Goal: Information Seeking & Learning: Check status

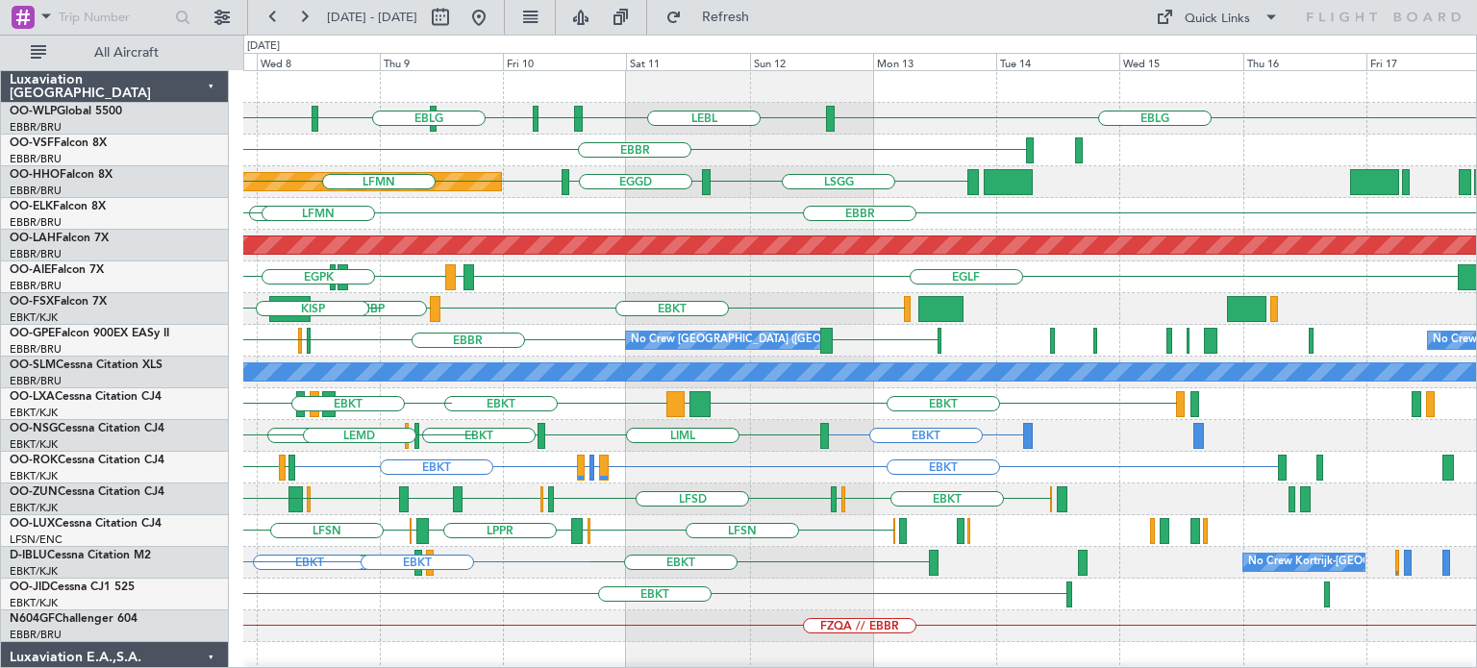
click at [512, 337] on div "EBLG LEBL EBLG LIML EBLG EDMO ELLX EBLG [GEOGRAPHIC_DATA] [GEOGRAPHIC_DATA] EGG…" at bounding box center [859, 594] width 1233 height 1047
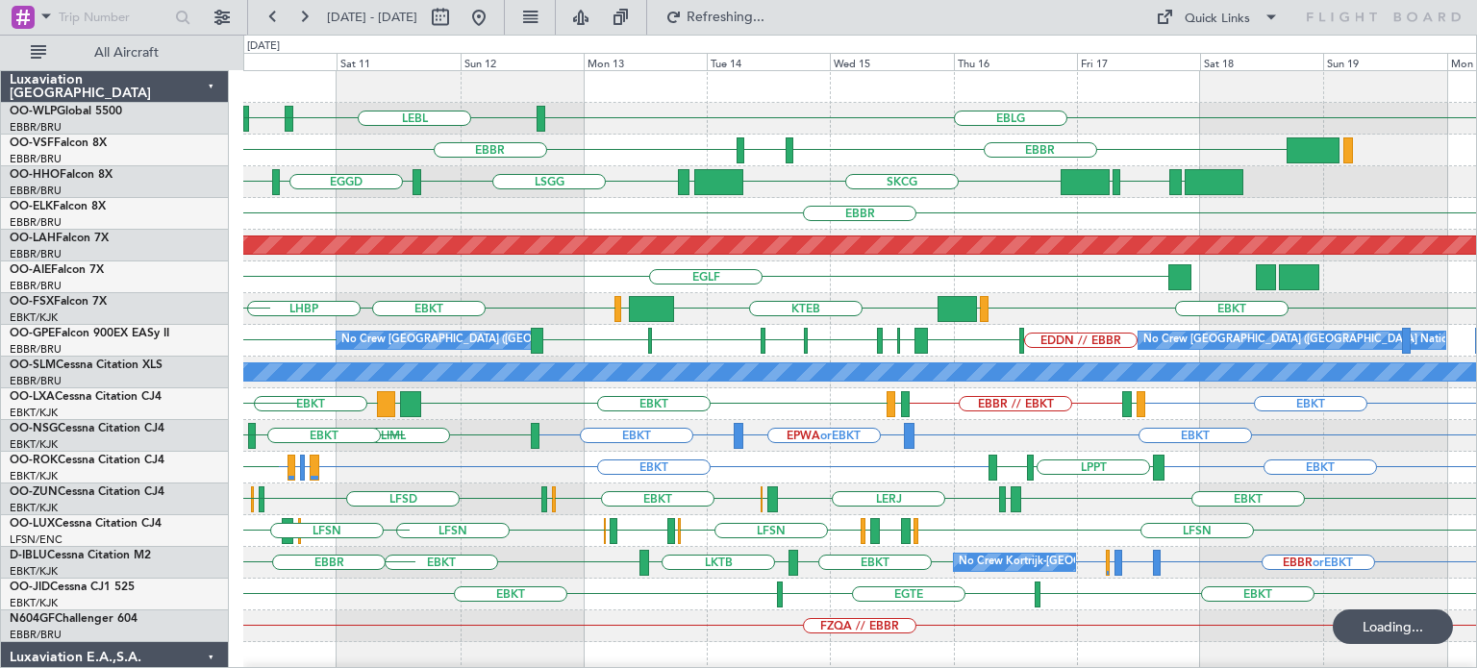
click at [416, 361] on div "EBLG LEBL EBLG LIML EBLG EDMO [GEOGRAPHIC_DATA] LFMN [GEOGRAPHIC_DATA] LROP [GE…" at bounding box center [859, 594] width 1233 height 1047
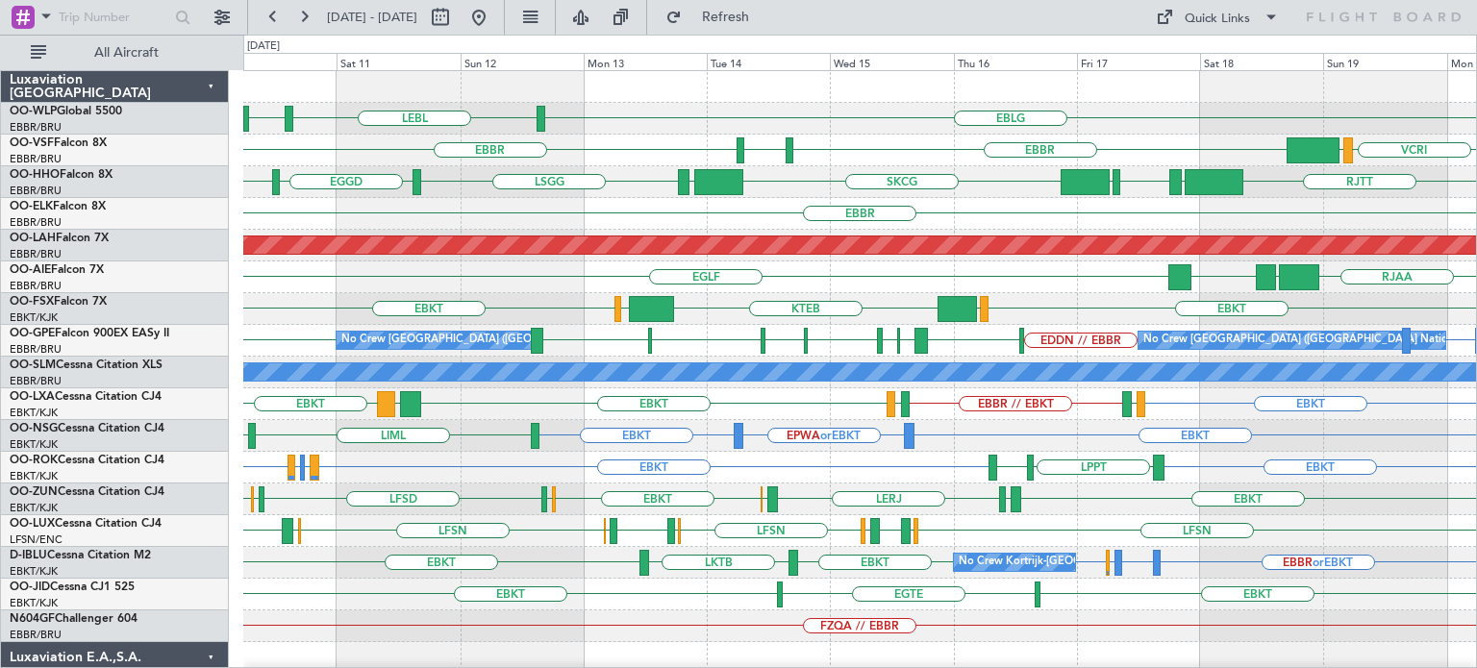
click at [745, 114] on div "EBLG LEBL EBLG LIML" at bounding box center [859, 119] width 1233 height 32
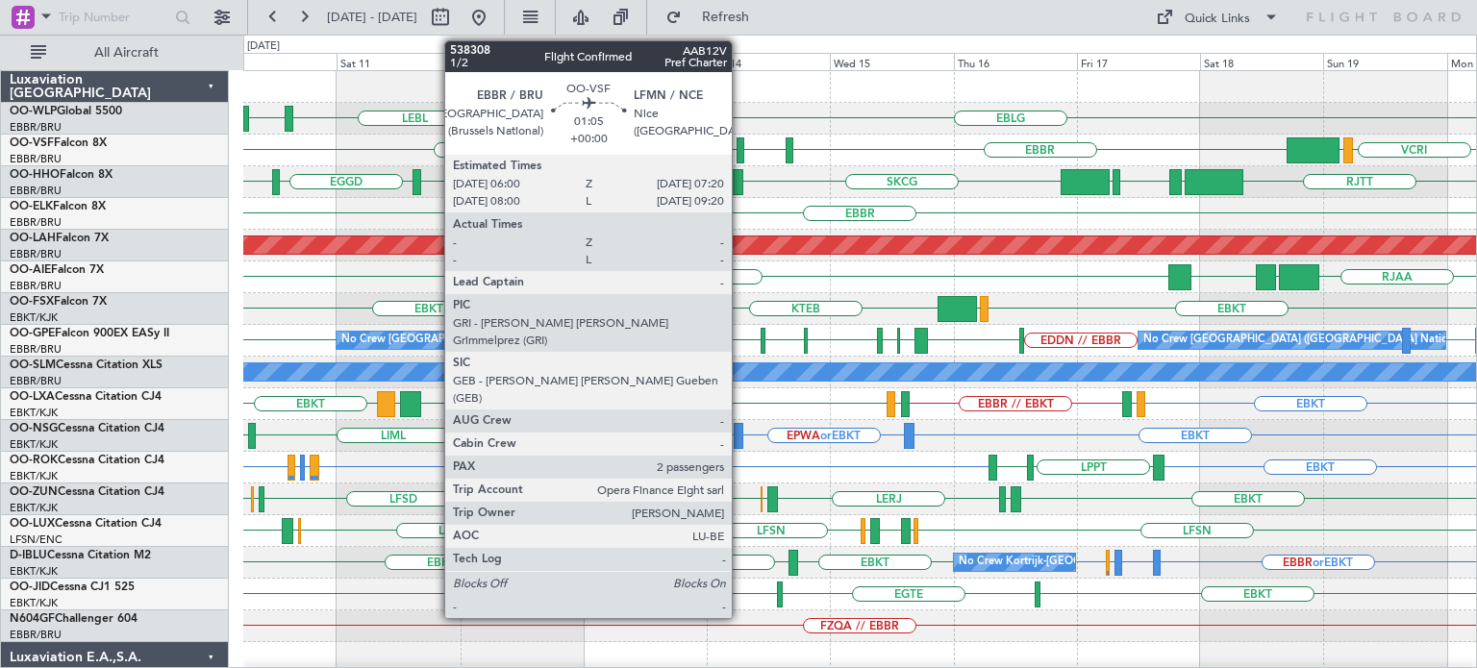
click at [740, 144] on div at bounding box center [741, 150] width 8 height 26
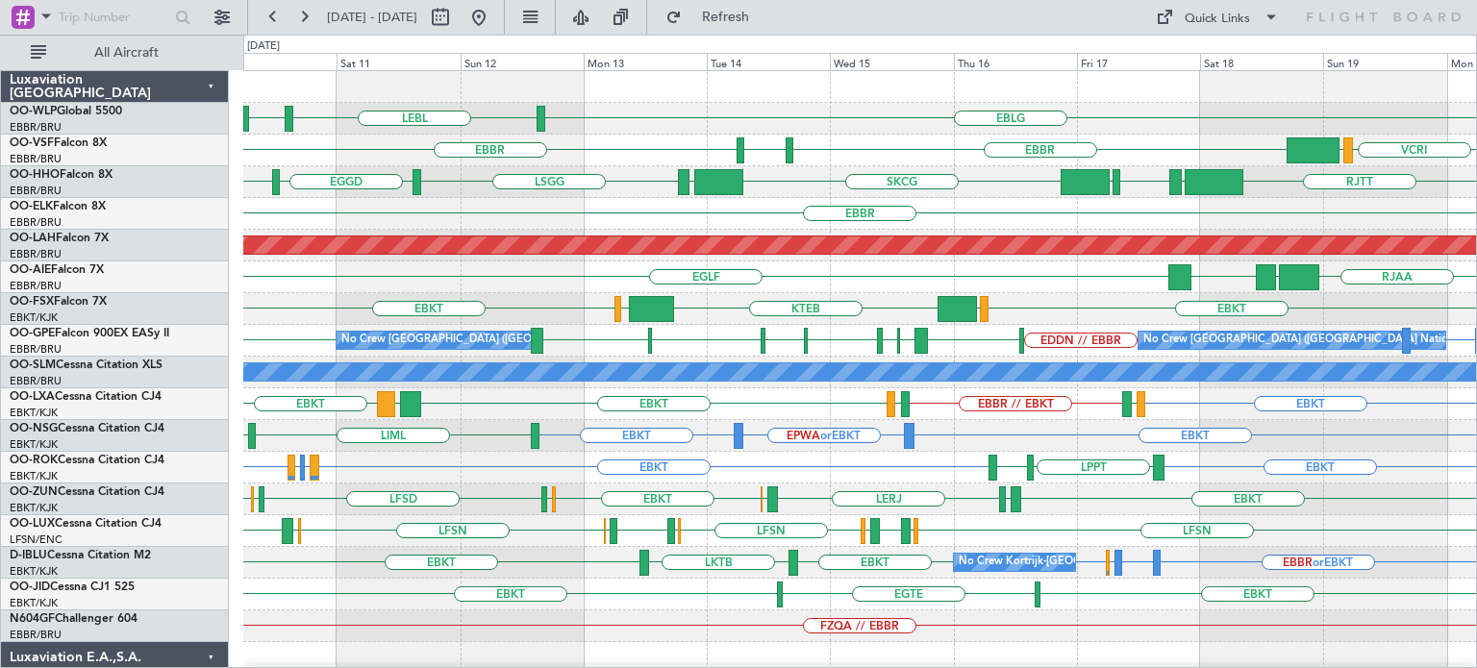
click at [775, 135] on div "EBBR VCRI VRMU EBBR LFMN" at bounding box center [859, 151] width 1233 height 32
click at [766, 14] on span "Refresh" at bounding box center [726, 17] width 81 height 13
click at [812, 84] on div at bounding box center [859, 87] width 1233 height 32
click at [494, 11] on button at bounding box center [478, 17] width 31 height 31
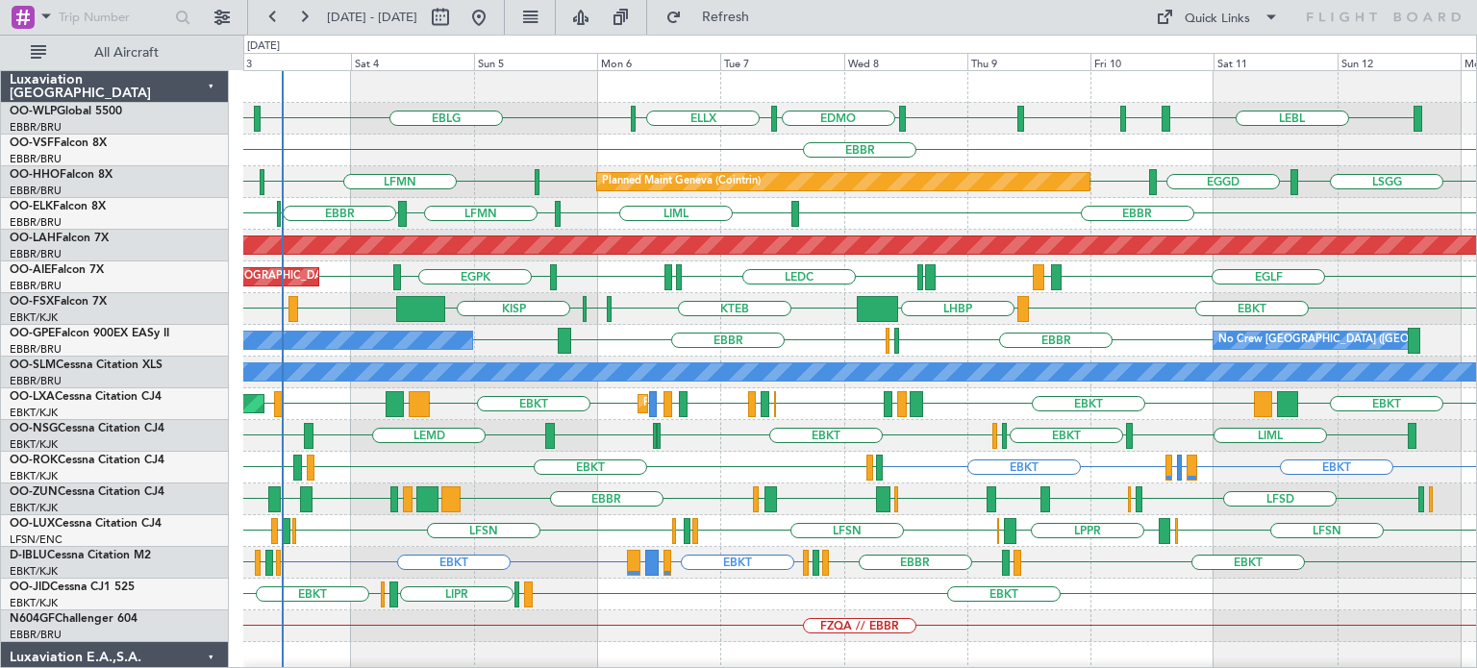
click at [1121, 327] on div "LEBL EBLG LIML EBLG EDMO ELLX EBLG LIML Planned Maint Milan (Linate) EBBR Plann…" at bounding box center [859, 594] width 1233 height 1047
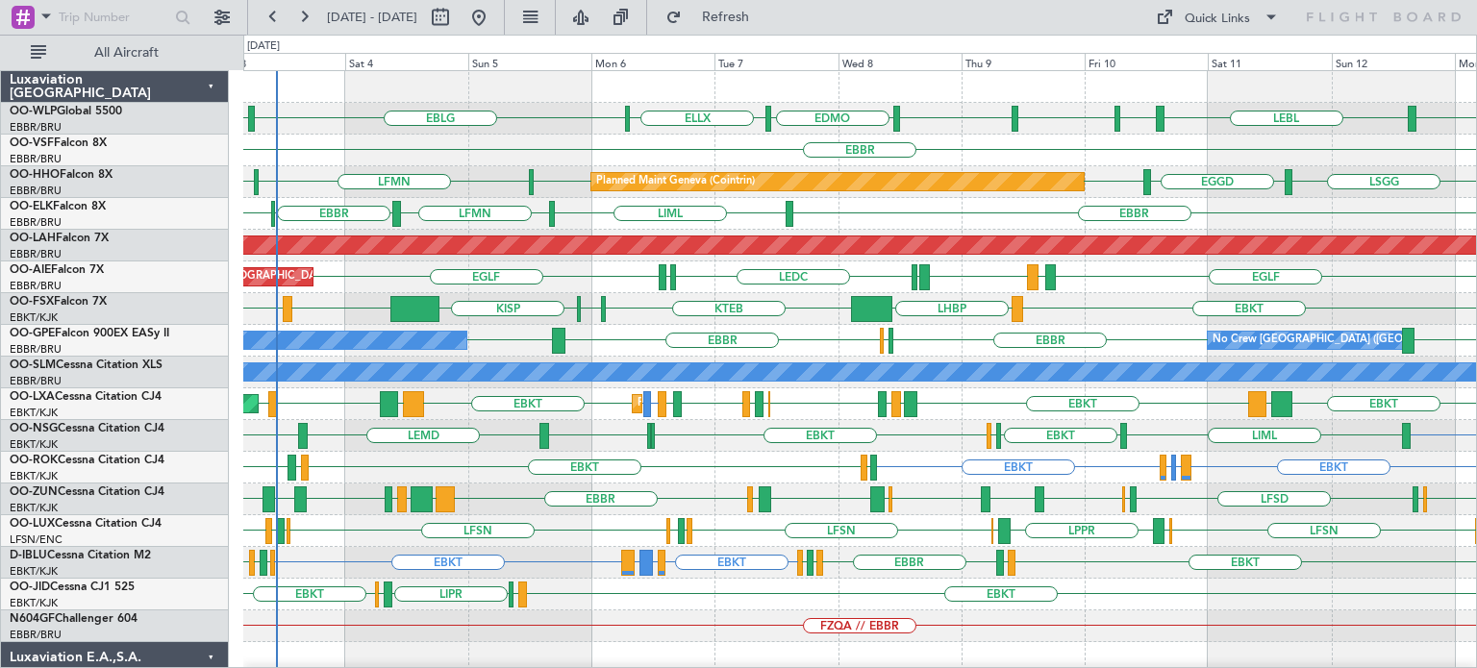
click at [658, 339] on div "LATI EBBR LFST EBBR LEMG No Crew Brussels (Brussels National) No Crew Malaga" at bounding box center [859, 341] width 1233 height 32
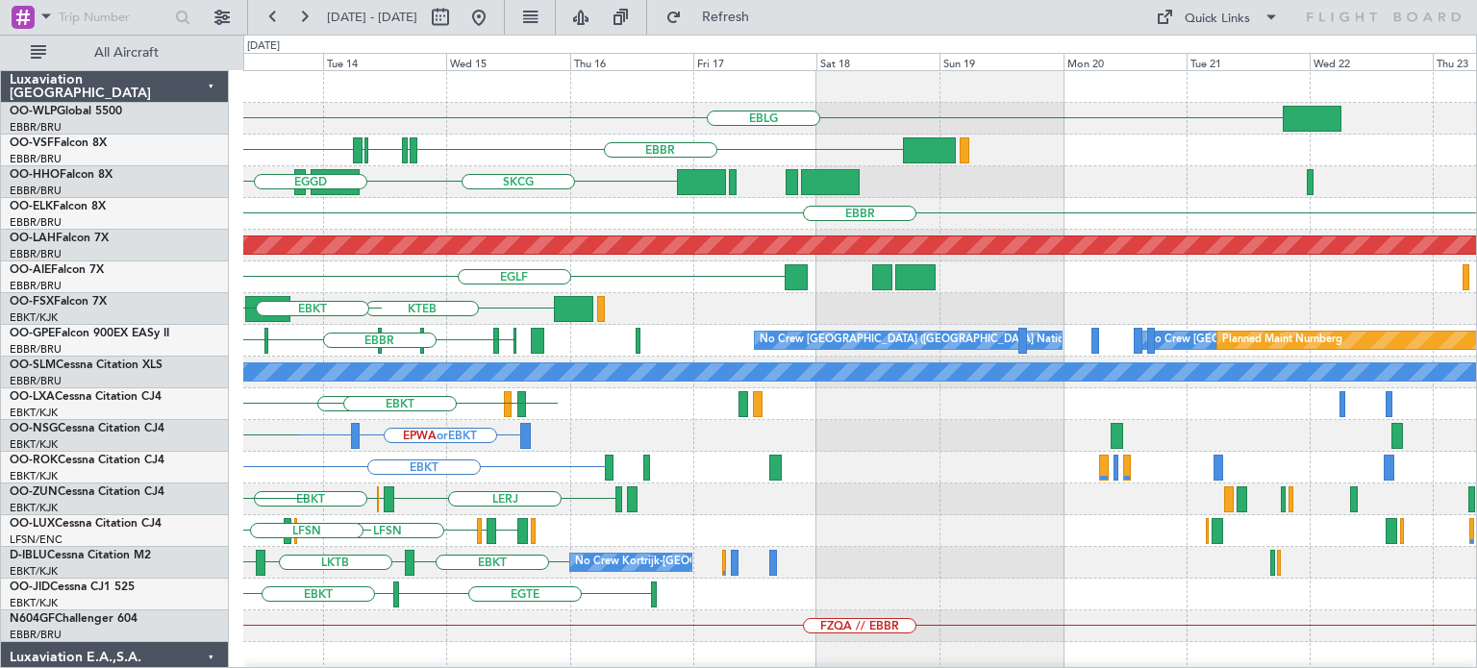
click at [526, 337] on div "EBLG LEBL EBBR LIRP LFMN LIRP EBBR SKCG LEZL LSGG EGGD EBBR Planned Maint Alton…" at bounding box center [859, 626] width 1233 height 1111
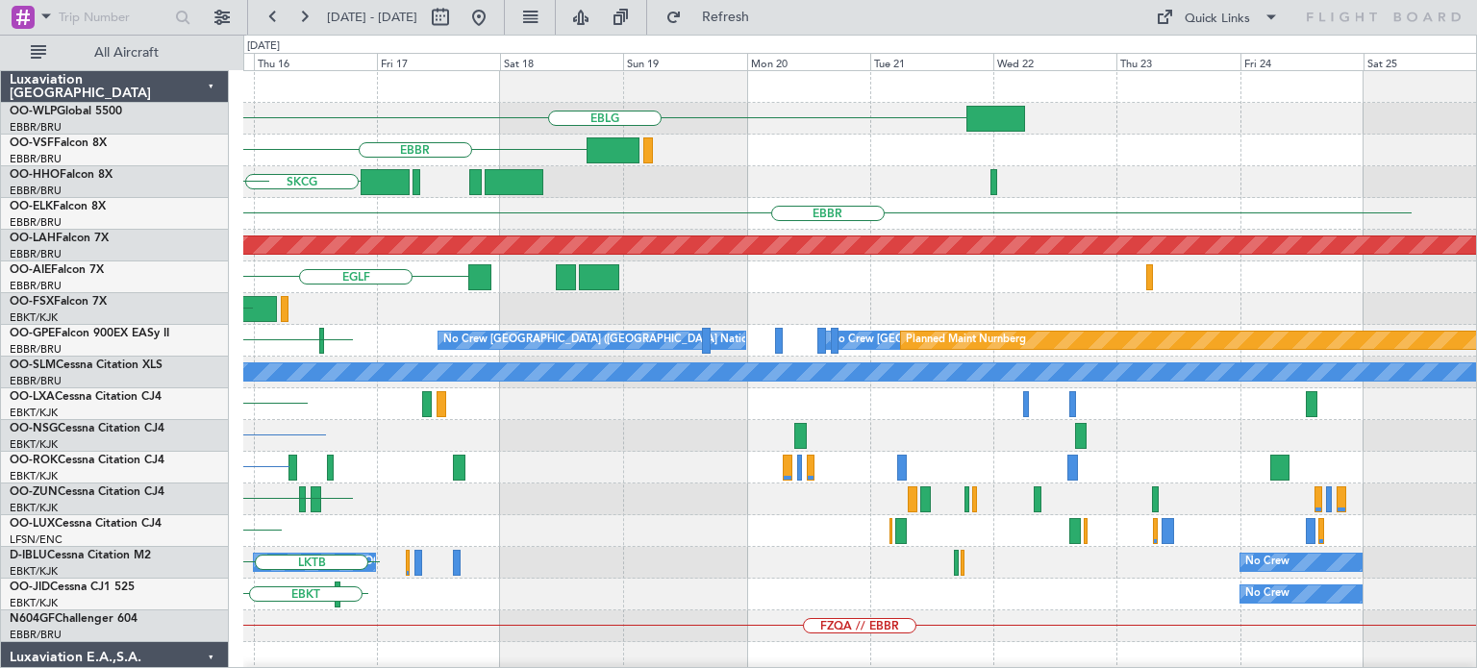
click at [546, 283] on div "EGLF" at bounding box center [859, 278] width 1233 height 32
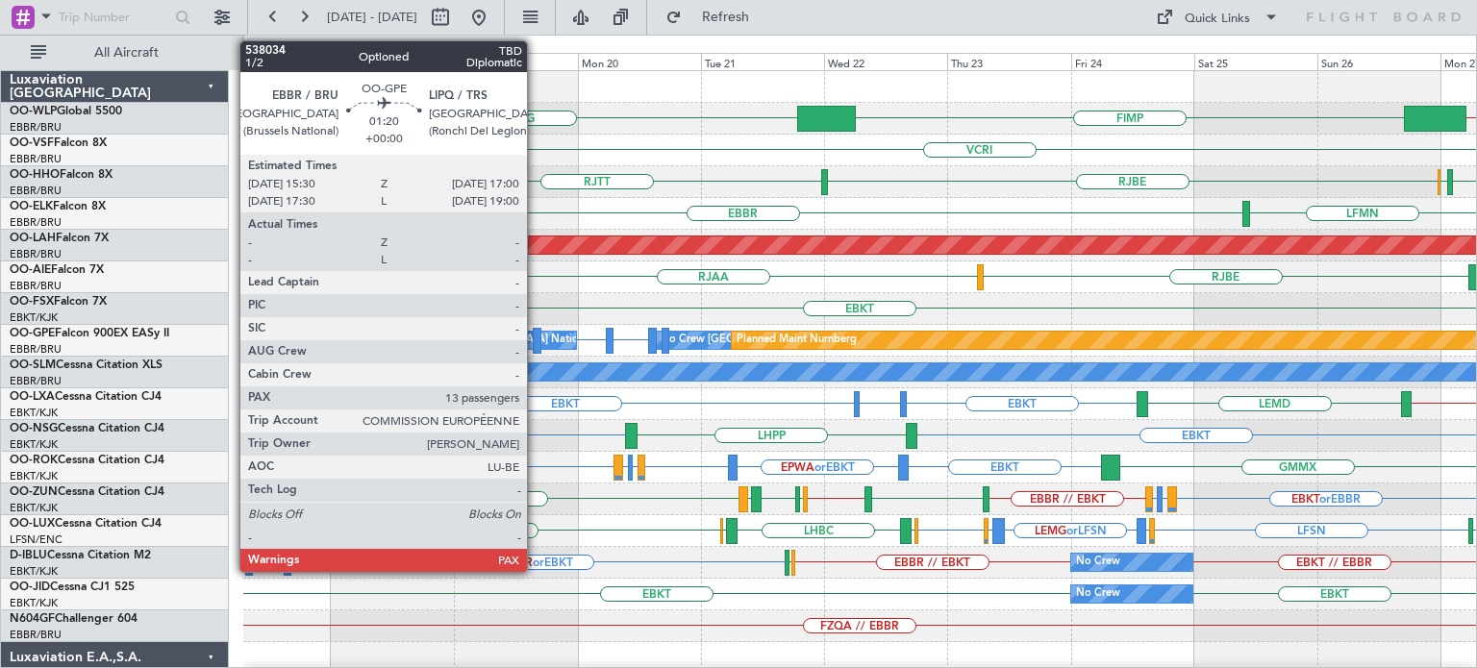
click at [536, 337] on div at bounding box center [537, 341] width 9 height 26
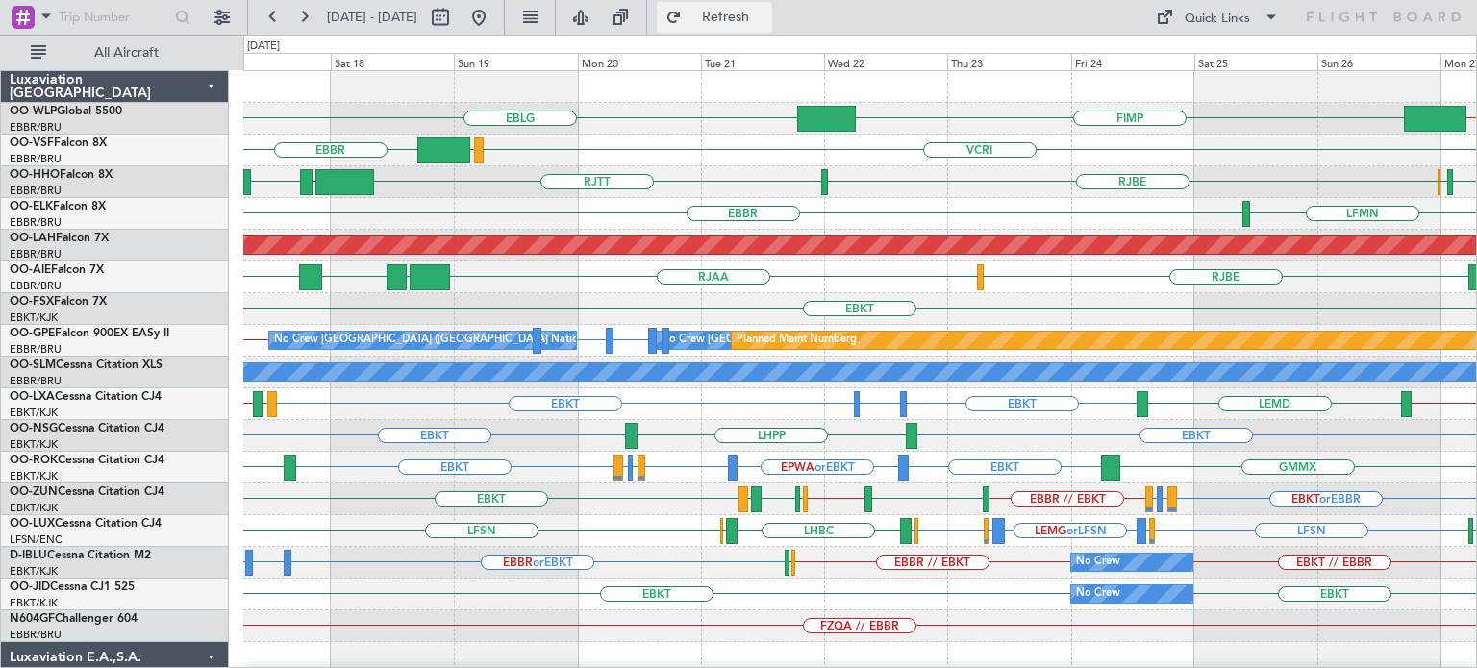
click at [772, 28] on button "Refresh" at bounding box center [714, 17] width 115 height 31
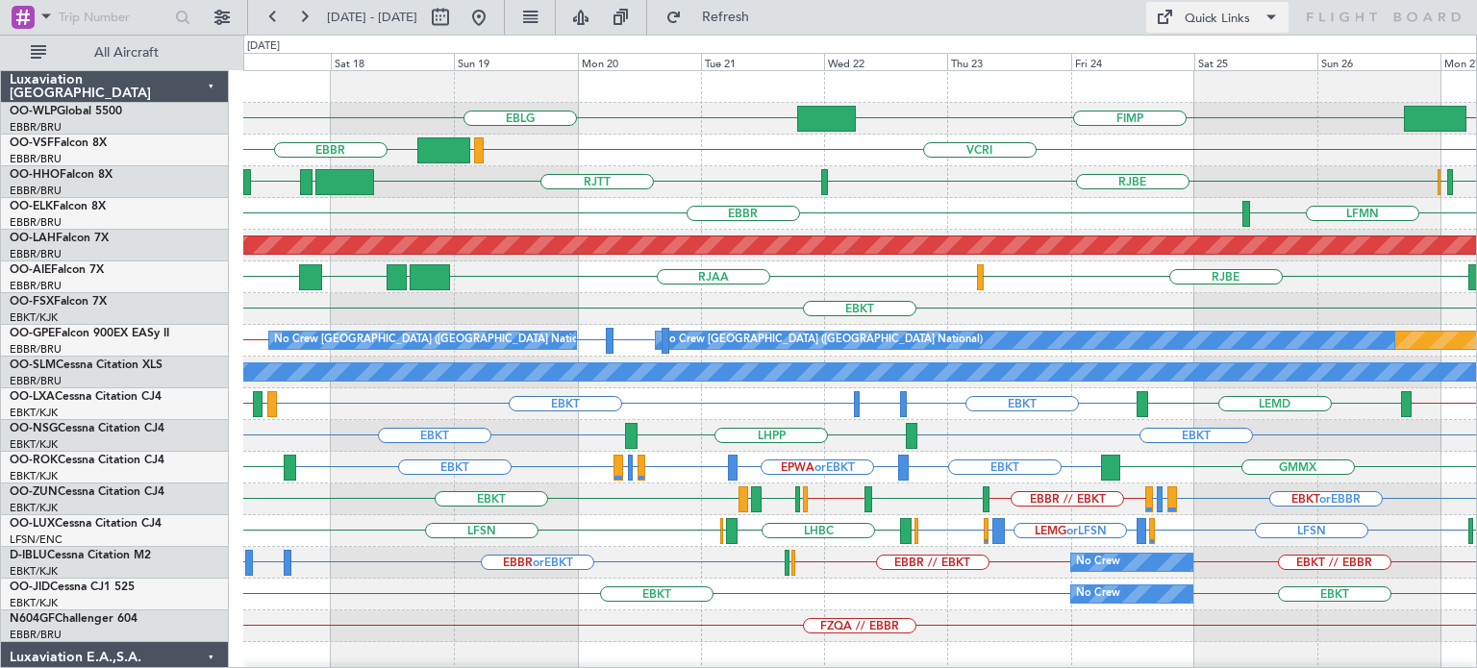
click at [1176, 22] on button "Quick Links" at bounding box center [1217, 17] width 142 height 31
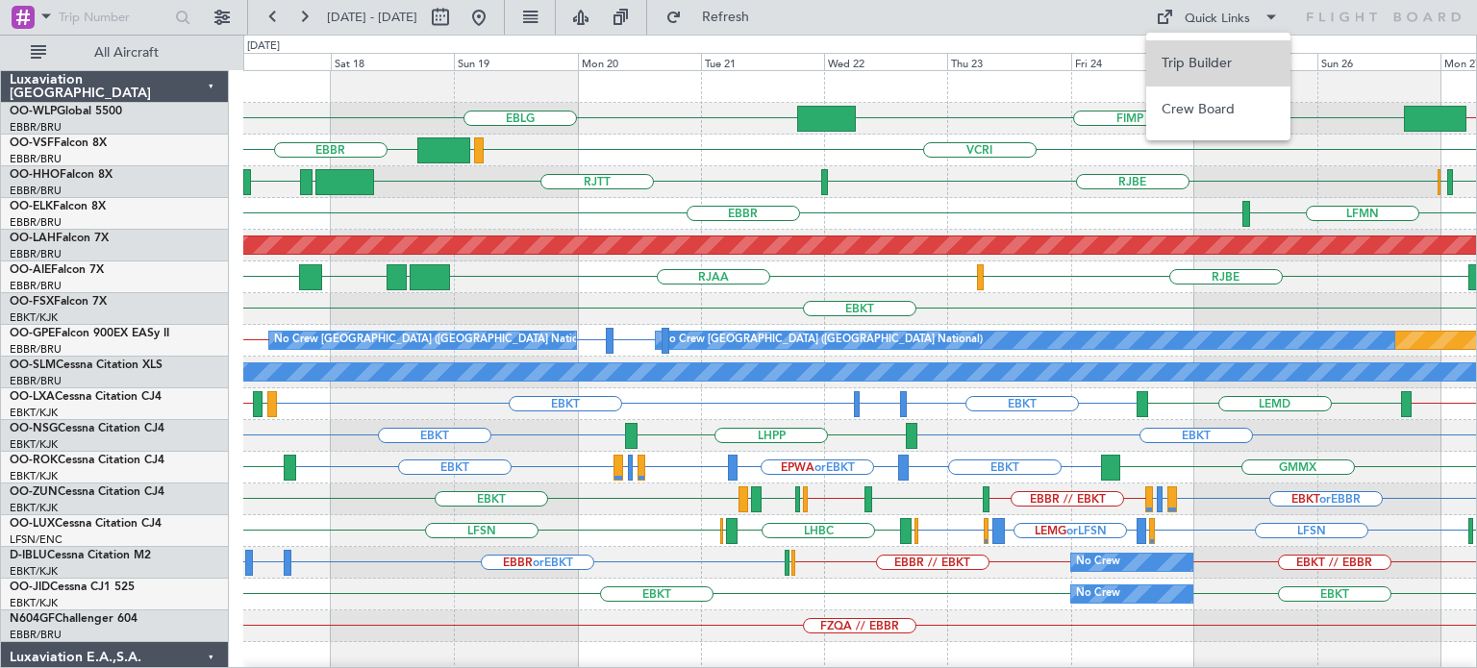
click at [1182, 61] on button "Trip Builder" at bounding box center [1218, 63] width 144 height 46
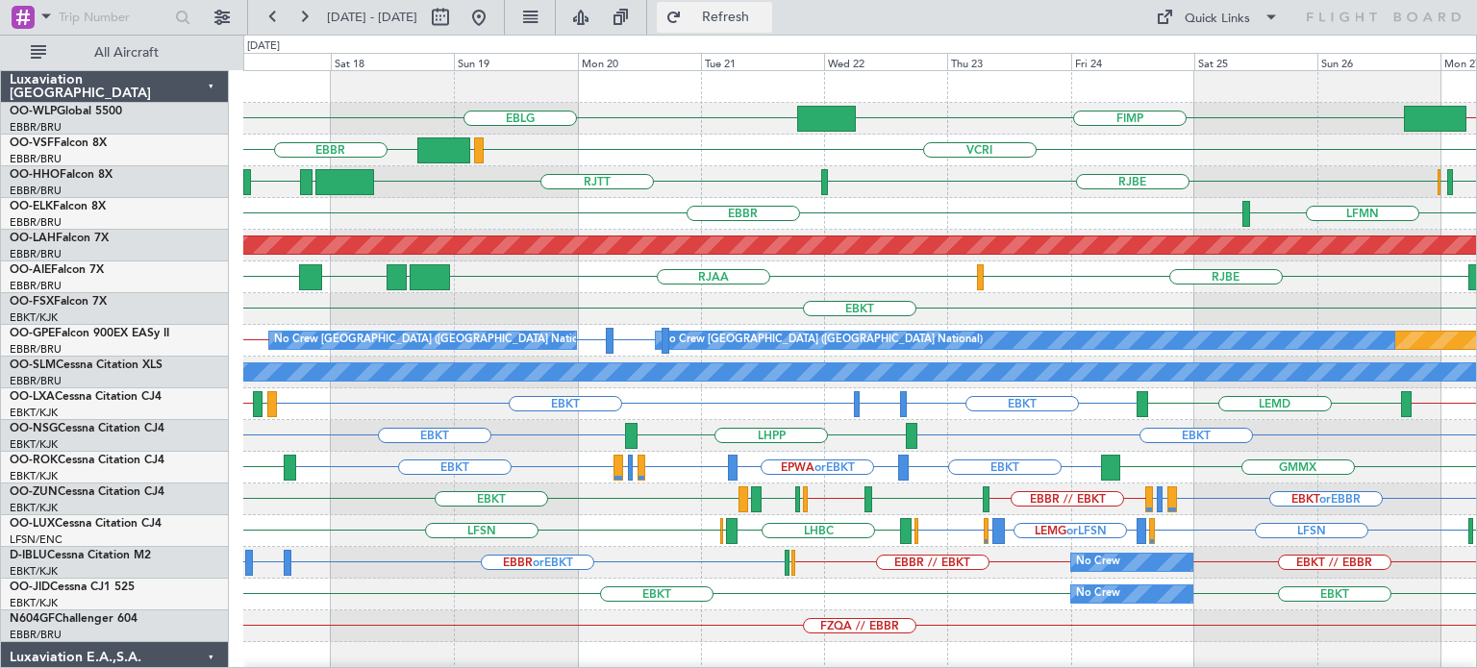
click at [750, 18] on span "Refresh" at bounding box center [726, 17] width 81 height 13
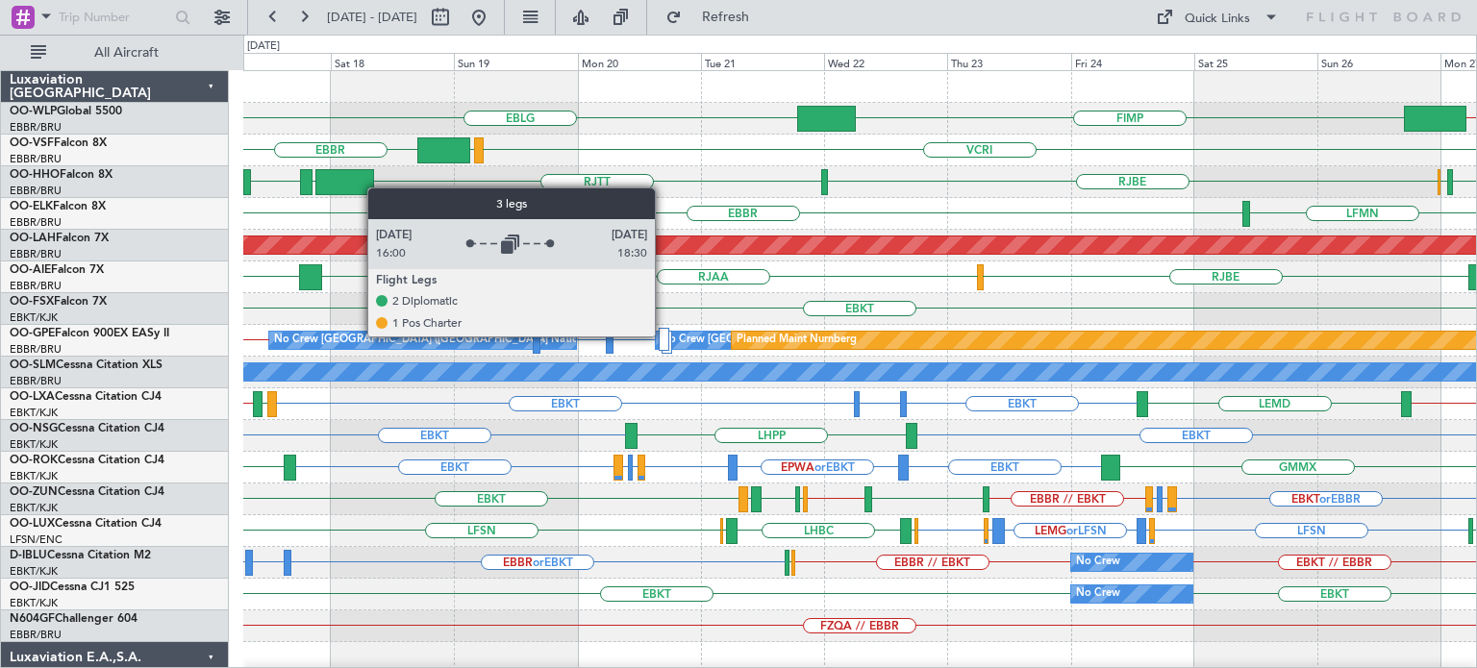
click at [663, 336] on div at bounding box center [664, 339] width 11 height 23
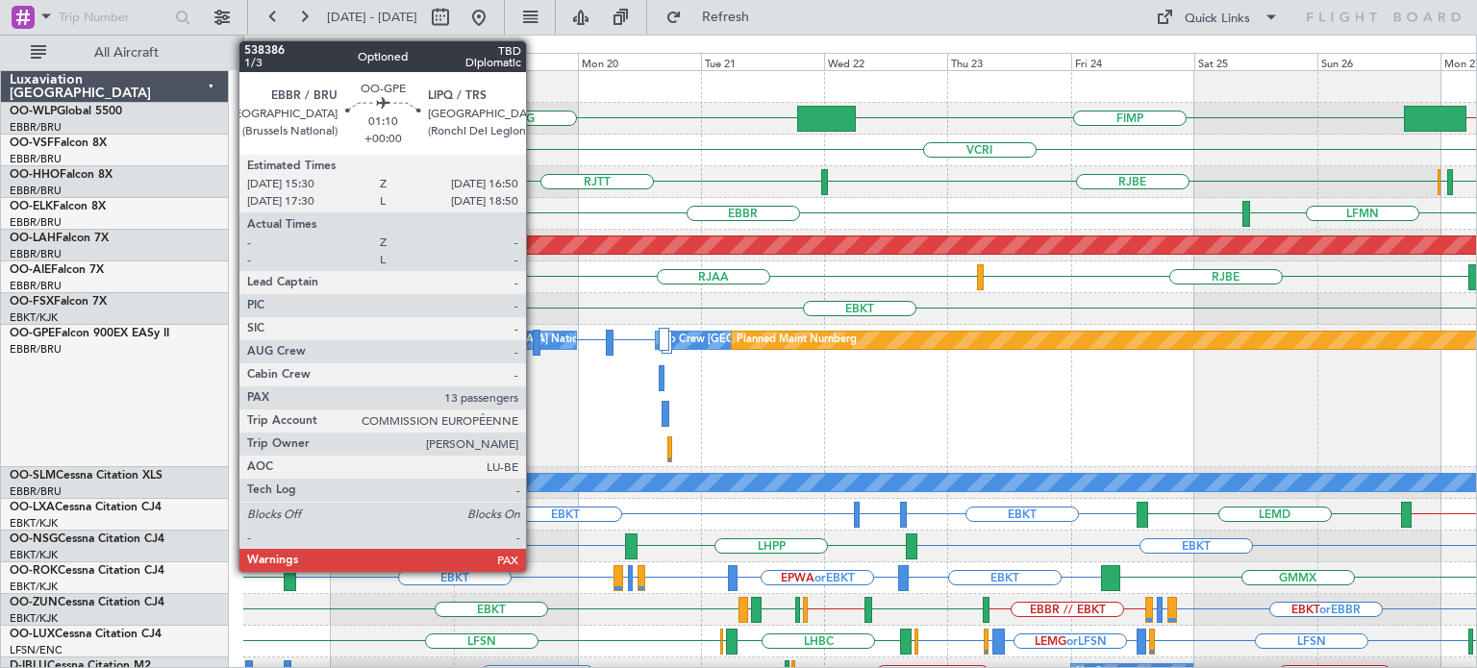
click at [535, 339] on div at bounding box center [537, 343] width 8 height 26
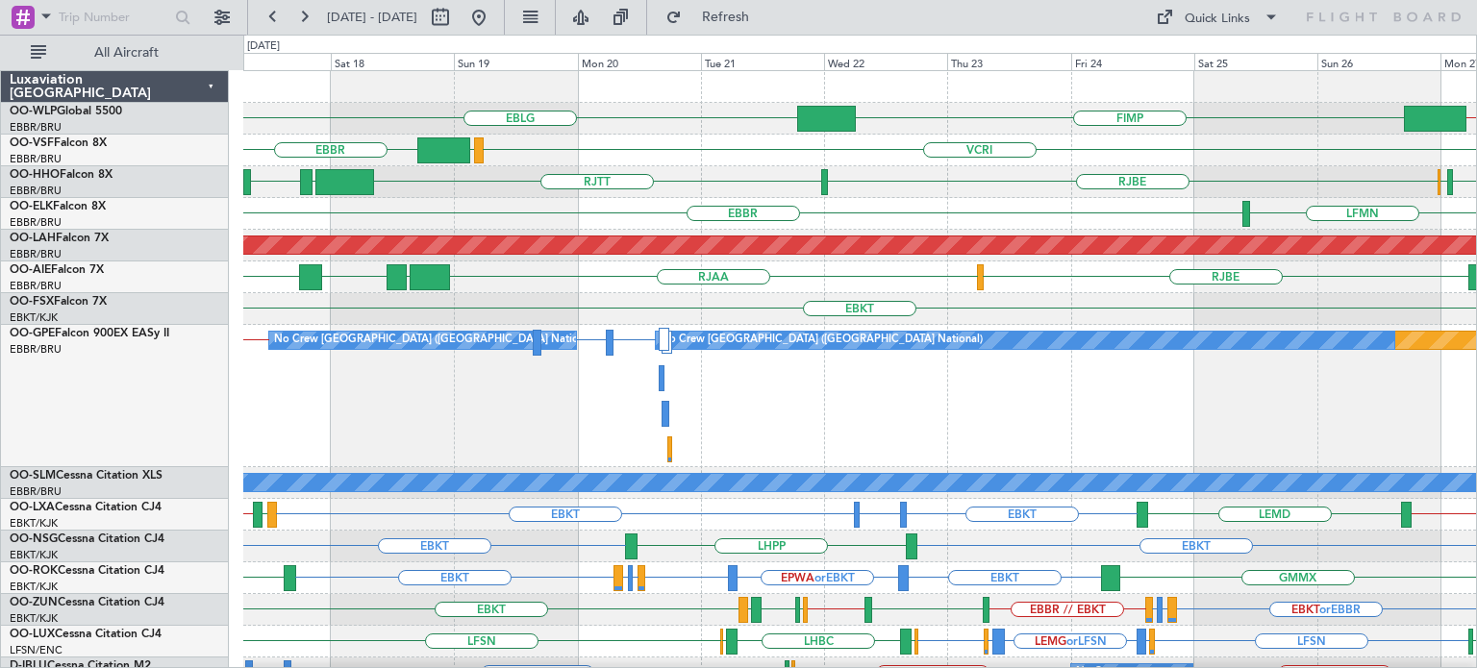
click at [934, 148] on div "VCRI VRMU EBBR" at bounding box center [859, 151] width 1233 height 32
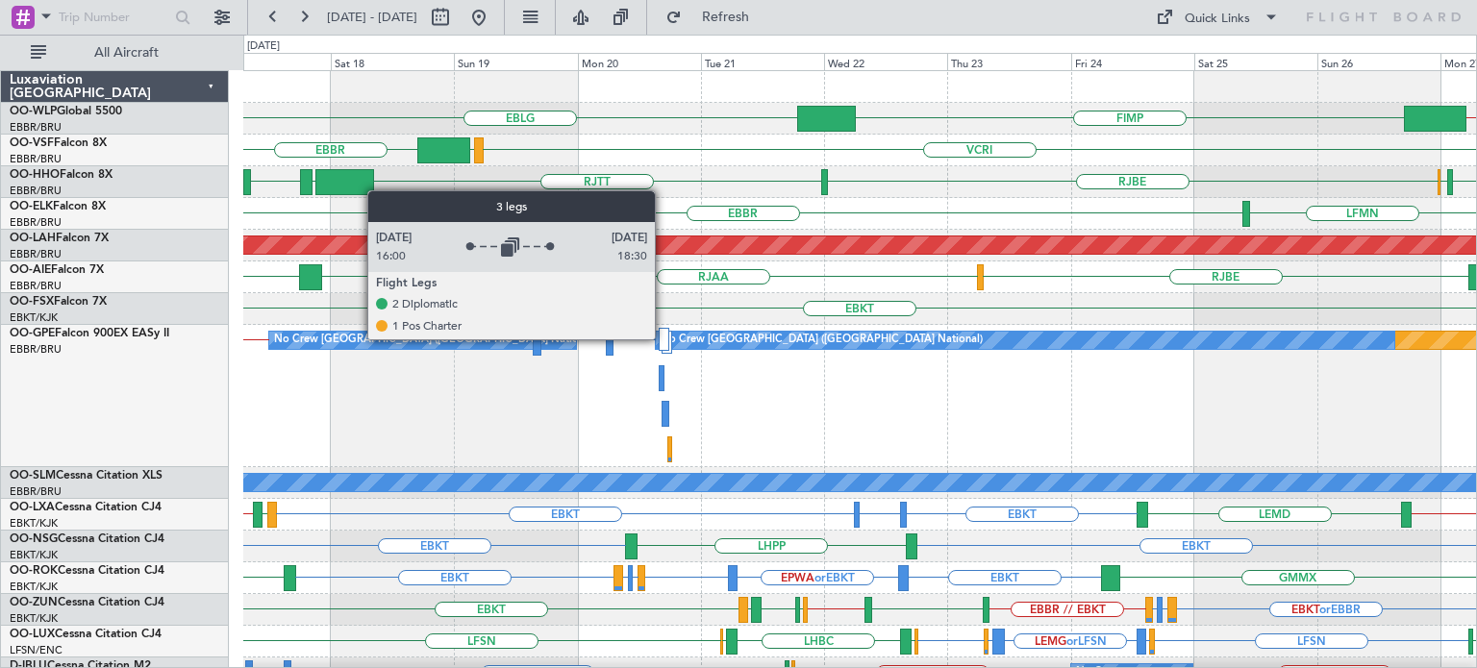
click at [664, 338] on div at bounding box center [664, 339] width 11 height 23
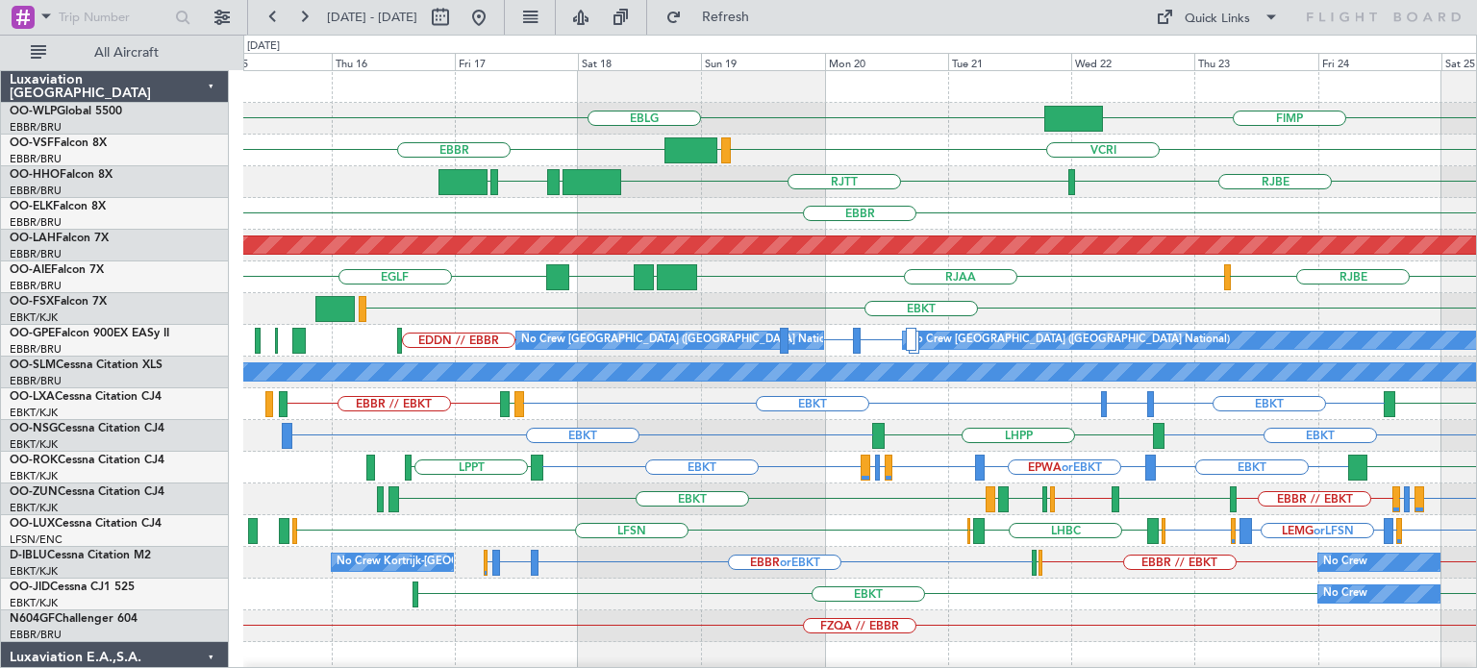
click at [857, 184] on div "FIMP EBLG EBLG // EBBR VCRI VRMU EBBR RJBE RJTT LROP LSGG EGGD RJOB RJFK EBBR L…" at bounding box center [859, 594] width 1233 height 1047
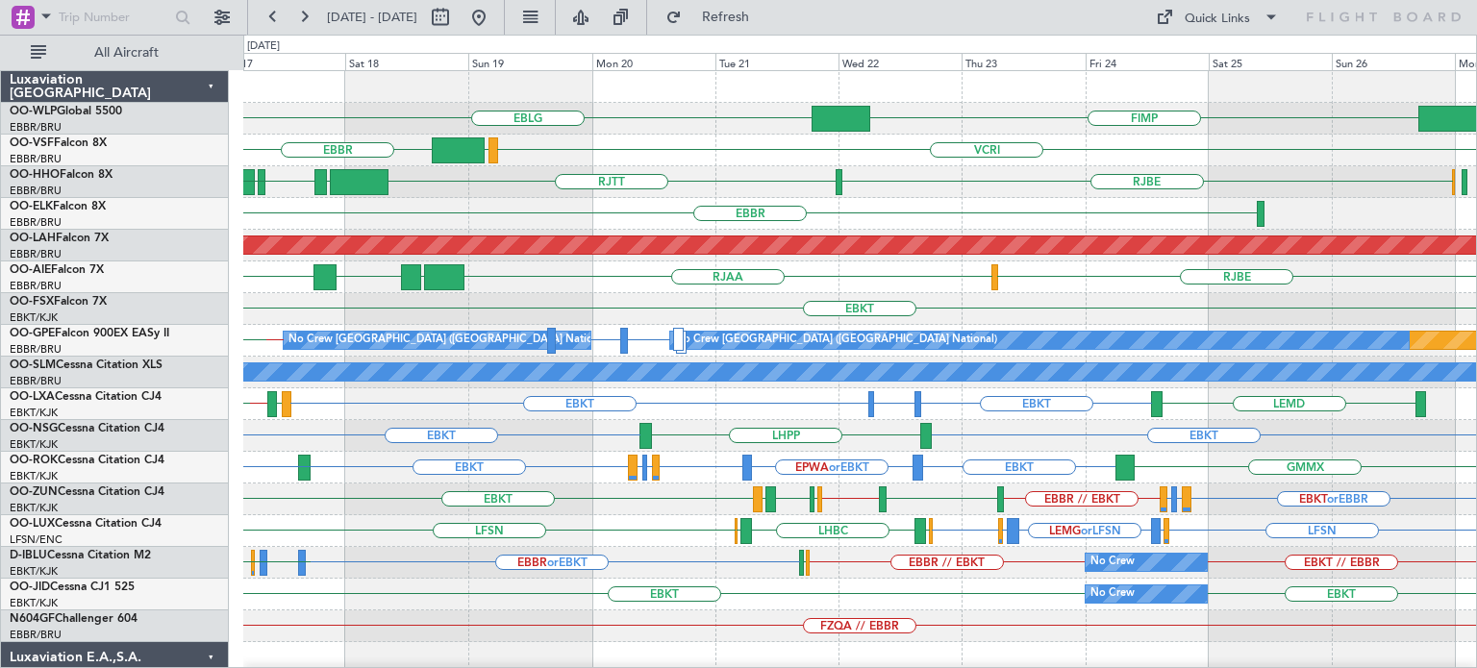
click at [855, 317] on div "FIMP EBLG VCRI VRMU EBBR RJBE RJTT LROP LSGG EGGD SKCG EBBR Planned Maint Alton…" at bounding box center [859, 642] width 1233 height 1142
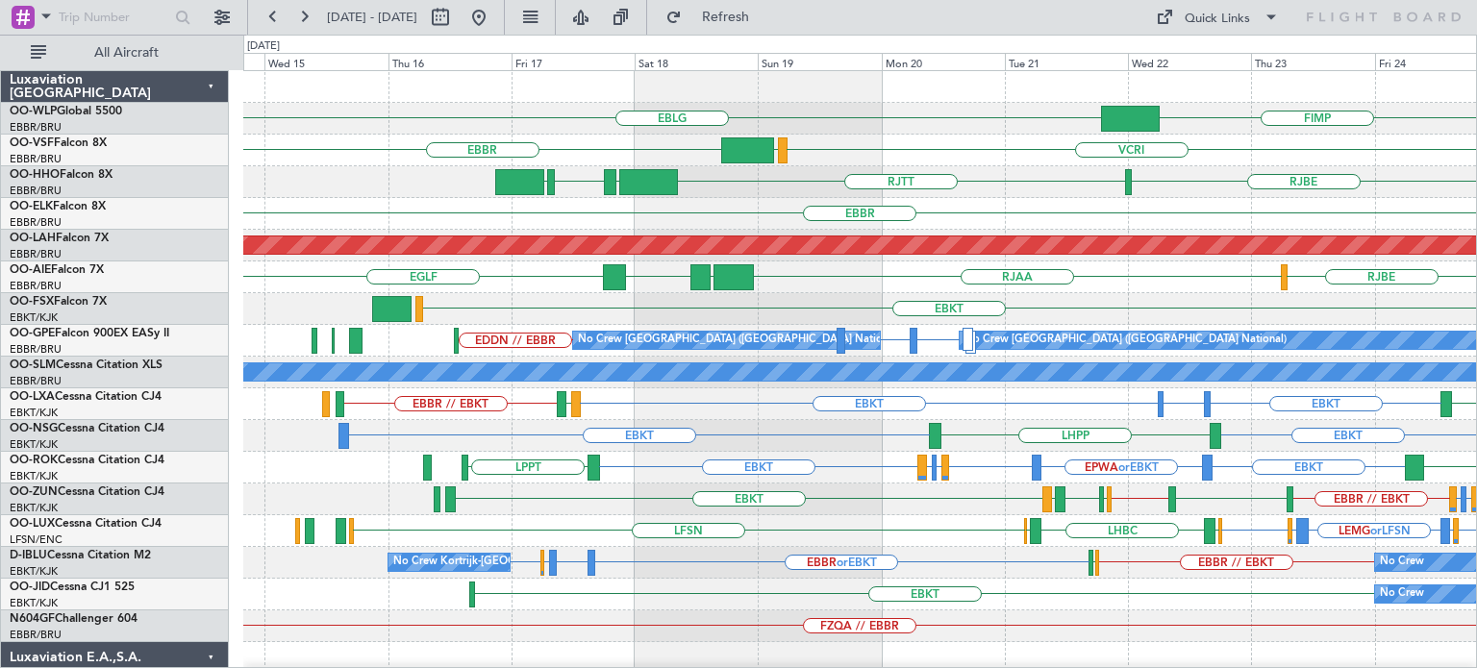
click at [908, 302] on div "EBKT" at bounding box center [859, 309] width 1233 height 32
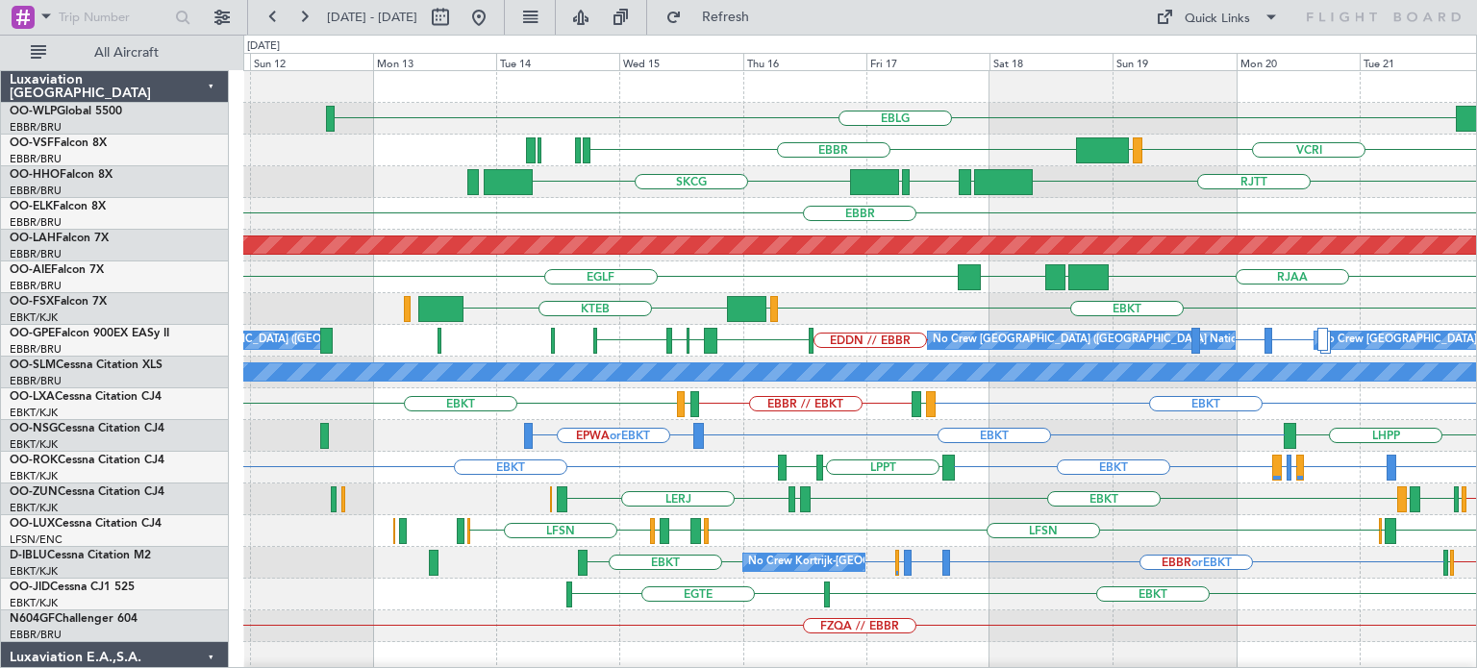
click at [1010, 293] on div "EBLG FIMP EBBR VCRI VRMU SKCG RJTT LROP LSGG EGGD RJBE Planned Maint Geneva (Co…" at bounding box center [859, 642] width 1233 height 1142
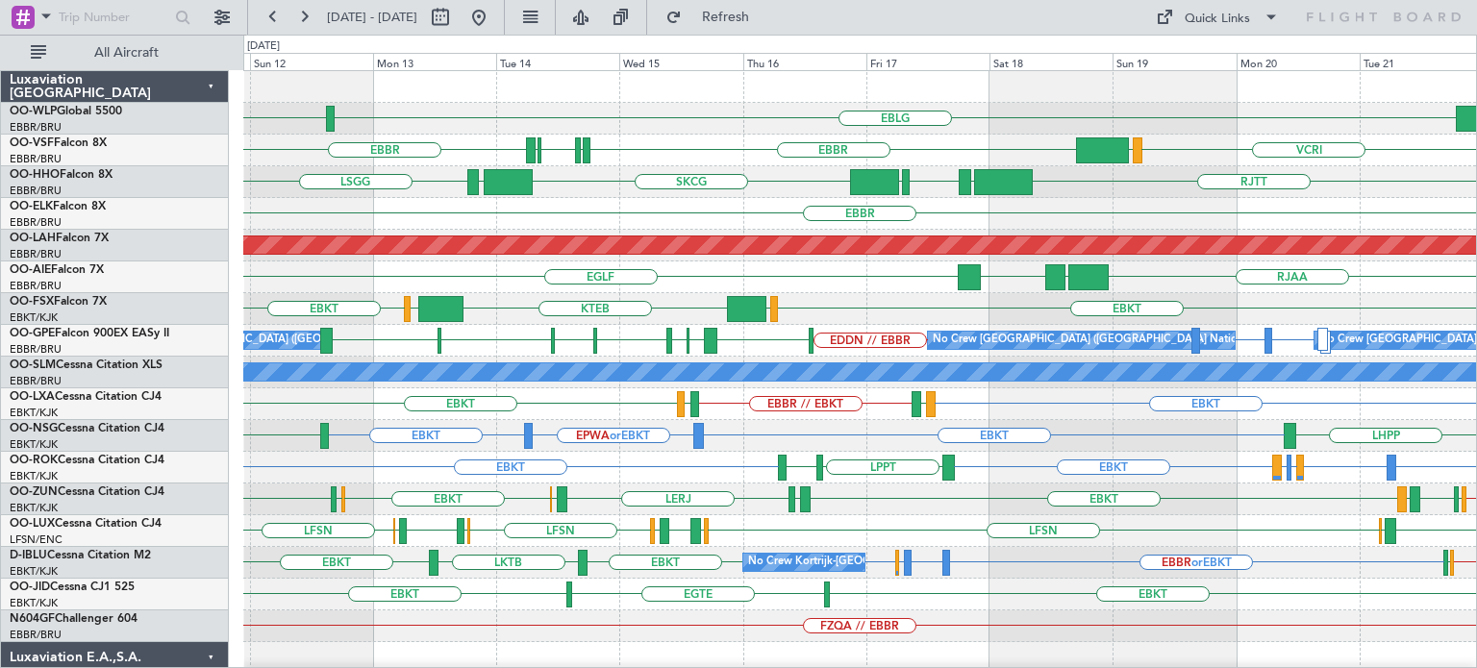
click at [537, 191] on div "SKCG LEZL LSGG RJTT LROP LSGG EGGD Planned Maint Geneva (Cointrin)" at bounding box center [859, 182] width 1233 height 32
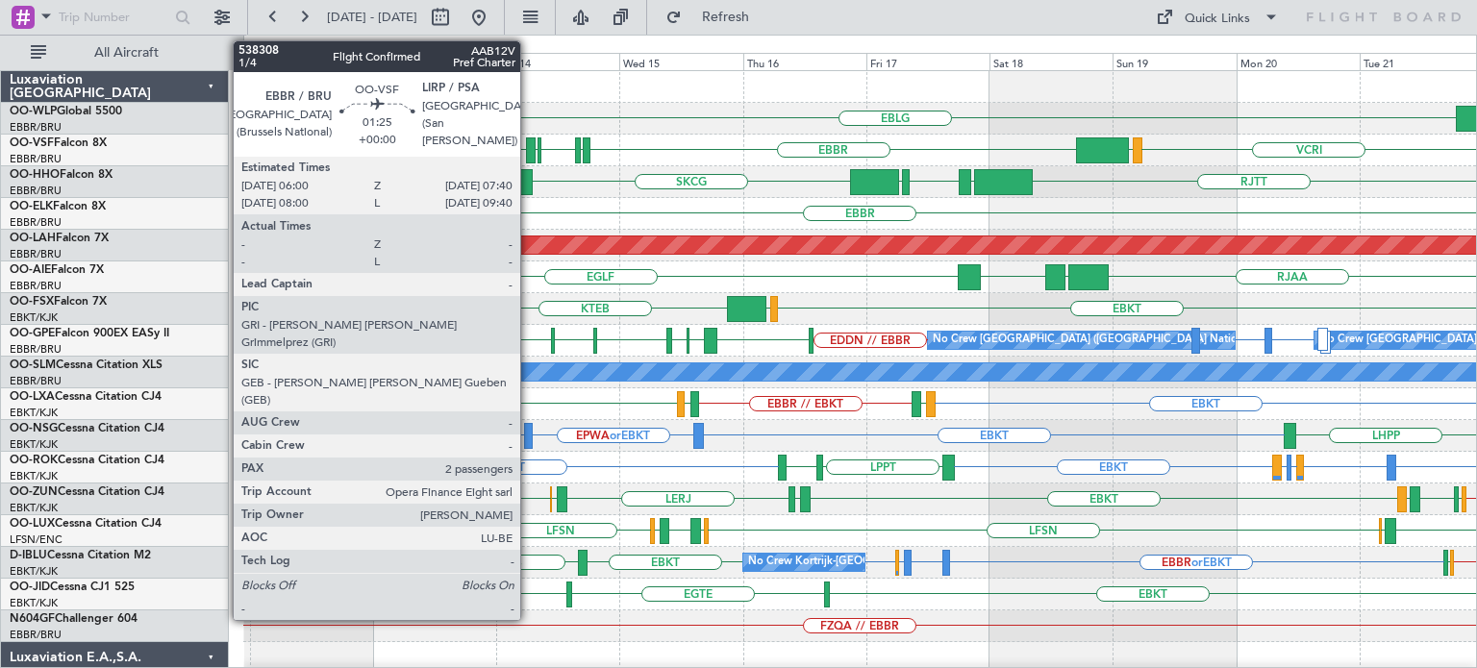
click at [529, 144] on div at bounding box center [530, 150] width 9 height 26
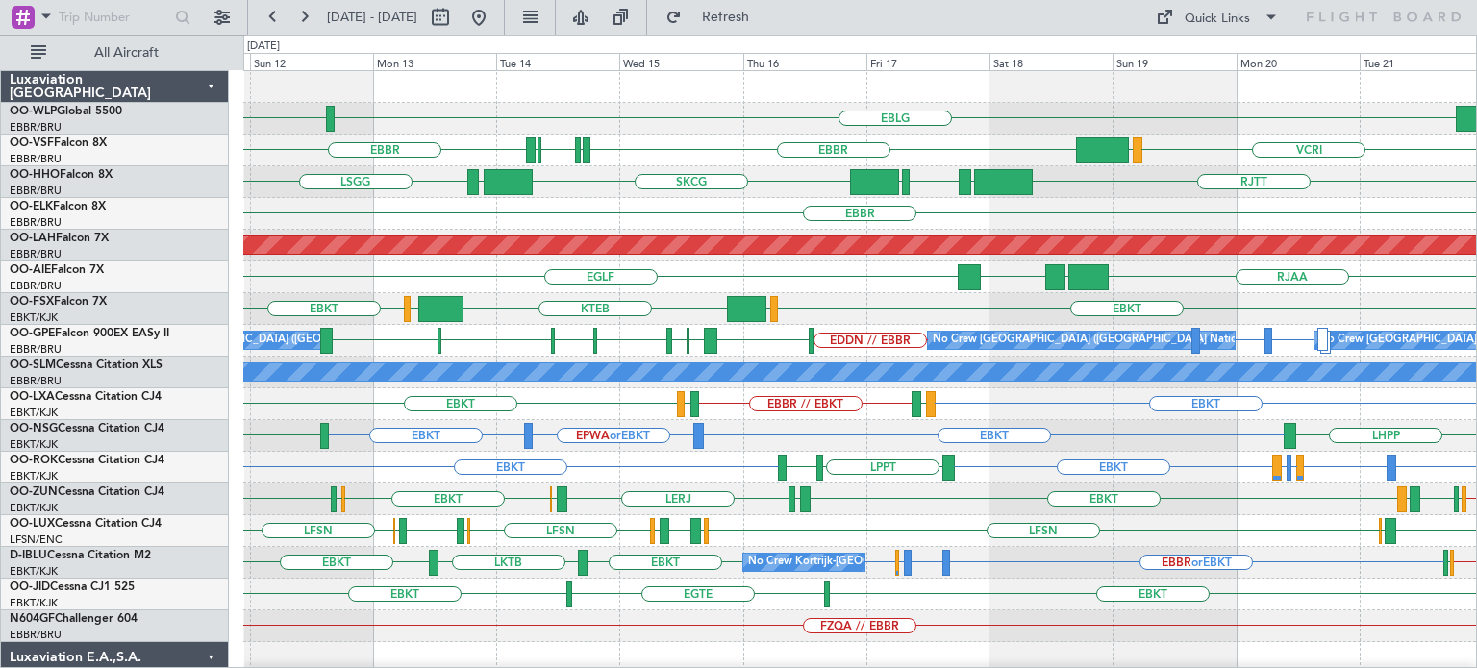
click at [726, 130] on div "EBLG LEBL" at bounding box center [859, 119] width 1233 height 32
click at [494, 12] on button at bounding box center [478, 17] width 31 height 31
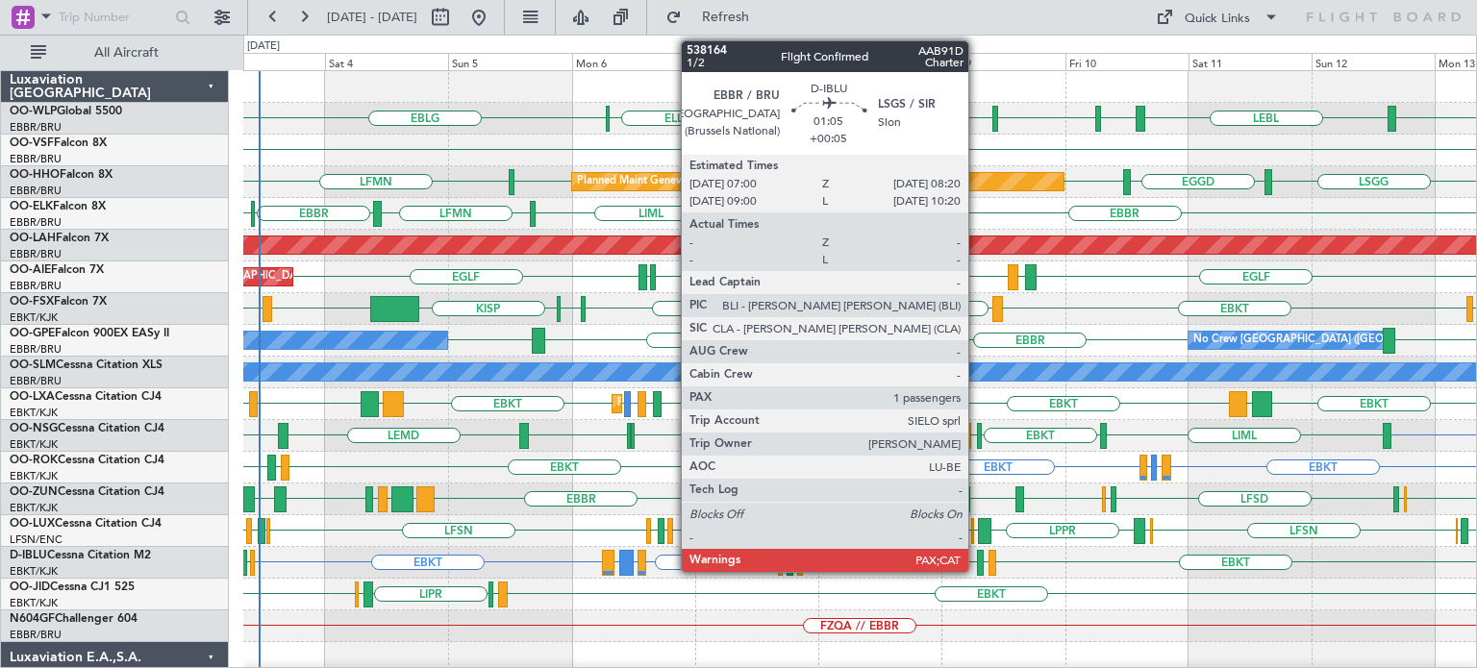
click at [977, 558] on div at bounding box center [981, 563] width 8 height 26
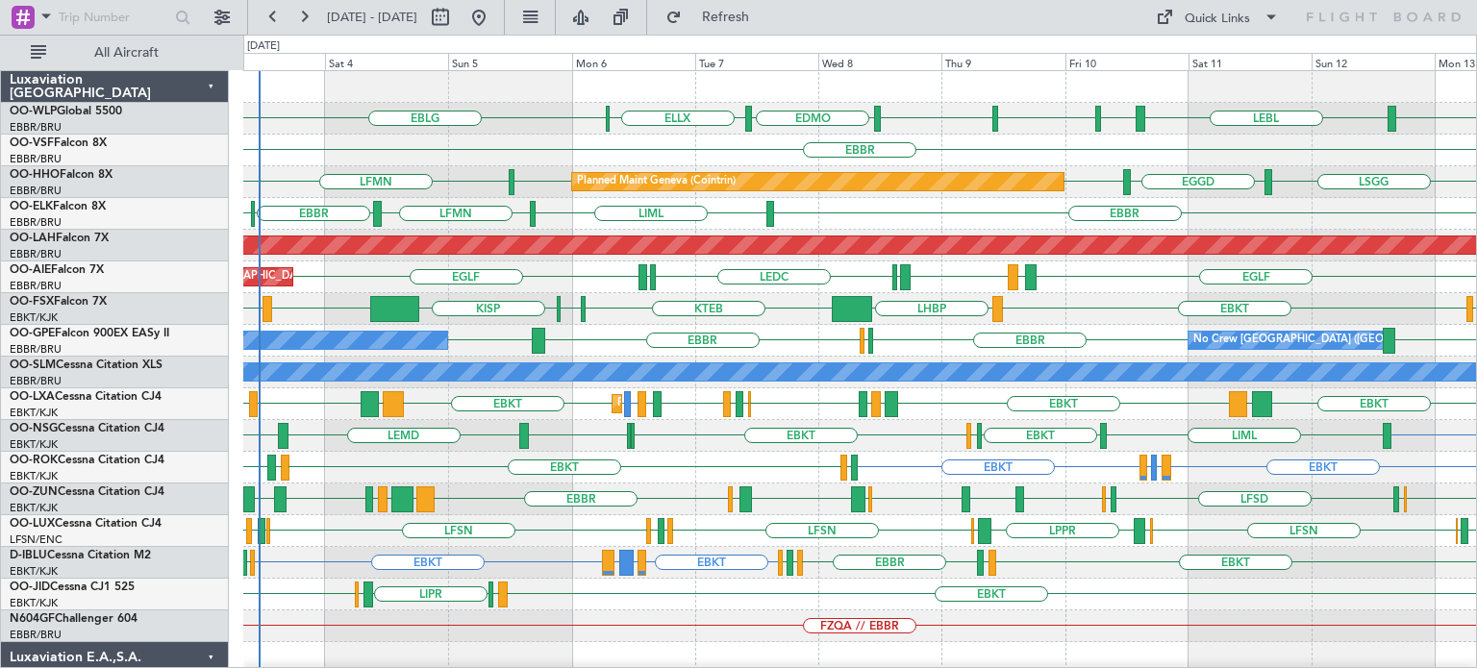
click at [859, 217] on div "EBBR EBKT LIML LFMN EBBR" at bounding box center [859, 214] width 1233 height 32
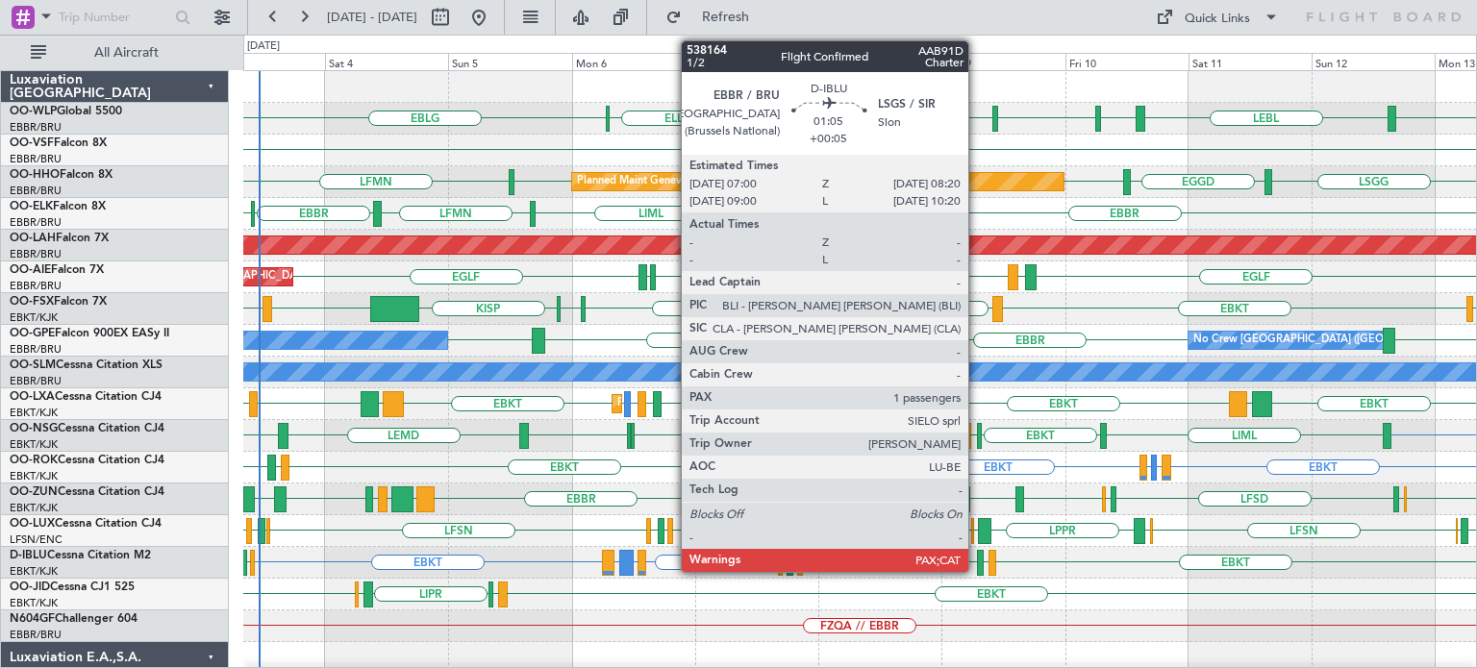
click at [977, 555] on div at bounding box center [981, 563] width 8 height 26
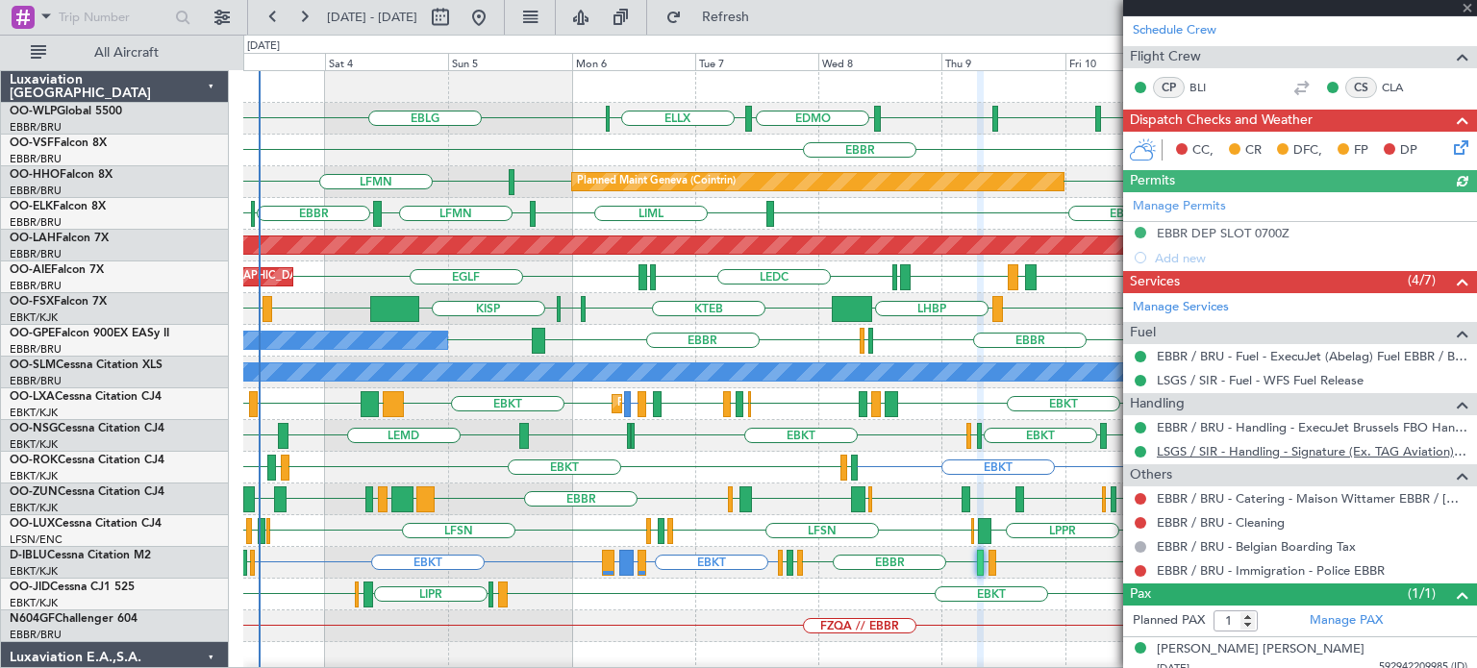
scroll to position [297, 0]
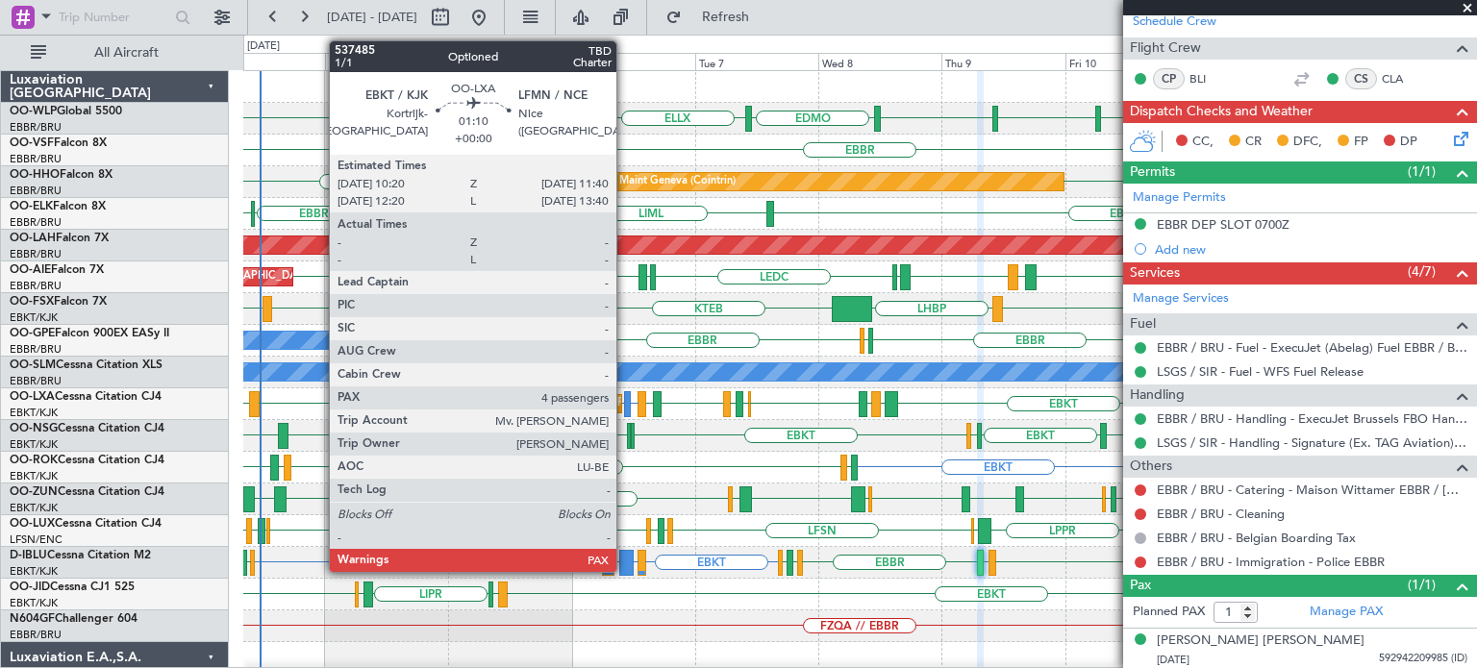
click at [625, 407] on div at bounding box center [628, 404] width 8 height 26
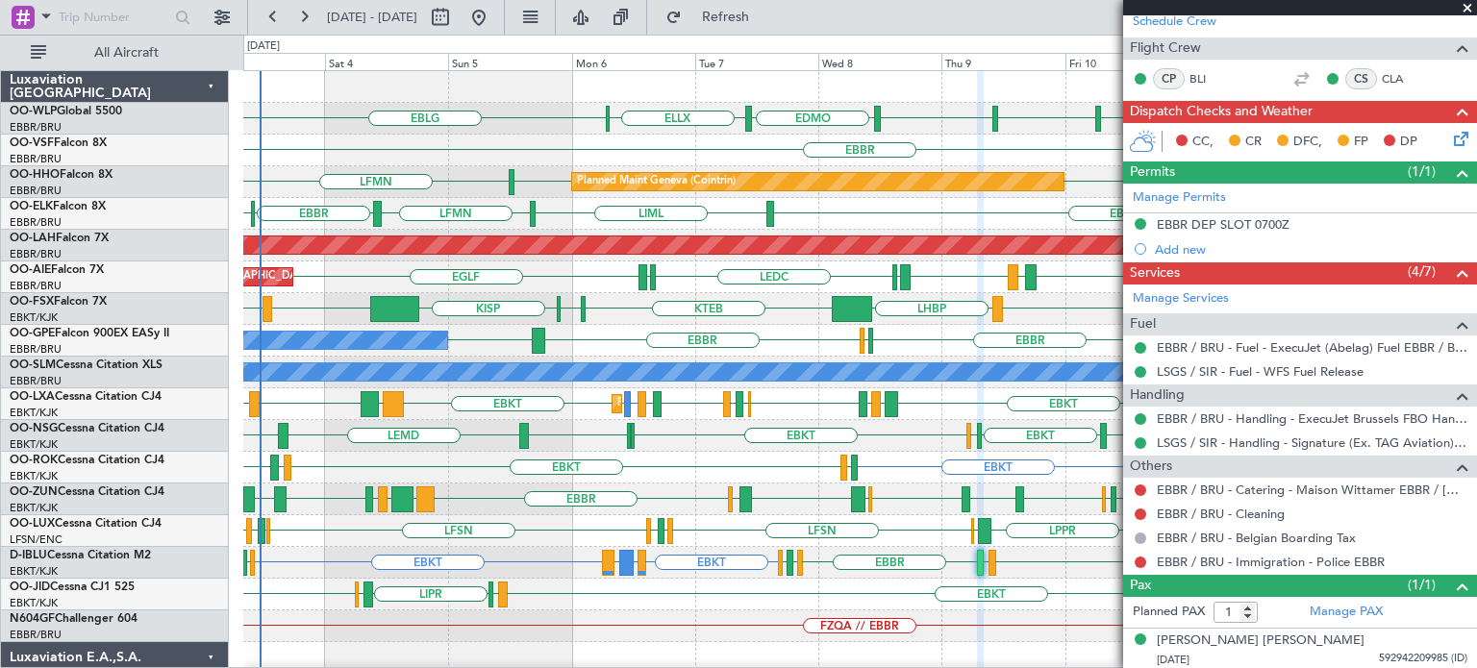
click at [957, 206] on div "EBKT EBBR LIML LFMN EBBR" at bounding box center [859, 214] width 1233 height 32
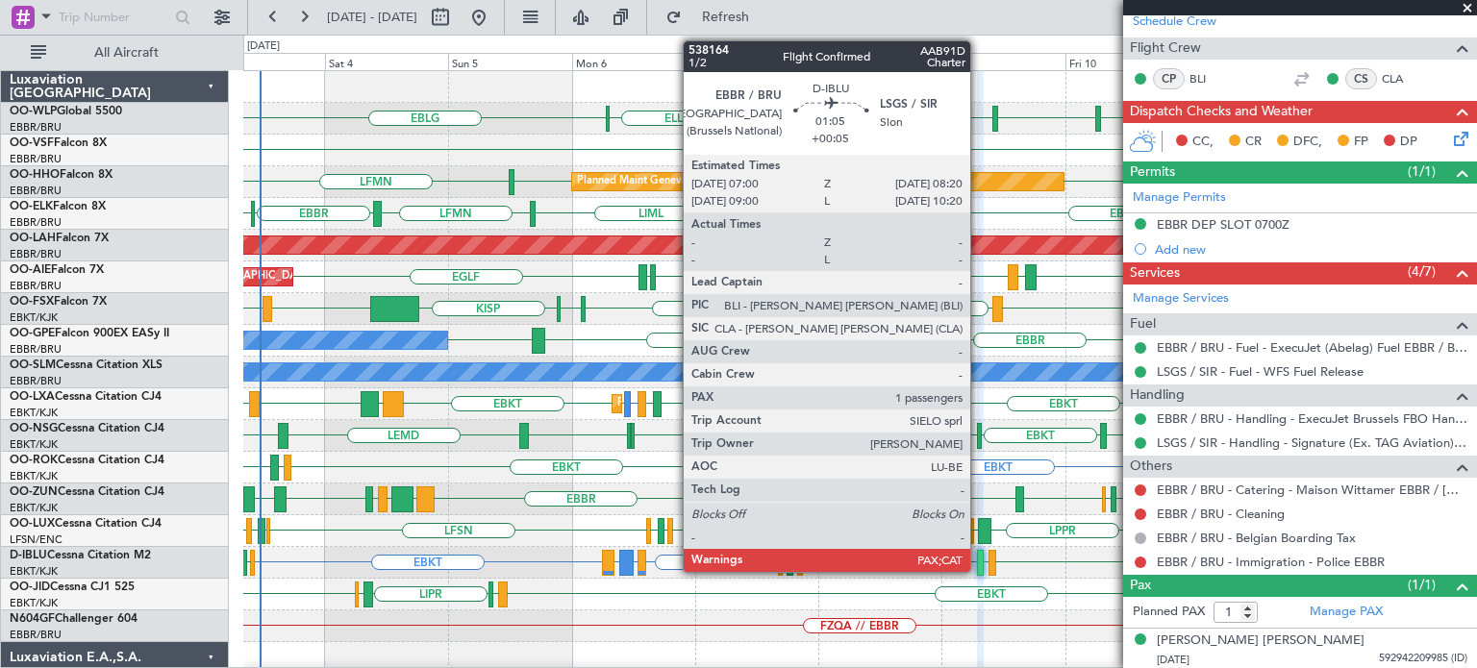
click at [979, 559] on div at bounding box center [981, 563] width 8 height 26
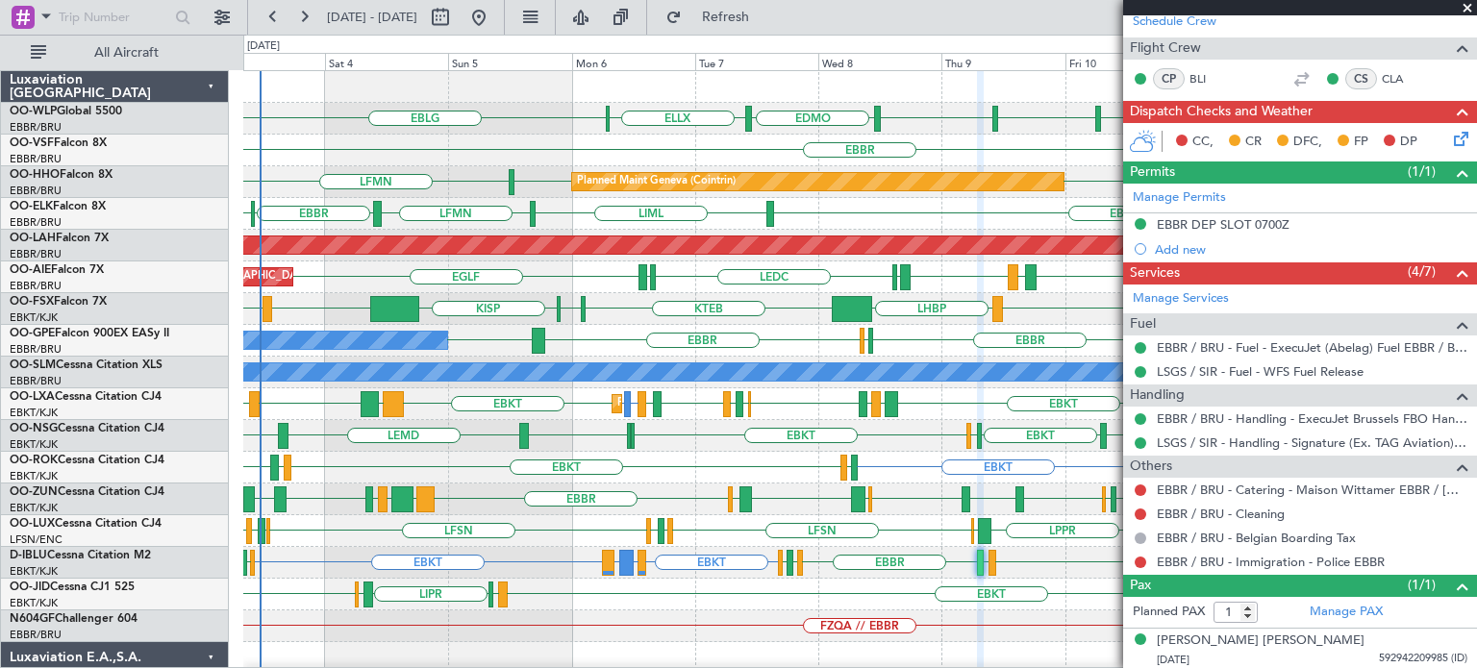
click at [956, 92] on div at bounding box center [859, 87] width 1233 height 32
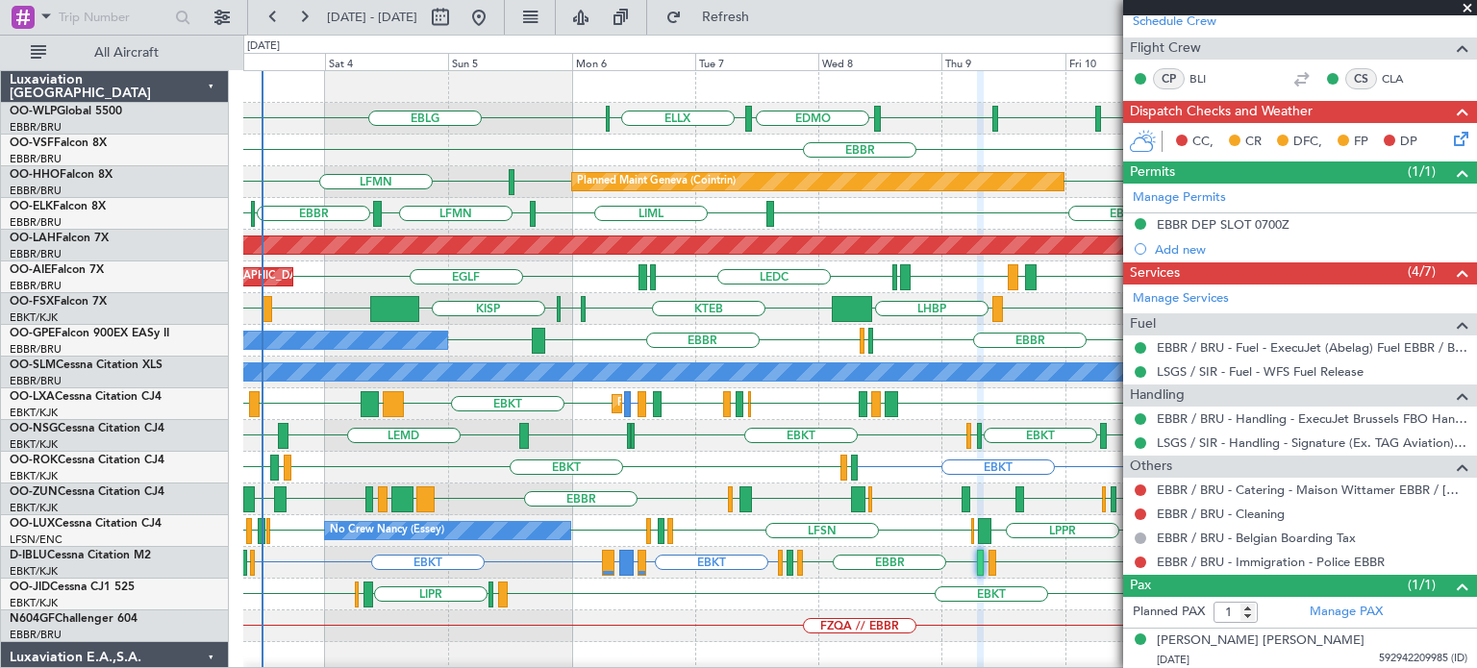
click at [1468, 7] on span at bounding box center [1467, 8] width 19 height 17
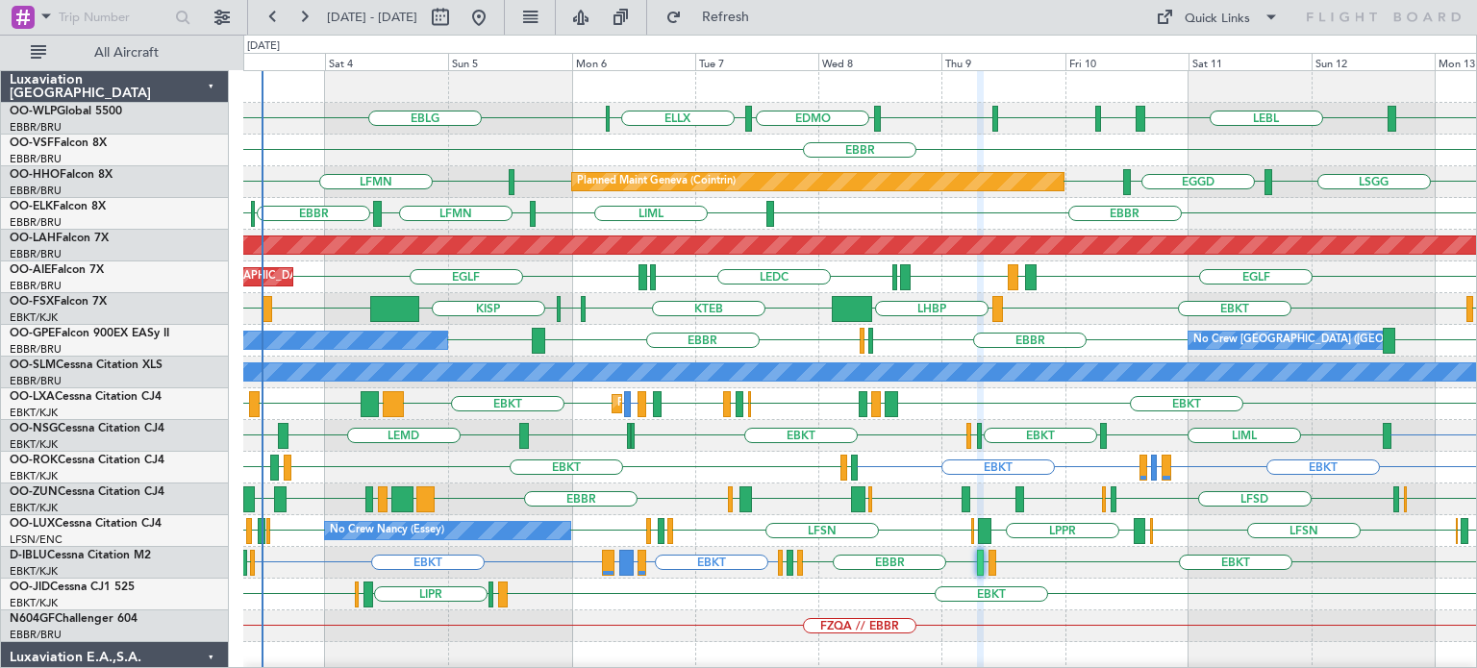
type input "0"
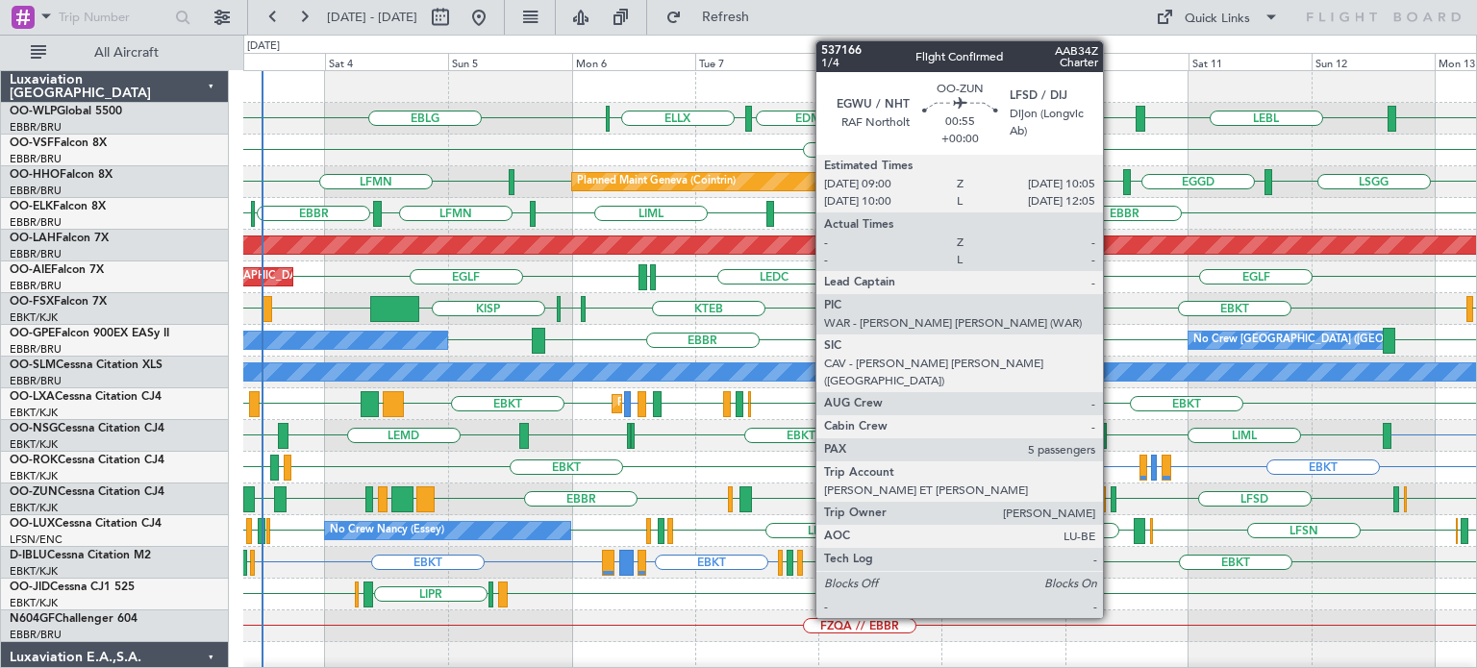
click at [1111, 491] on div at bounding box center [1114, 500] width 6 height 26
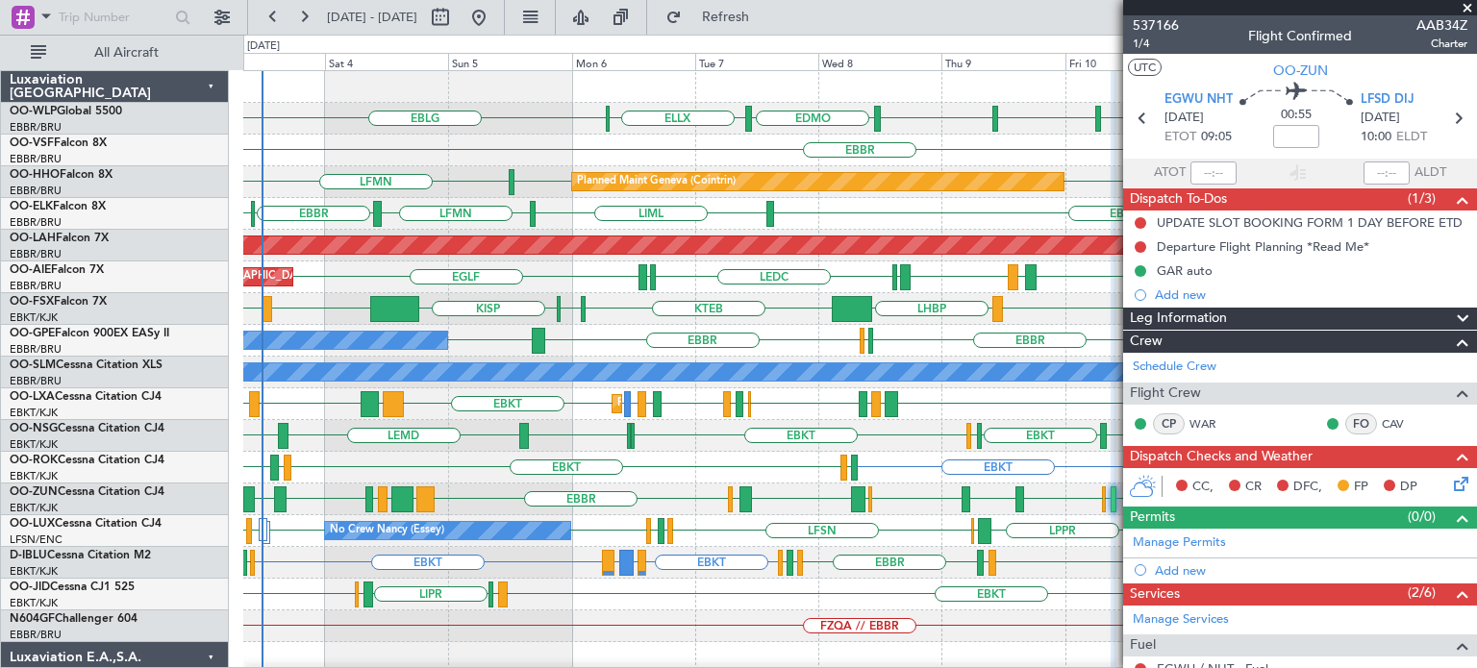
click at [1464, 4] on span at bounding box center [1467, 8] width 19 height 17
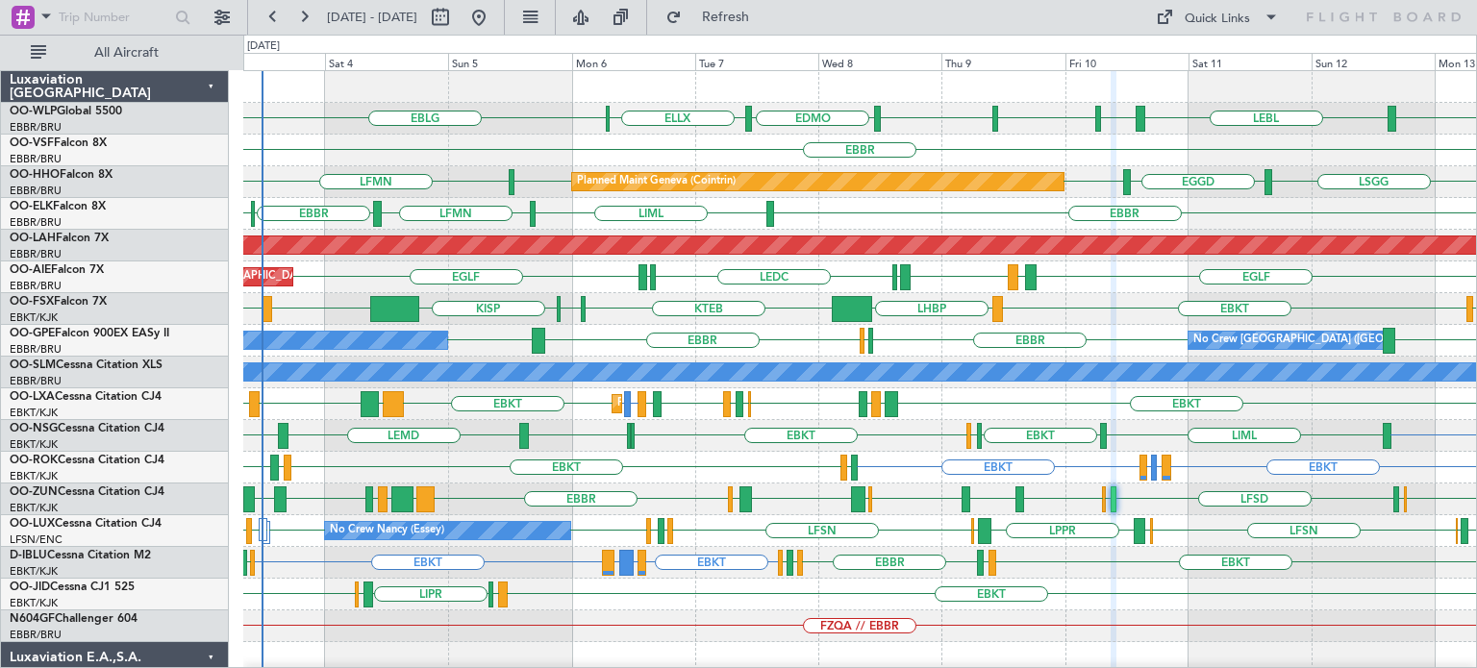
type input "0"
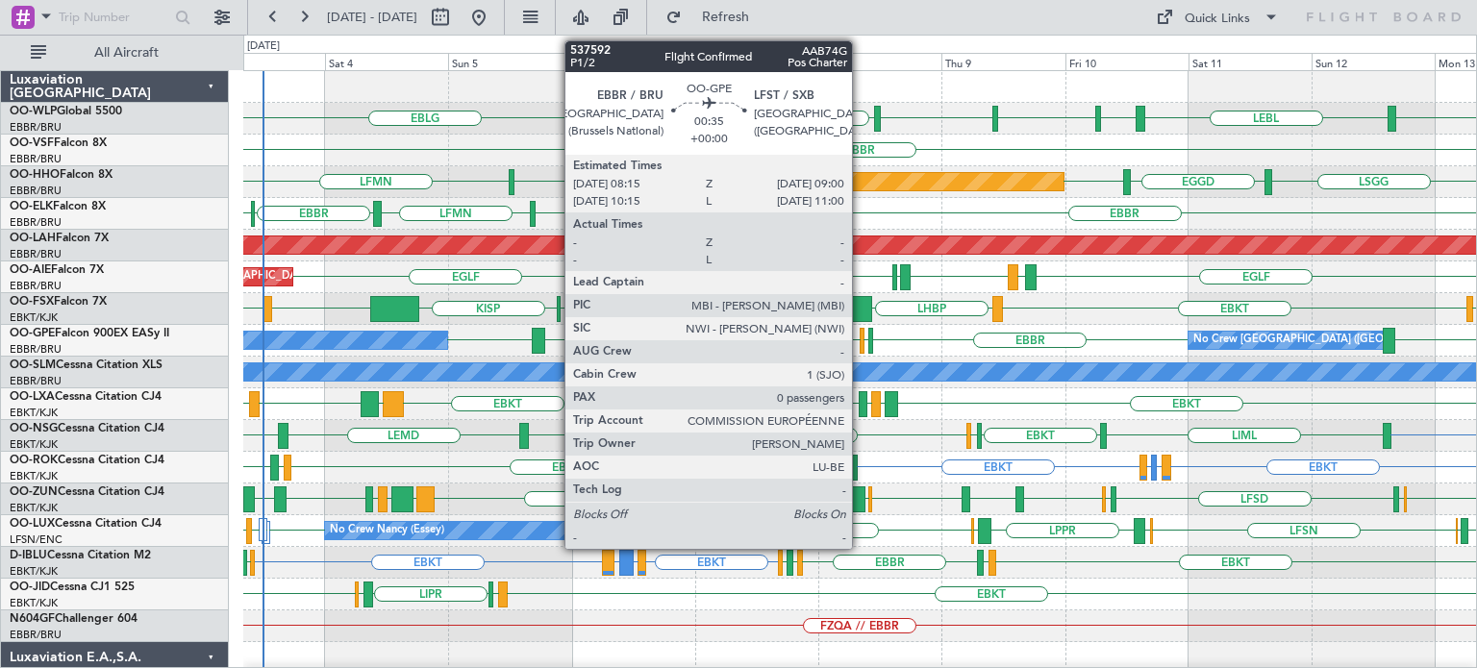
click at [861, 339] on div at bounding box center [862, 341] width 5 height 26
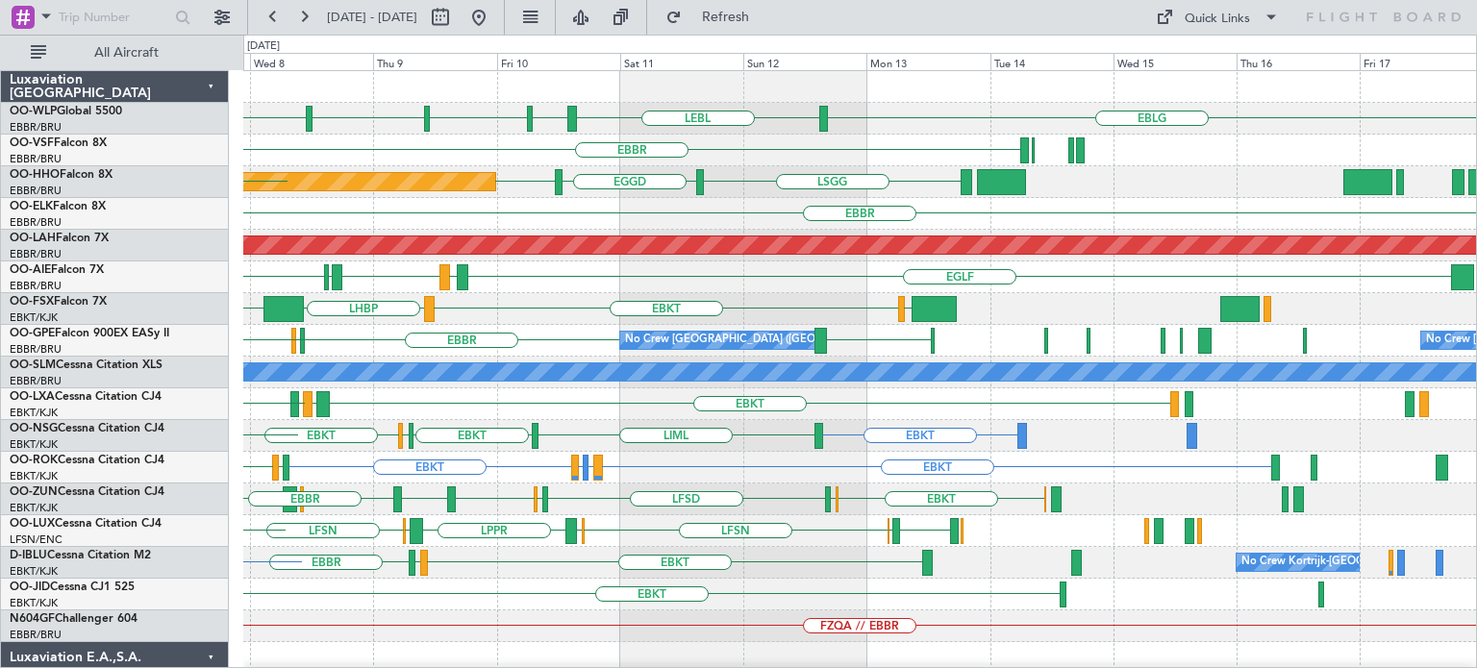
click at [811, 350] on div "EBLG LIML EBLG EDMO EBLG LEBL ELLX EBLG EBBR LSGG LSGG EGGD Planned Maint Genev…" at bounding box center [859, 594] width 1233 height 1047
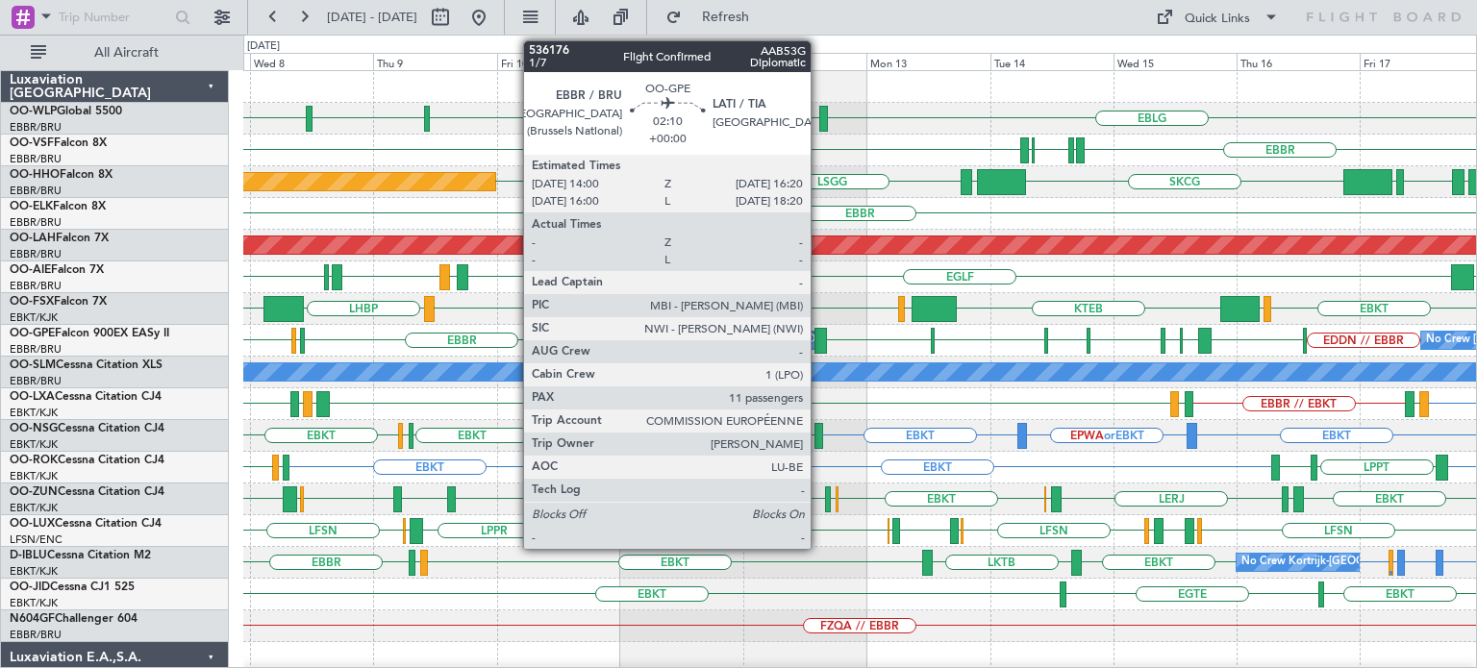
click at [819, 332] on div at bounding box center [820, 341] width 12 height 26
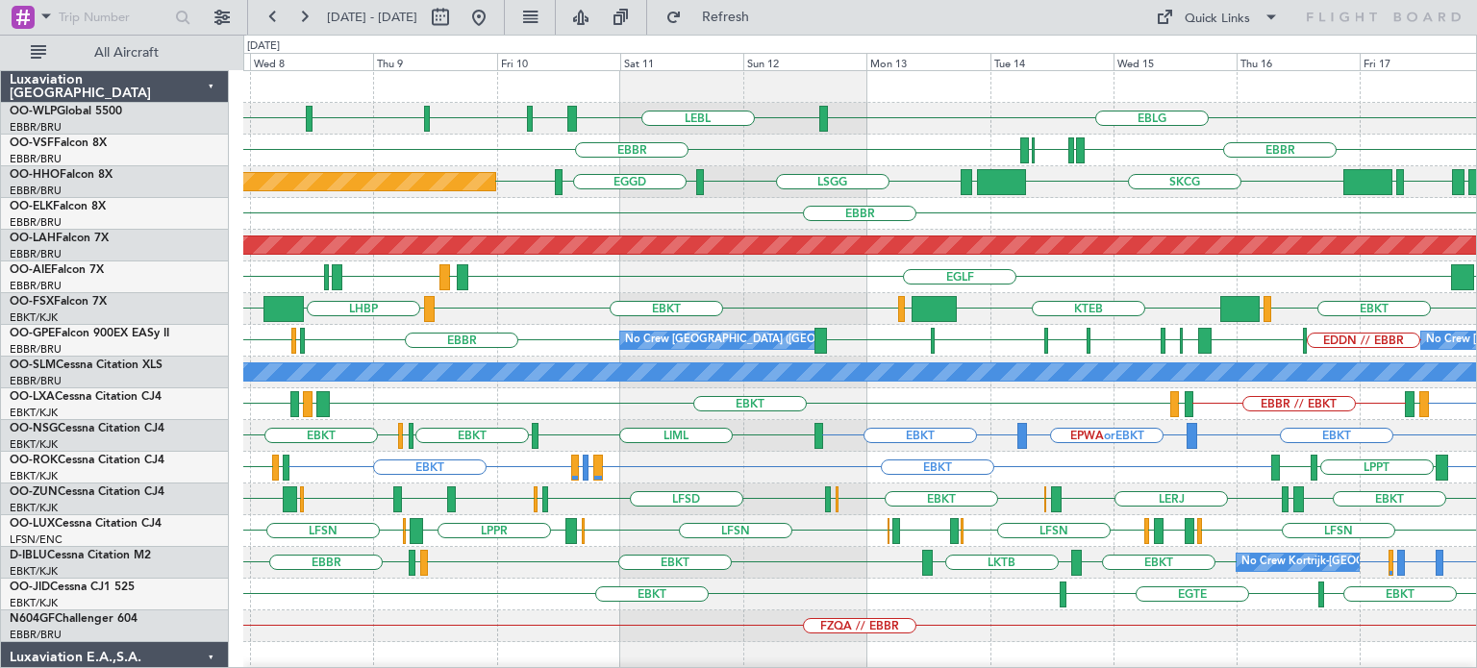
click at [670, 264] on div "EGLF LLBG LEMD EGLF LEMD LEDC" at bounding box center [859, 278] width 1233 height 32
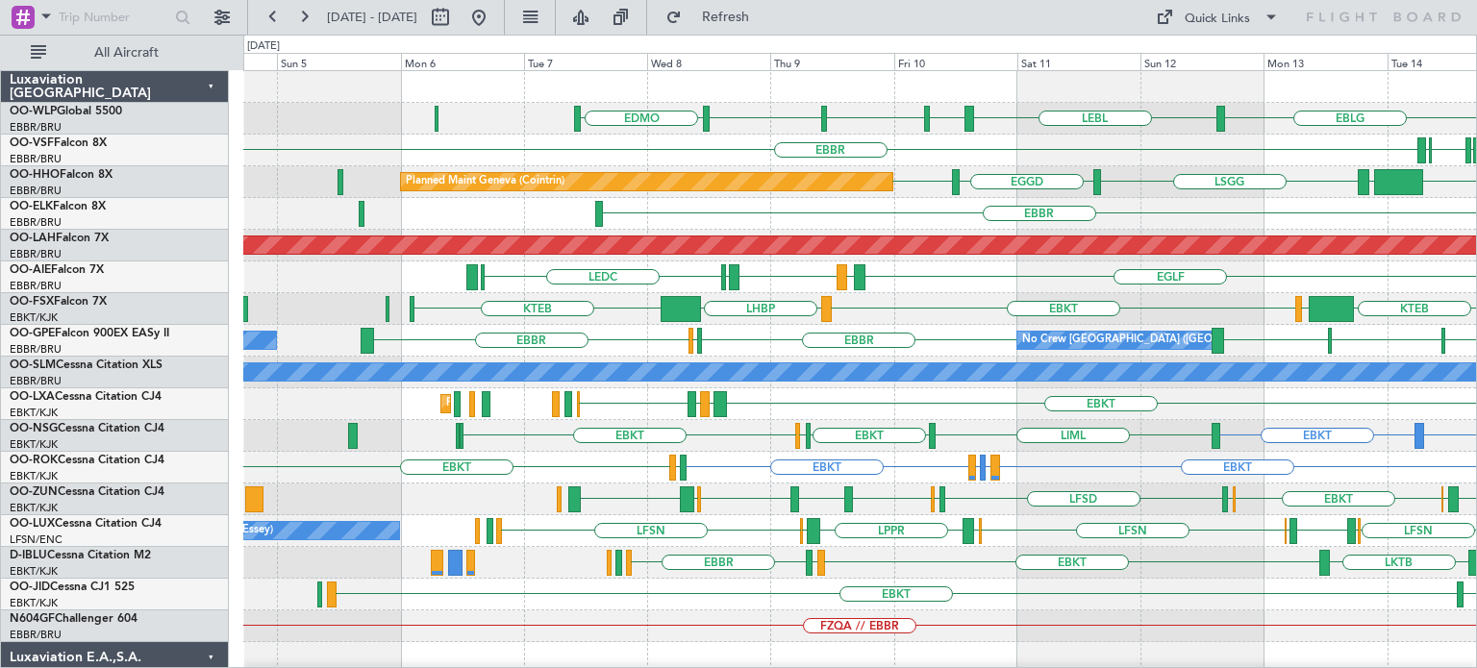
click at [998, 275] on div "EGLF LEMD EGLF LEMD LEDC Unplanned Maint London (Farnborough)" at bounding box center [859, 278] width 1233 height 32
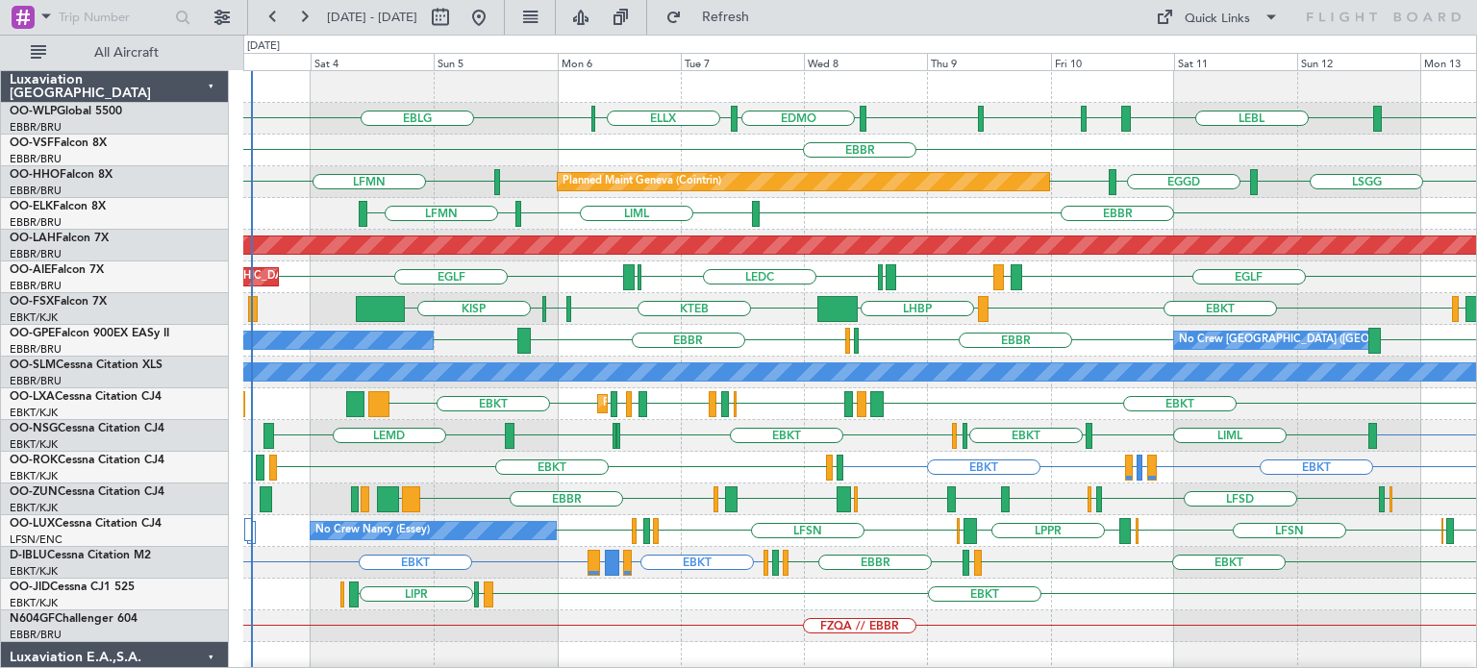
click at [611, 268] on div "LEBL EBLG EBLG LIML EBLG EDMO ELLX EBLG Planned Maint Milan (Linate) EBBR LFMN …" at bounding box center [859, 594] width 1233 height 1047
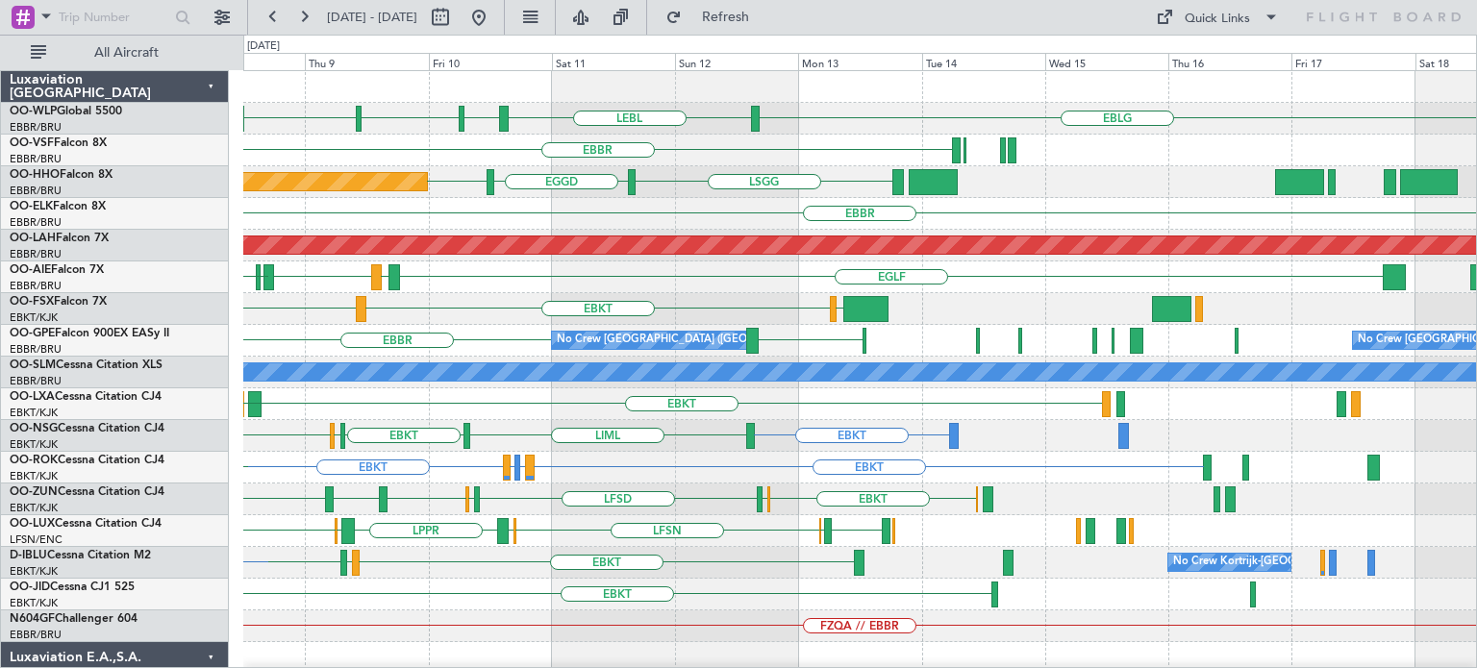
click at [681, 261] on div "EBLG LEBL EBLG LIML EBLG EDMO ELLX EBLG EBBR Planned Maint Geneva (Cointrin) LS…" at bounding box center [859, 594] width 1233 height 1047
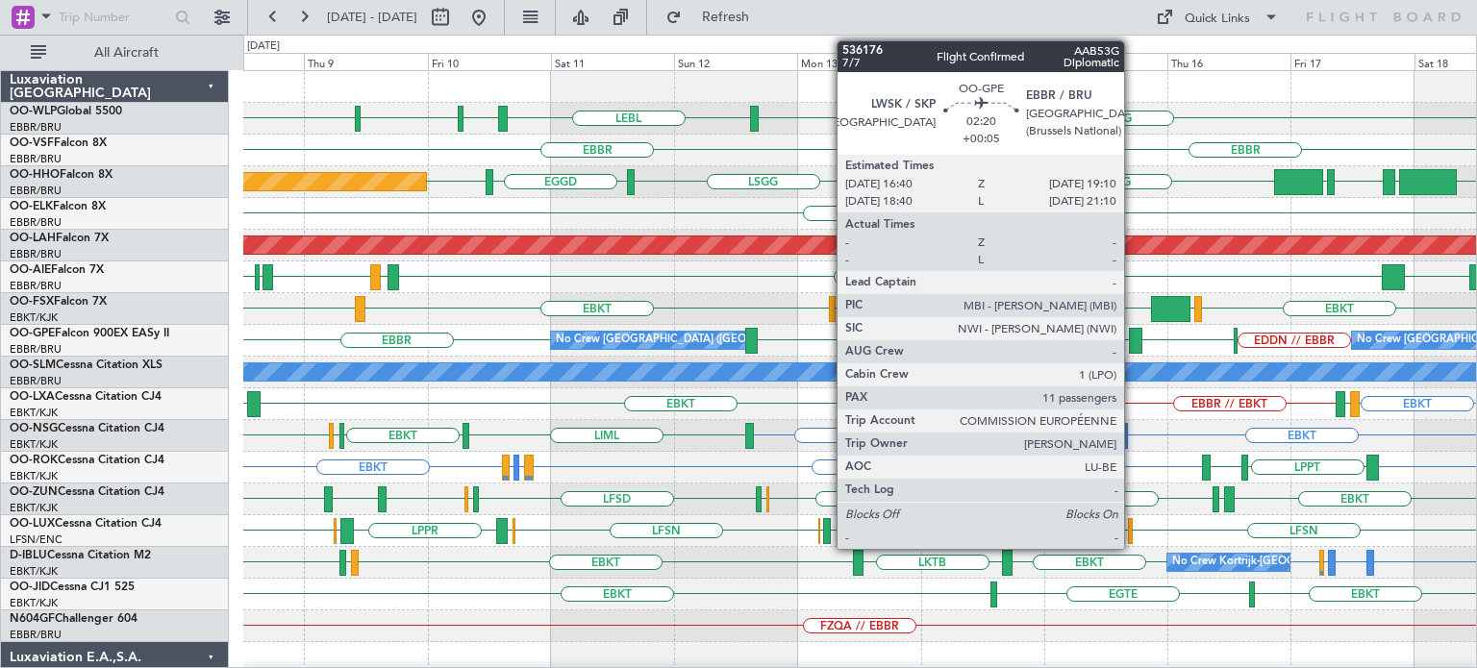
click at [1133, 336] on div at bounding box center [1135, 341] width 13 height 26
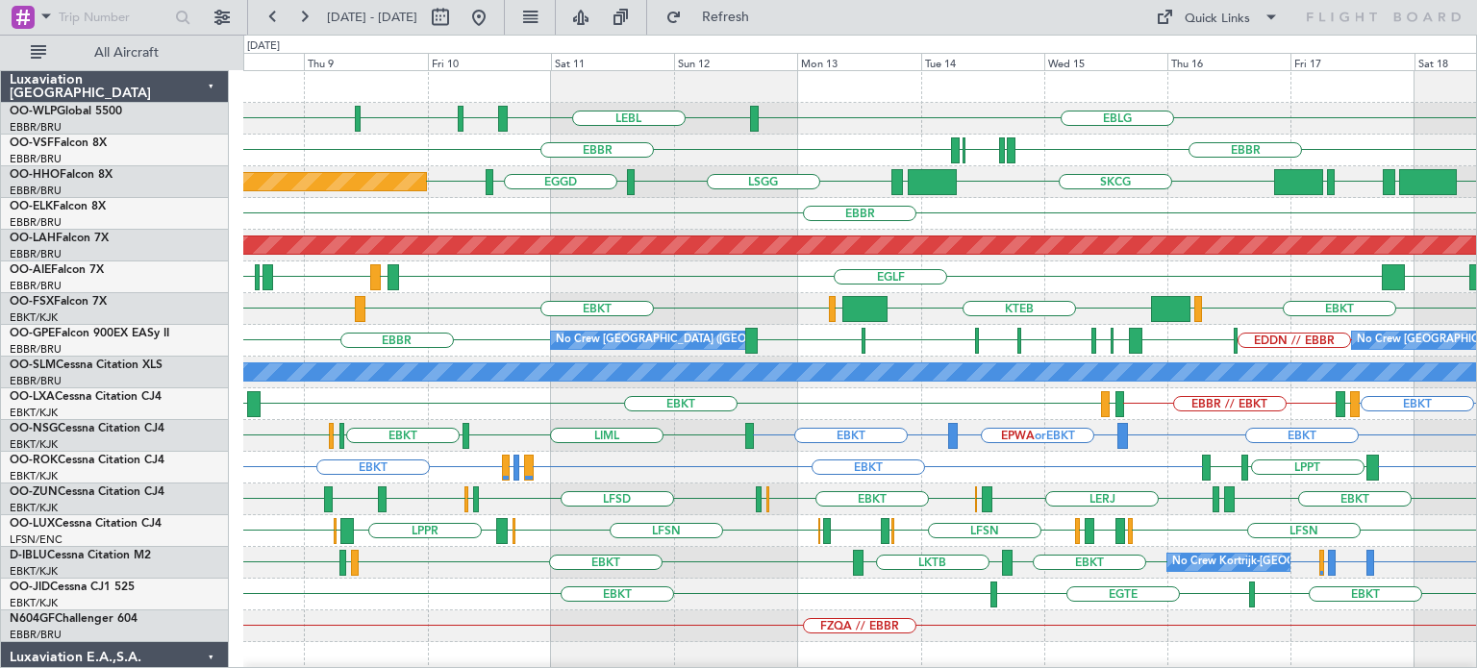
click at [817, 137] on div "EBBR LIRP LFMN LIRP [GEOGRAPHIC_DATA]" at bounding box center [859, 151] width 1233 height 32
click at [818, 137] on div "EBBR LIRP LFMN LIRP [GEOGRAPHIC_DATA]" at bounding box center [859, 151] width 1233 height 32
click at [838, 152] on div "EBBR LIRP LFMN LIRP [GEOGRAPHIC_DATA]" at bounding box center [859, 151] width 1233 height 32
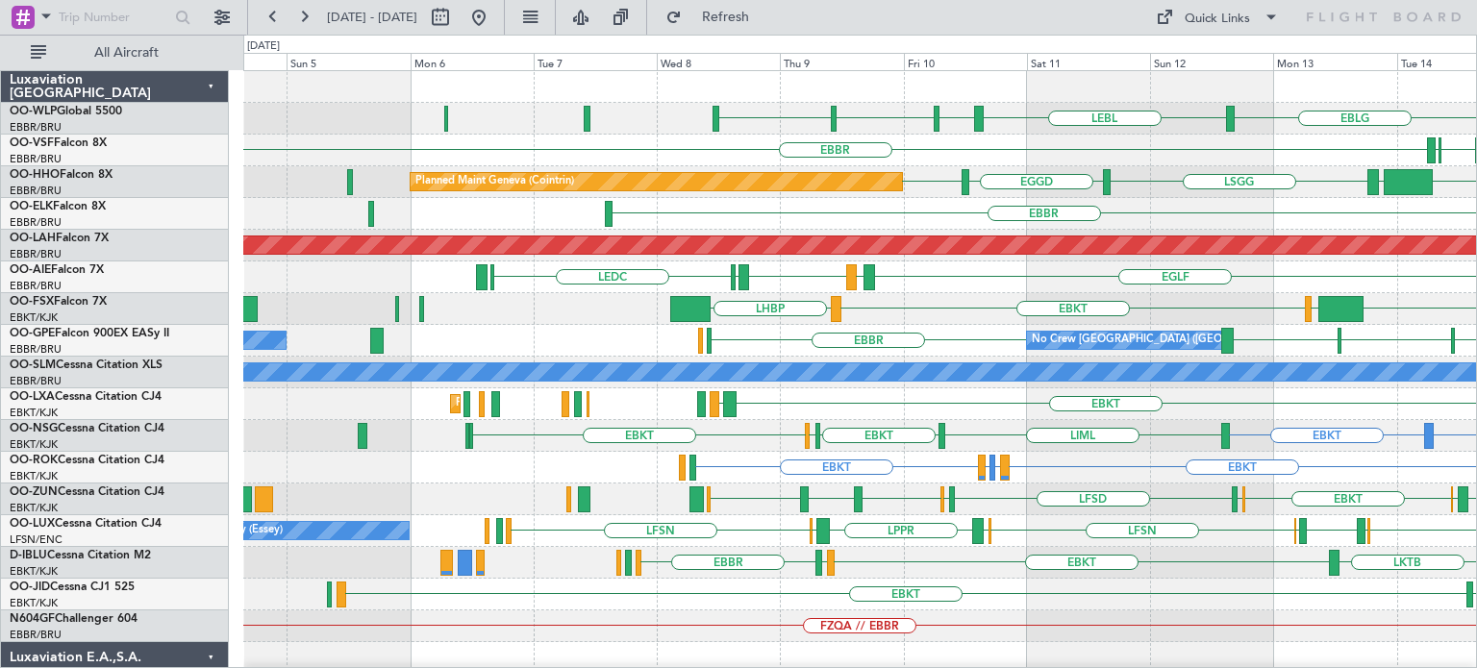
click at [1154, 266] on div "EBLG LEBL EBLG LIML EBLG Planned Maint Milan (Linate) LFMN LIRP EBBR LIRP EBBR …" at bounding box center [859, 642] width 1233 height 1142
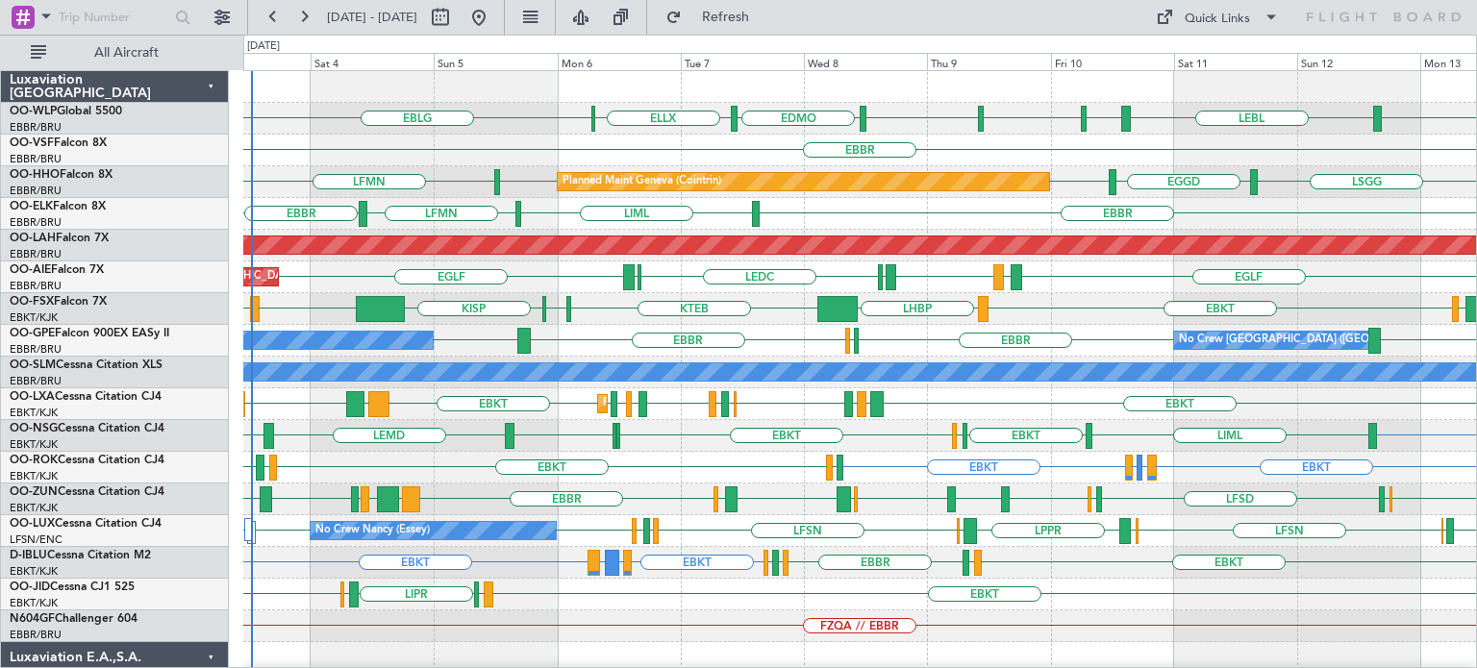
click at [762, 322] on div "EBKT LIMC EBKT LHBP KTEB KPVD KISP LHBP" at bounding box center [859, 309] width 1233 height 32
click at [755, 332] on div "No Crew Malaga No Crew [GEOGRAPHIC_DATA] (Brussels National) LATI [GEOGRAPHIC_D…" at bounding box center [859, 341] width 1233 height 32
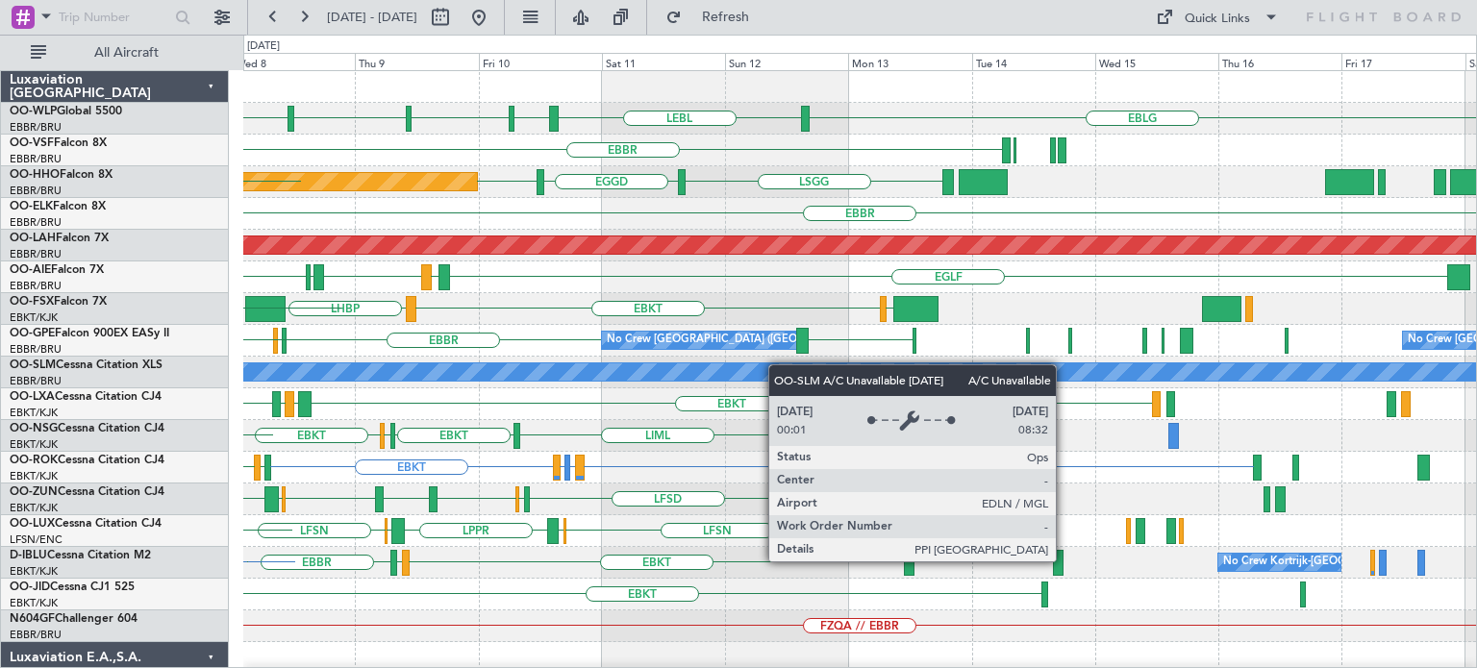
click at [546, 379] on div "EBLG LEBL EBLG LIML EBLG EDMO ELLX EBLG [GEOGRAPHIC_DATA] Planned Maint Geneva …" at bounding box center [859, 594] width 1233 height 1047
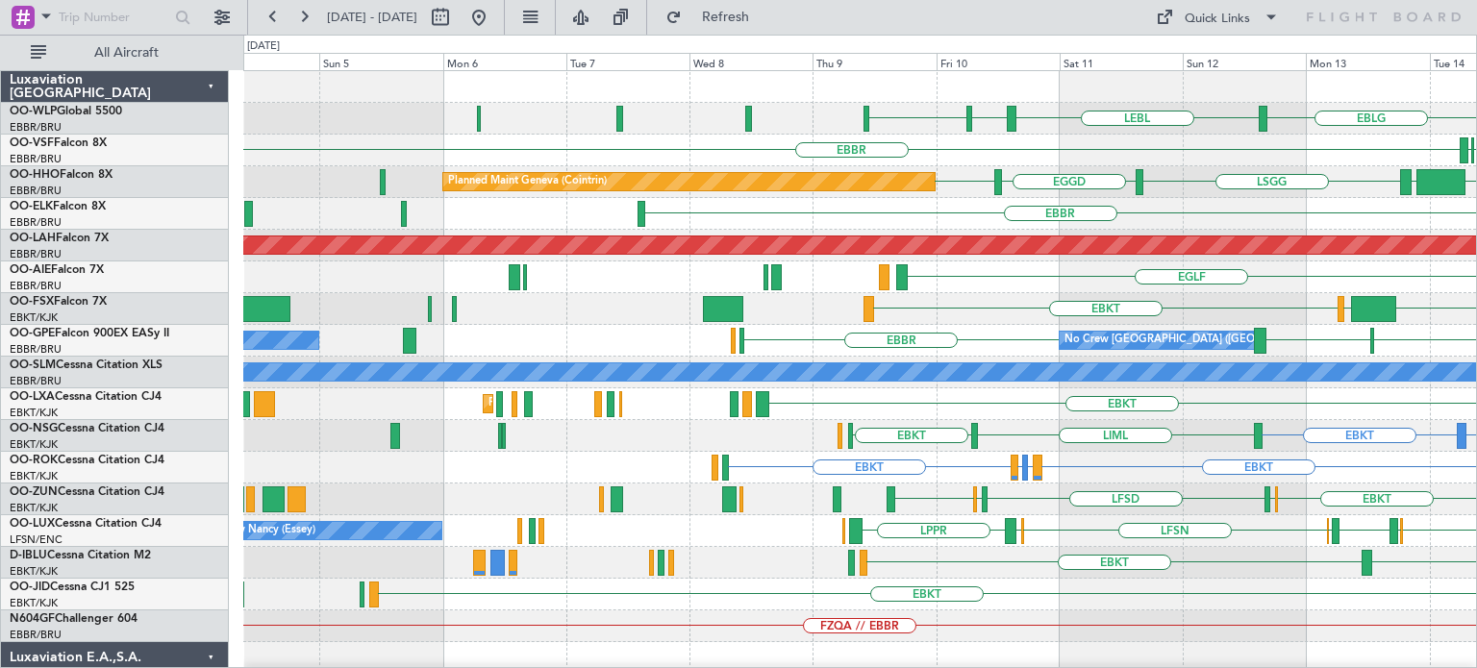
click at [1170, 234] on div "EBLG LEBL EBLG LIML Planned Maint Milan ([GEOGRAPHIC_DATA]) LFMN LIRP [GEOGRAPH…" at bounding box center [859, 642] width 1233 height 1142
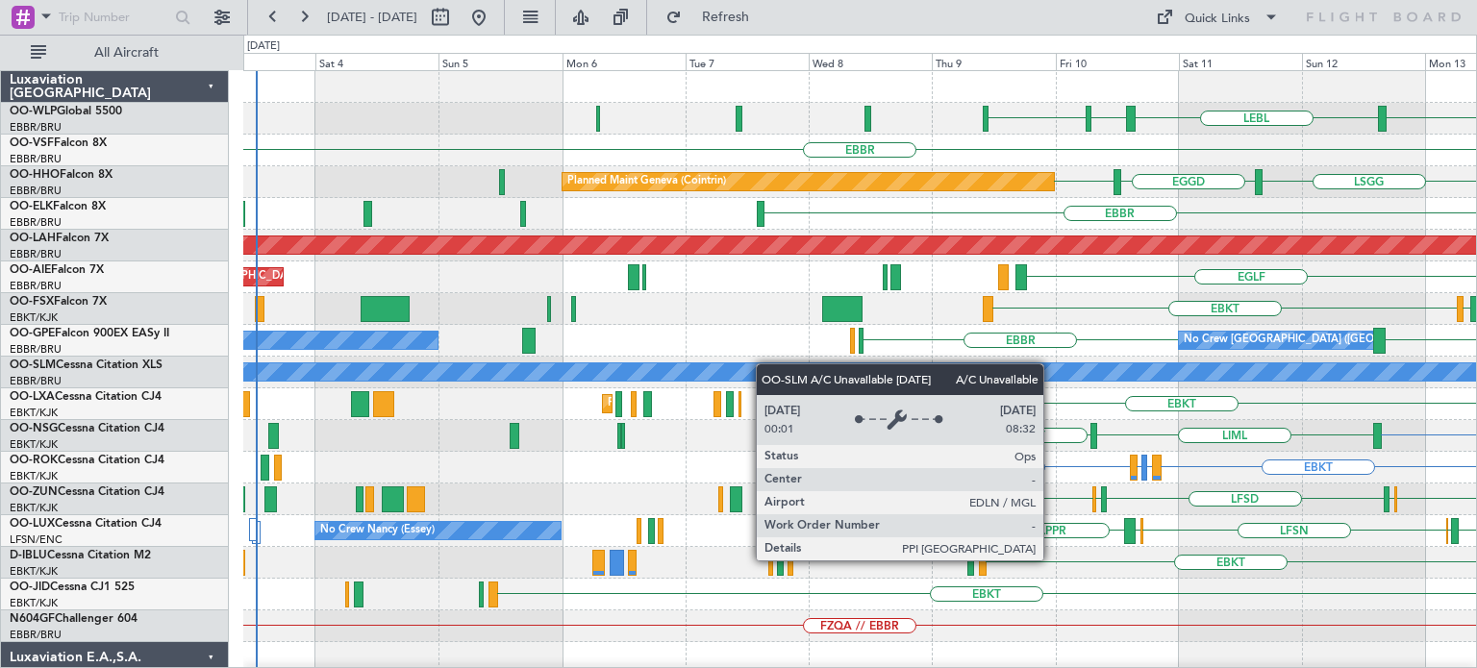
click at [719, 380] on div "LEBL EBLG LIML EBLG Planned Maint Milan ([GEOGRAPHIC_DATA]) [GEOGRAPHIC_DATA] L…" at bounding box center [859, 642] width 1233 height 1142
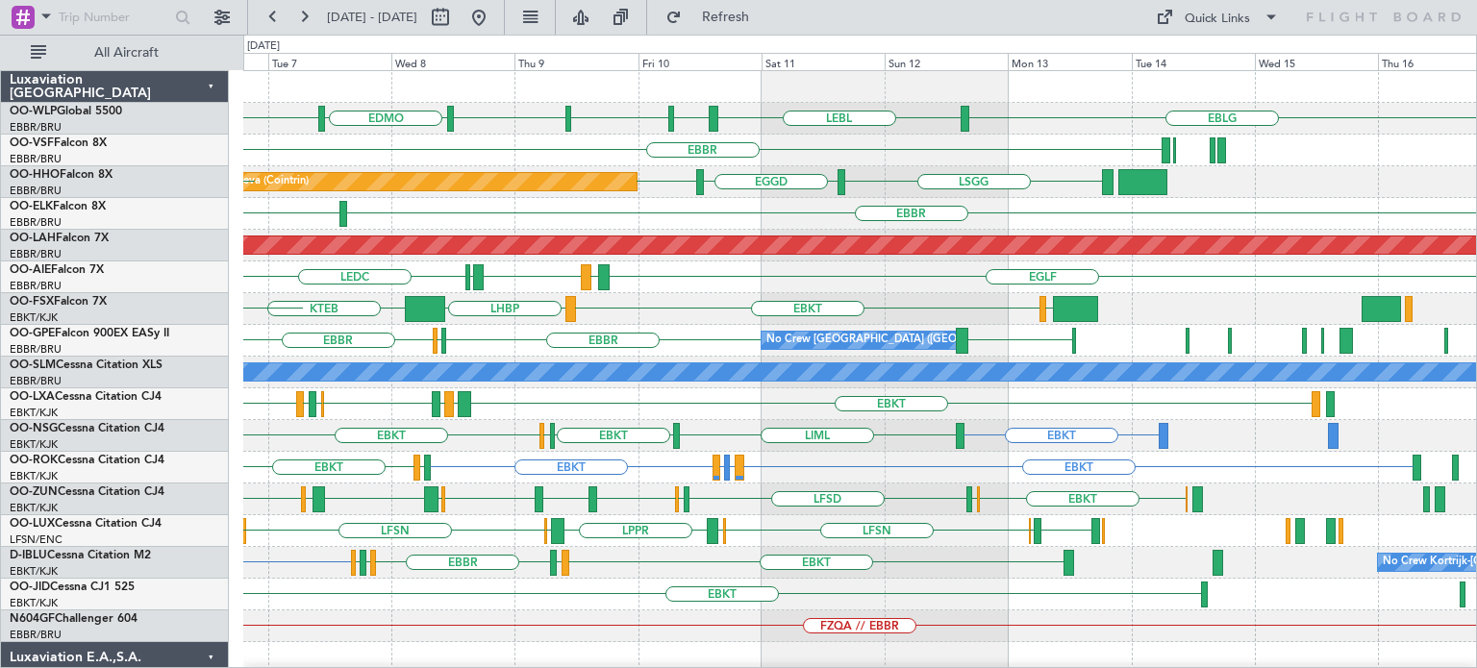
click at [788, 551] on div "EBLG LEBL EBLG LIML EBLG EDMO ELLX EBLG [GEOGRAPHIC_DATA] Planned Maint Geneva …" at bounding box center [859, 594] width 1233 height 1047
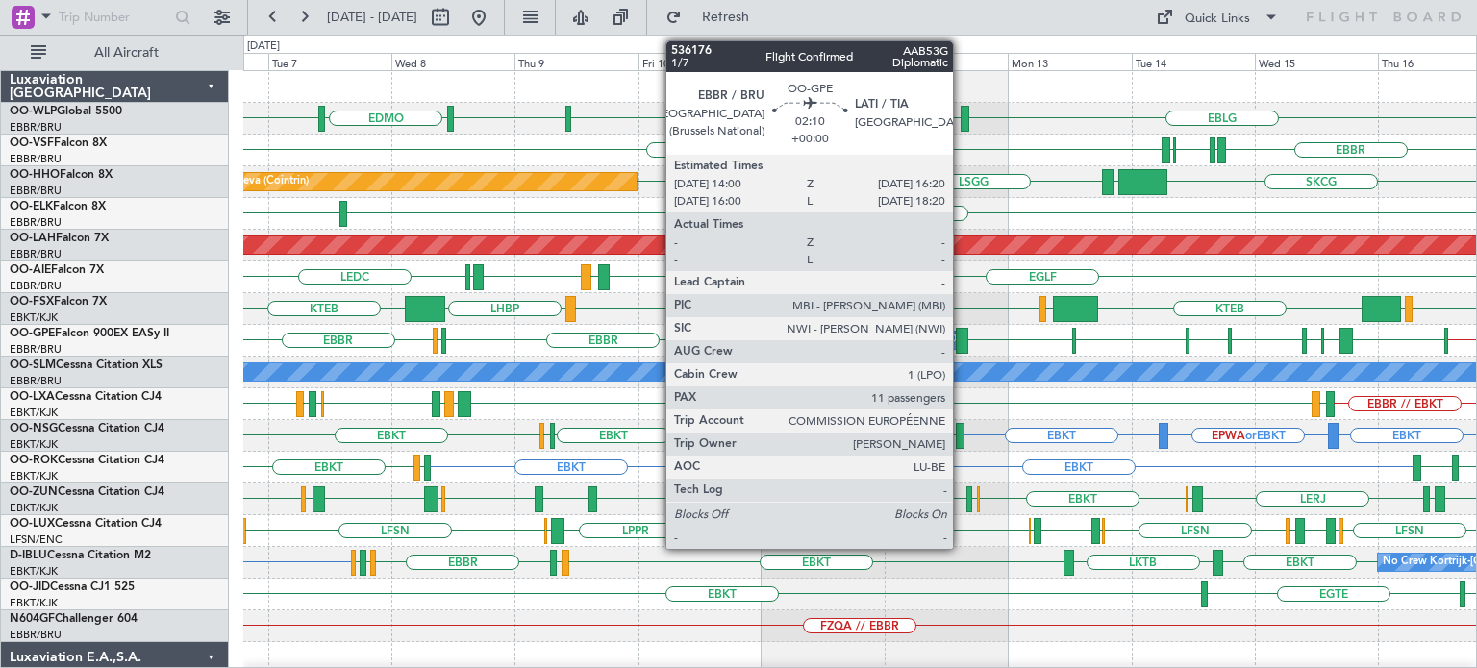
click at [961, 334] on div at bounding box center [962, 341] width 12 height 26
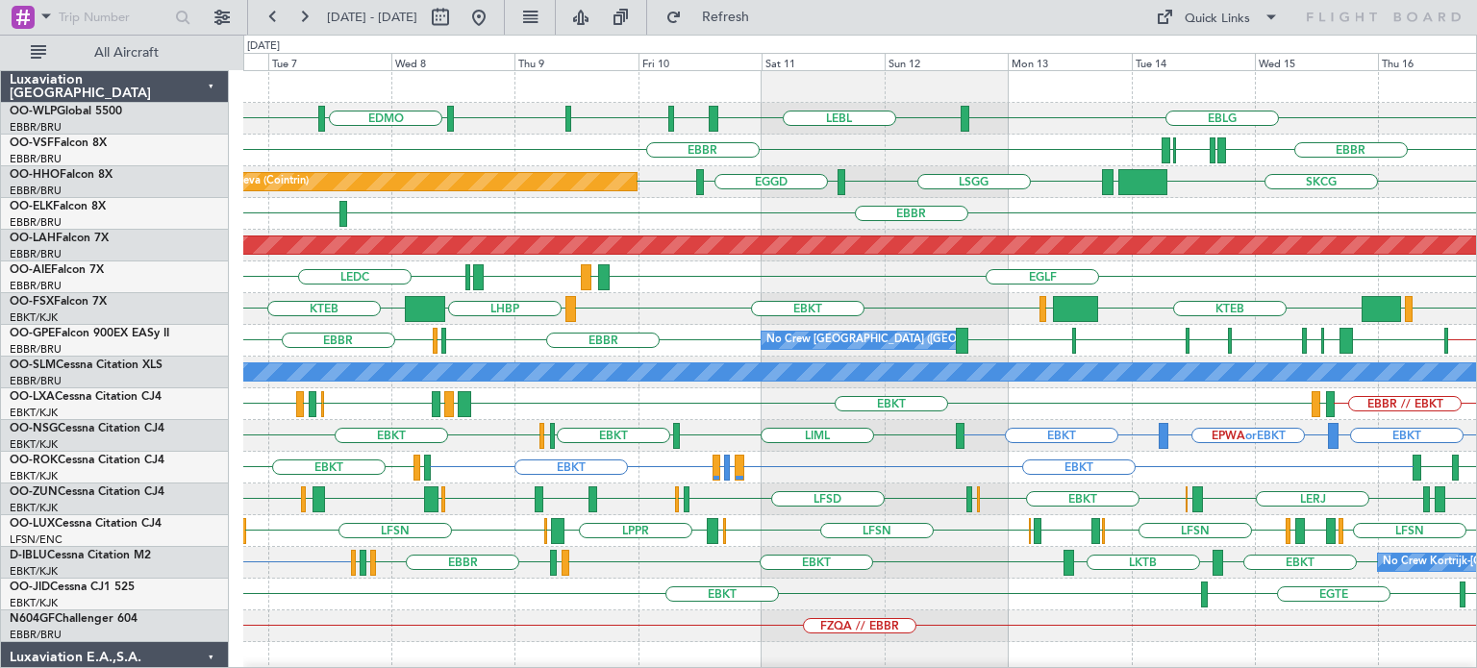
click at [795, 94] on div at bounding box center [859, 87] width 1233 height 32
click at [808, 100] on div at bounding box center [859, 87] width 1233 height 32
click at [936, 168] on div "Planned Maint Geneva (Cointrin) SKCG [GEOGRAPHIC_DATA] [GEOGRAPHIC_DATA] EGGD […" at bounding box center [859, 182] width 1233 height 32
click at [814, 148] on div "EBBR LIRP LFMN LIRP [GEOGRAPHIC_DATA]" at bounding box center [859, 151] width 1233 height 32
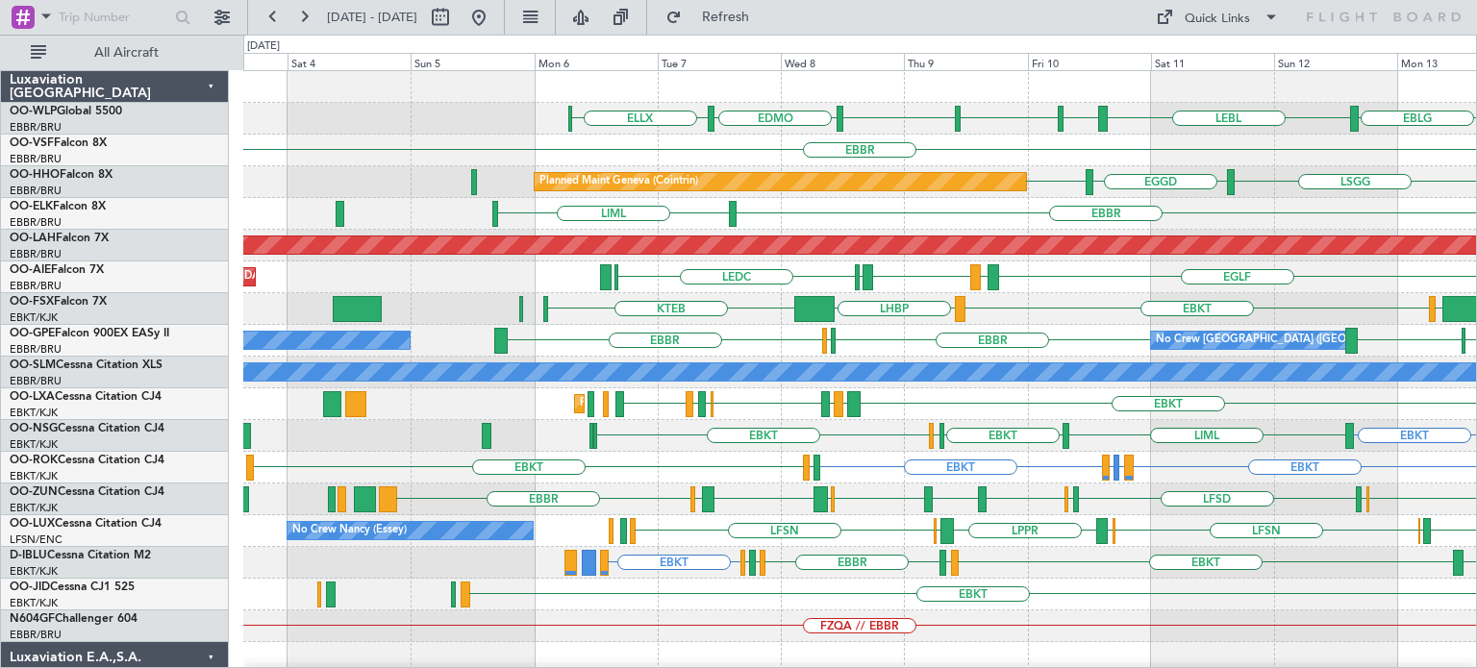
click at [898, 199] on div "EBLG LEBL EBLG LIML EBLG EDMO ELLX Planned Maint Milan ([GEOGRAPHIC_DATA]) [GEO…" at bounding box center [859, 642] width 1233 height 1142
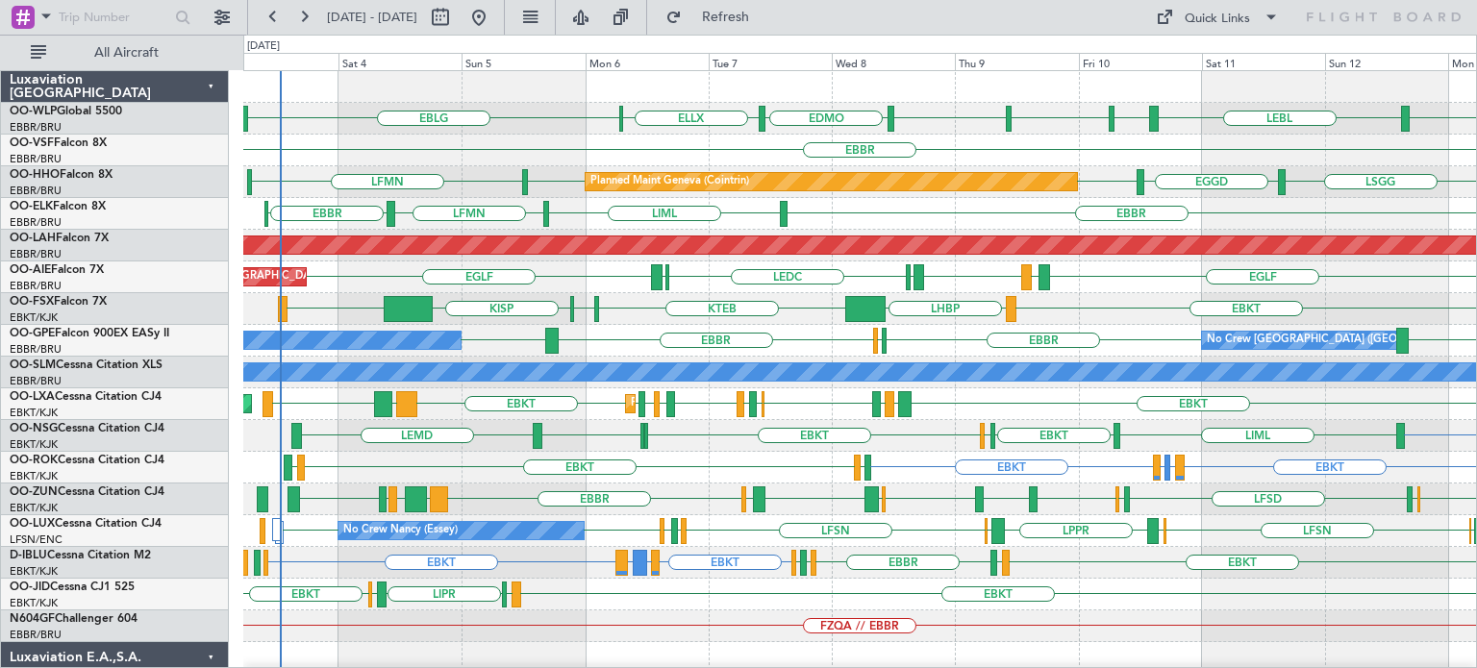
click at [529, 280] on div "LIML EBLG EDMO ELLX EBLG EBLG LEBL EBLG Planned Maint Milan ([GEOGRAPHIC_DATA])…" at bounding box center [859, 594] width 1233 height 1047
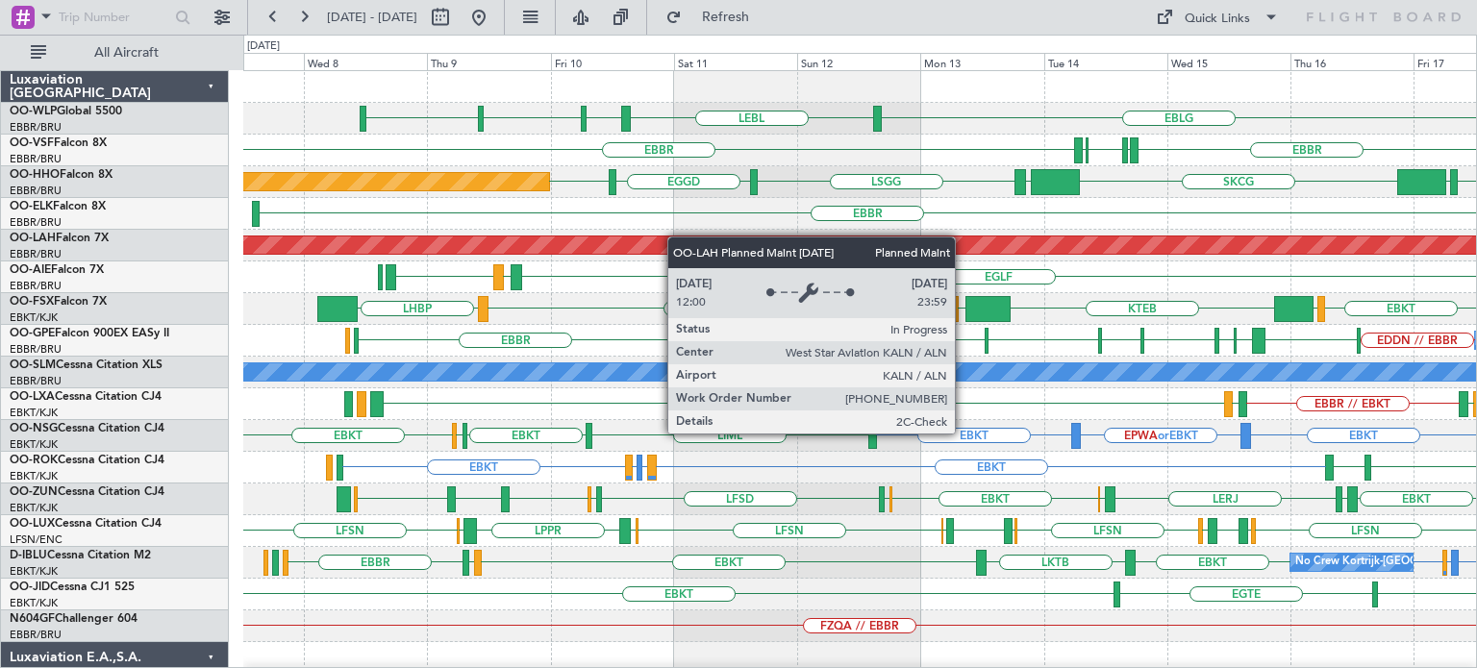
click at [697, 238] on div "EBLG LEBL EBLG LIML EBLG [GEOGRAPHIC_DATA] LIRP LFMN LIRP [GEOGRAPHIC_DATA] Pla…" at bounding box center [859, 642] width 1233 height 1142
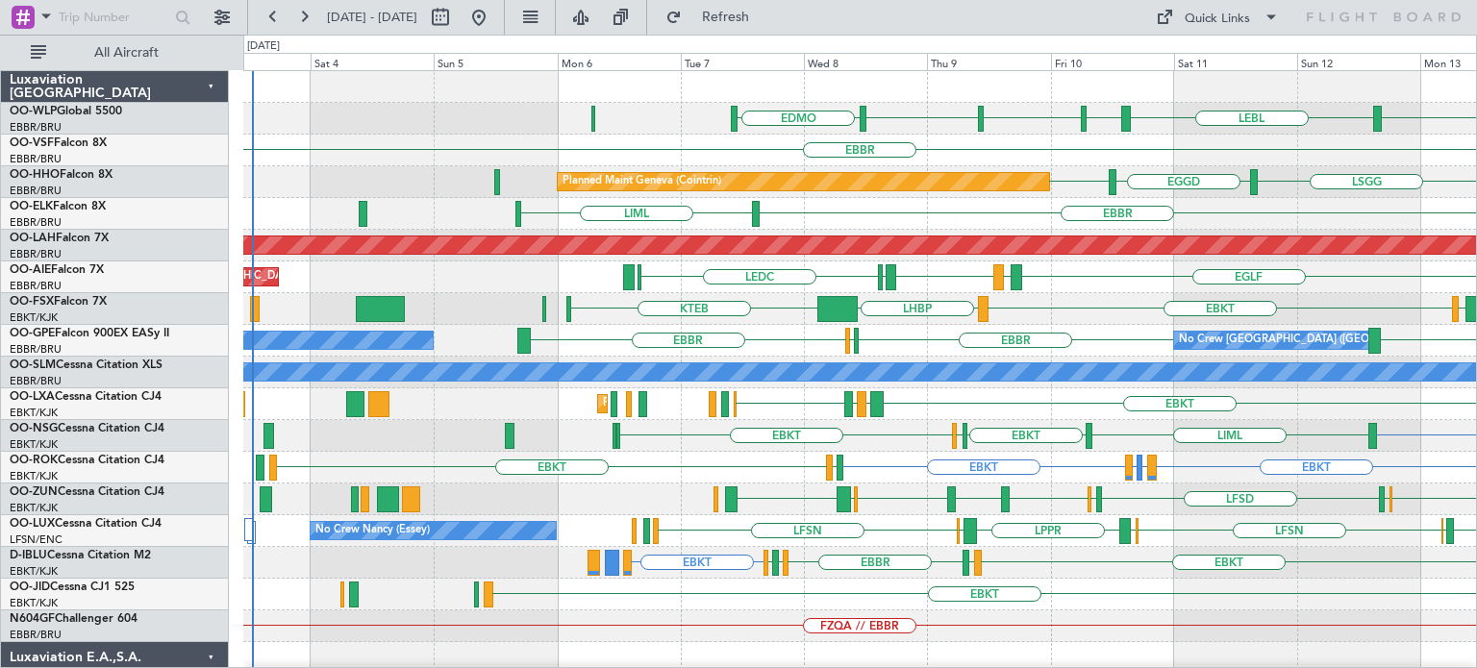
click at [882, 198] on div "EBLG LEBL EBLG LIML EBLG EDMO Planned Maint Milan ([GEOGRAPHIC_DATA]) [GEOGRAPH…" at bounding box center [859, 642] width 1233 height 1142
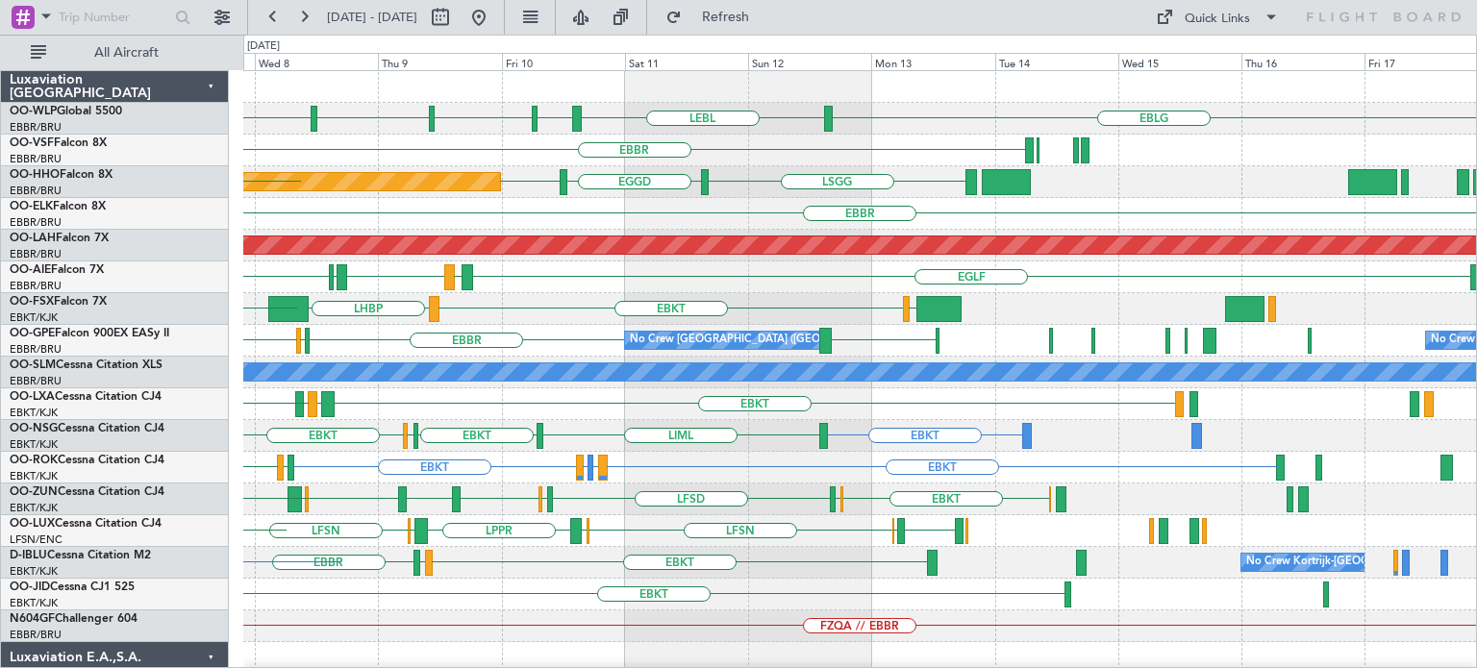
click at [826, 318] on div "LIMC EBKT LHBP KTEB KPVD [GEOGRAPHIC_DATA]" at bounding box center [859, 309] width 1233 height 32
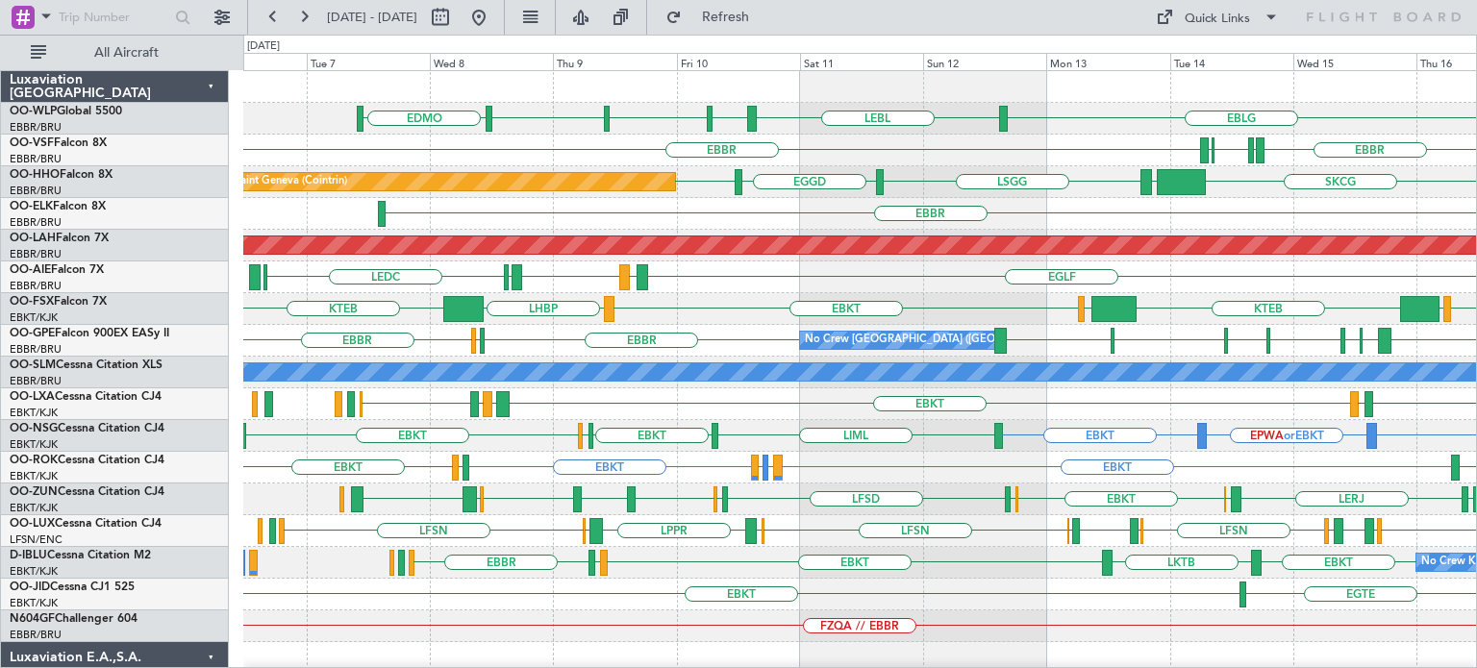
click at [981, 295] on div "EBLG LEBL EBLG LIML EBLG EDMO [GEOGRAPHIC_DATA] LIRP LFMN LIRP [GEOGRAPHIC_DATA…" at bounding box center [859, 642] width 1233 height 1142
click at [990, 303] on div "EBKT LOWS KTEB LIMC EBKT LHBP KTEB" at bounding box center [859, 309] width 1233 height 32
click at [942, 321] on div "KTEB LIMC EBKT LHBP KTEB EBKT LOWS" at bounding box center [859, 309] width 1233 height 32
click at [766, 19] on span "Refresh" at bounding box center [726, 17] width 81 height 13
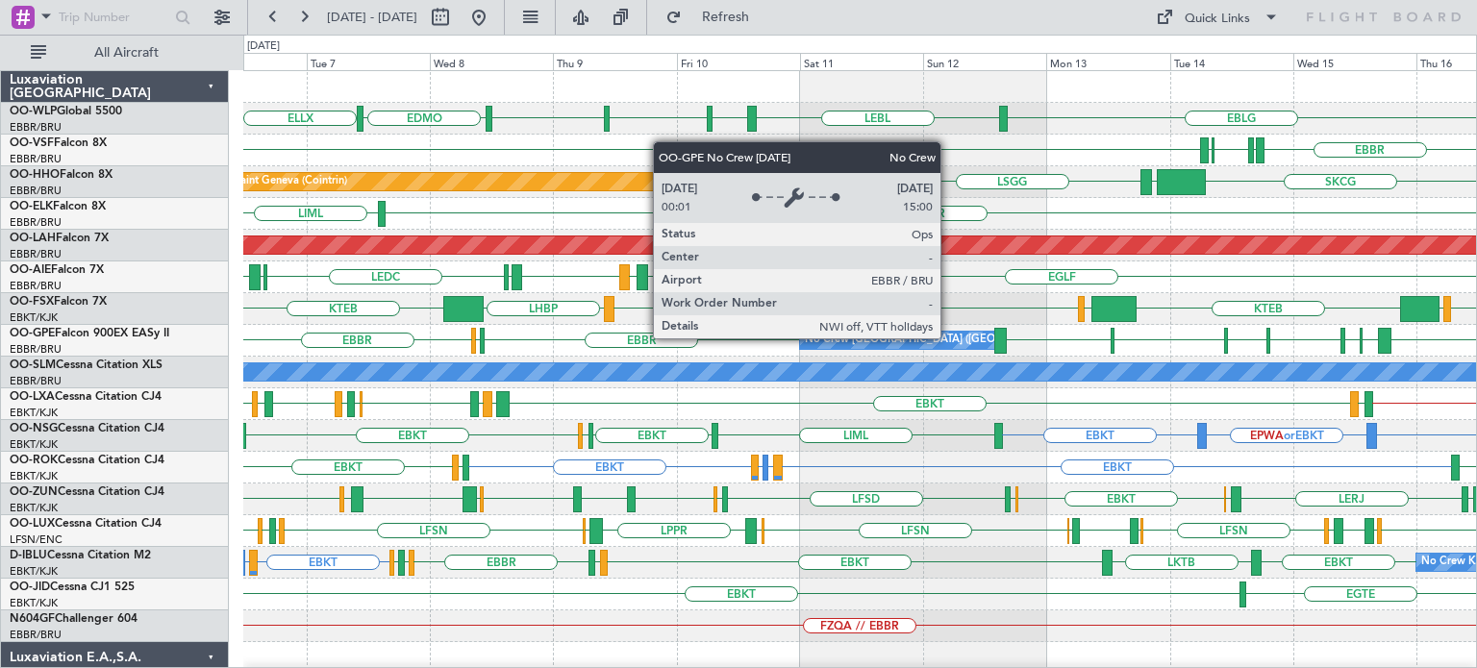
click at [949, 337] on div "No Crew [GEOGRAPHIC_DATA] ([GEOGRAPHIC_DATA] National)" at bounding box center [966, 340] width 322 height 29
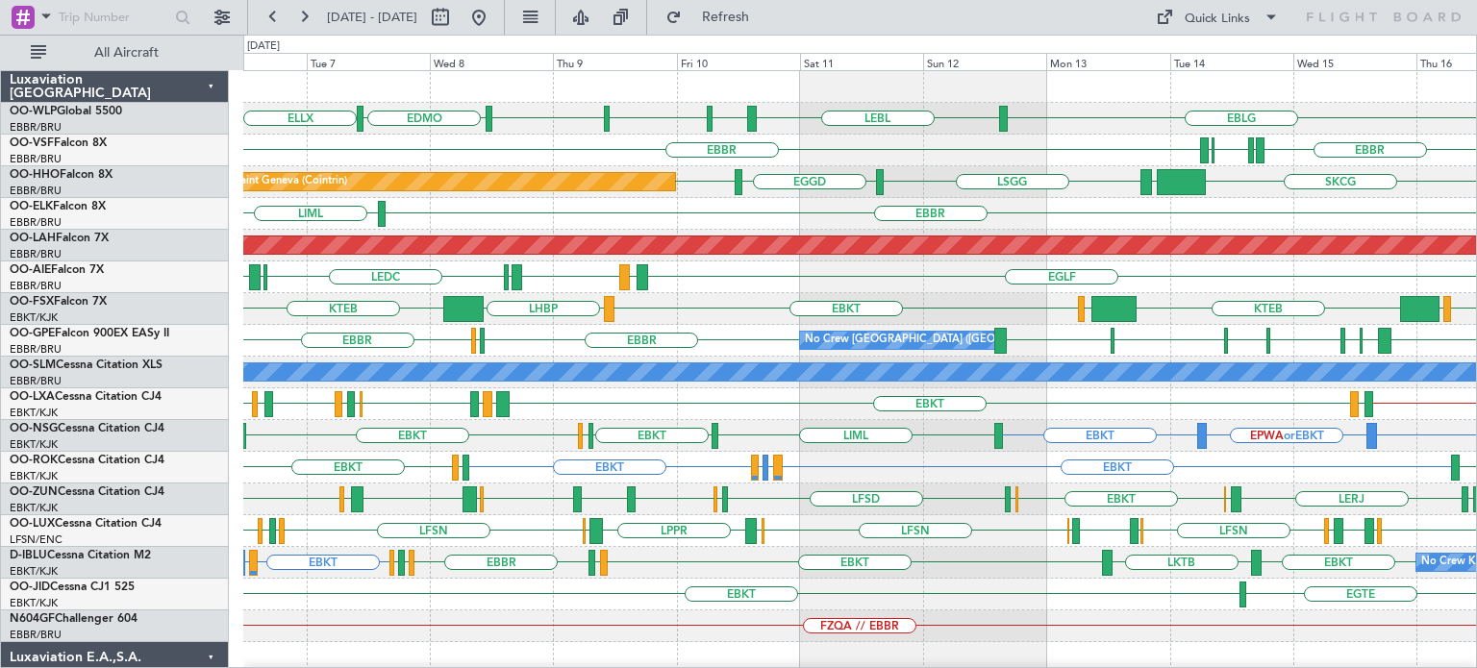
click at [921, 137] on div "EBBR [GEOGRAPHIC_DATA] LIRP LFMN LIRP" at bounding box center [859, 151] width 1233 height 32
click at [922, 291] on div "EGLF [GEOGRAPHIC_DATA] LEMD [GEOGRAPHIC_DATA] LEMD LEDC LERL" at bounding box center [859, 278] width 1233 height 32
click at [931, 176] on div "SKCG [GEOGRAPHIC_DATA] [GEOGRAPHIC_DATA] EGGD [GEOGRAPHIC_DATA] Planned Maint G…" at bounding box center [859, 182] width 1233 height 32
click at [494, 21] on button at bounding box center [478, 17] width 31 height 31
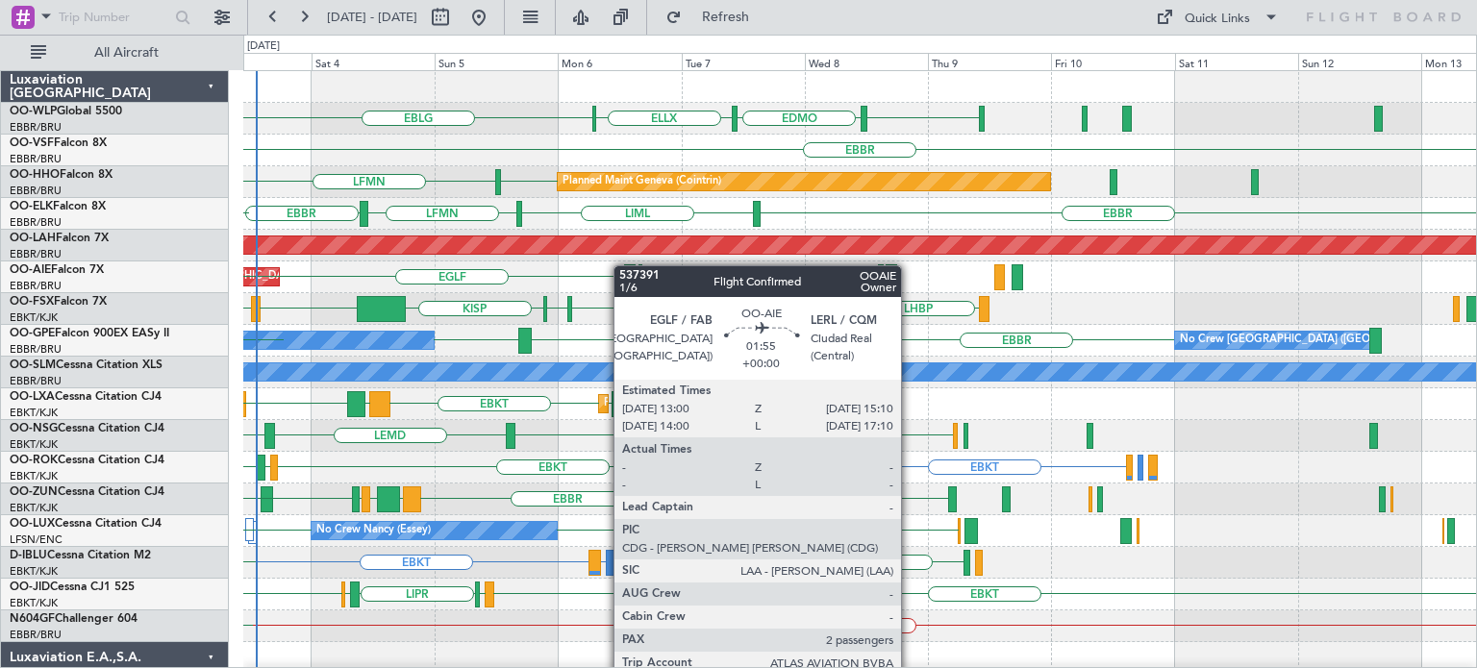
click at [623, 265] on div "EBLG EDMO ELLX EBLG EBLG LIML Planned Maint Milan ([GEOGRAPHIC_DATA]) LIML LHDC…" at bounding box center [859, 594] width 1233 height 1047
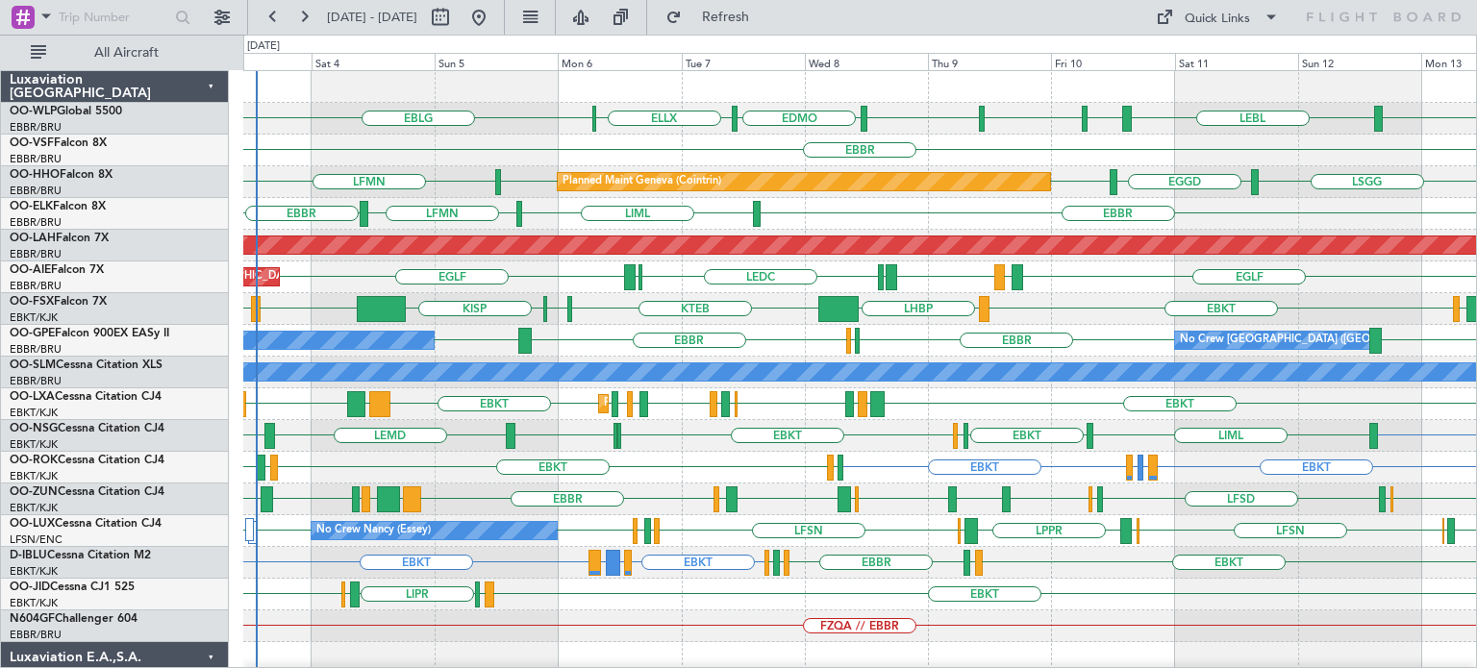
click at [925, 474] on div "EBKT LEPA or EBKT LFMQ or EBKT EBKT LFBD EBKT LFMD EBKT AOG Maint [GEOGRAPHIC_D…" at bounding box center [859, 468] width 1233 height 32
click at [861, 457] on div "EBKT LEPA or EBKT LFMQ or EBKT EBKT LFBD EBKT LFMD EBKT AOG Maint [GEOGRAPHIC_D…" at bounding box center [859, 468] width 1233 height 32
click at [904, 142] on div "EBBR" at bounding box center [859, 151] width 1233 height 32
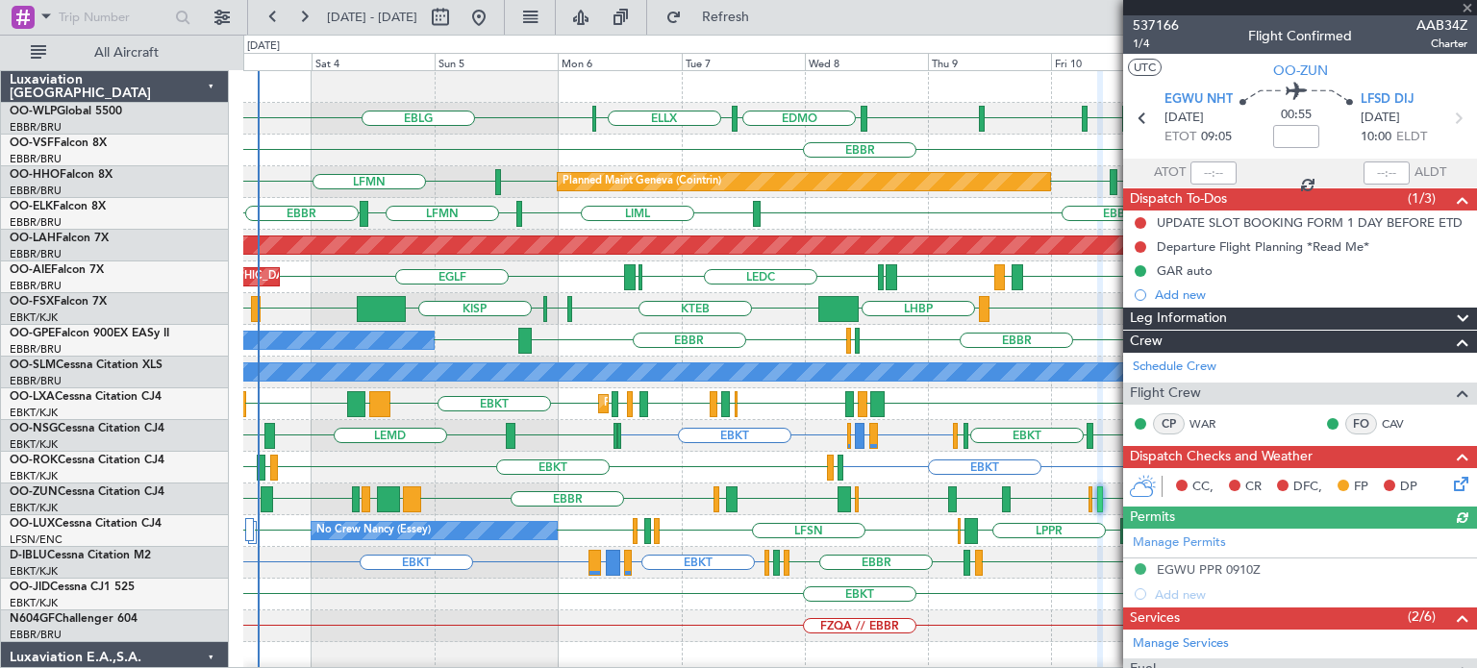
scroll to position [288, 0]
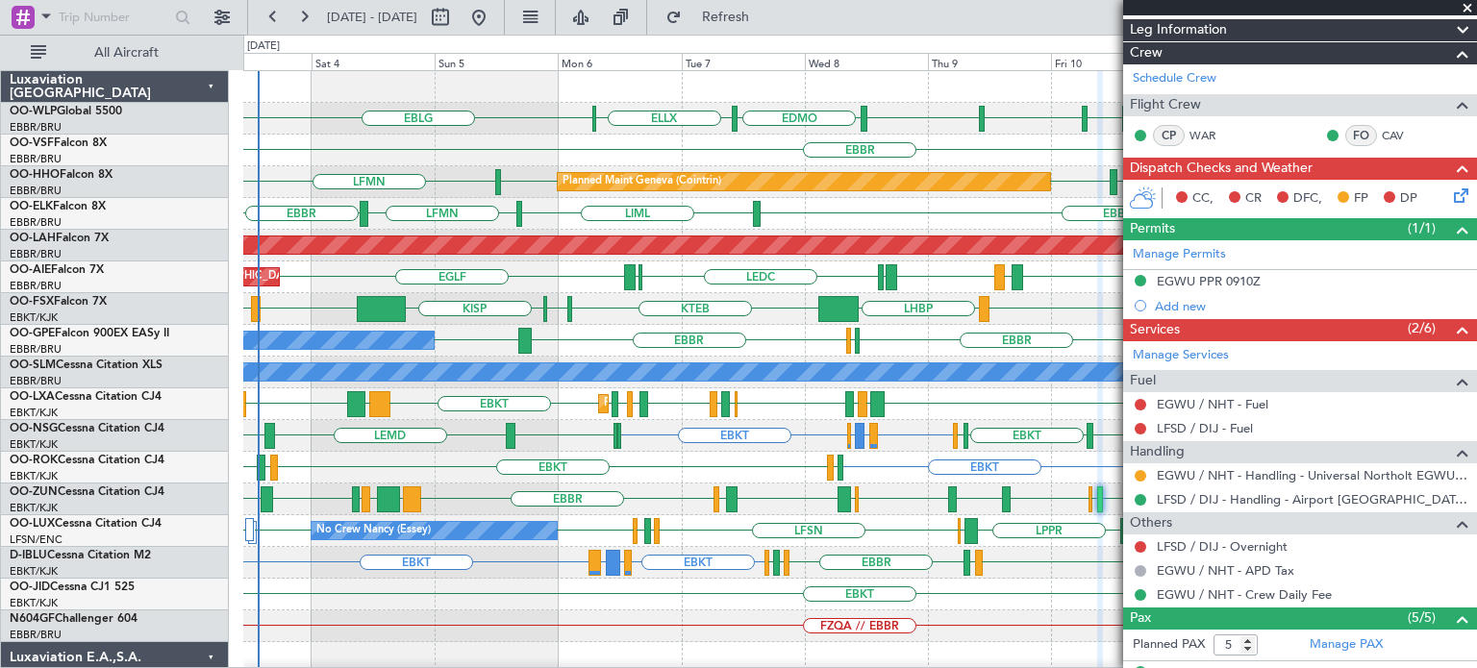
click at [1467, 7] on span at bounding box center [1467, 8] width 19 height 17
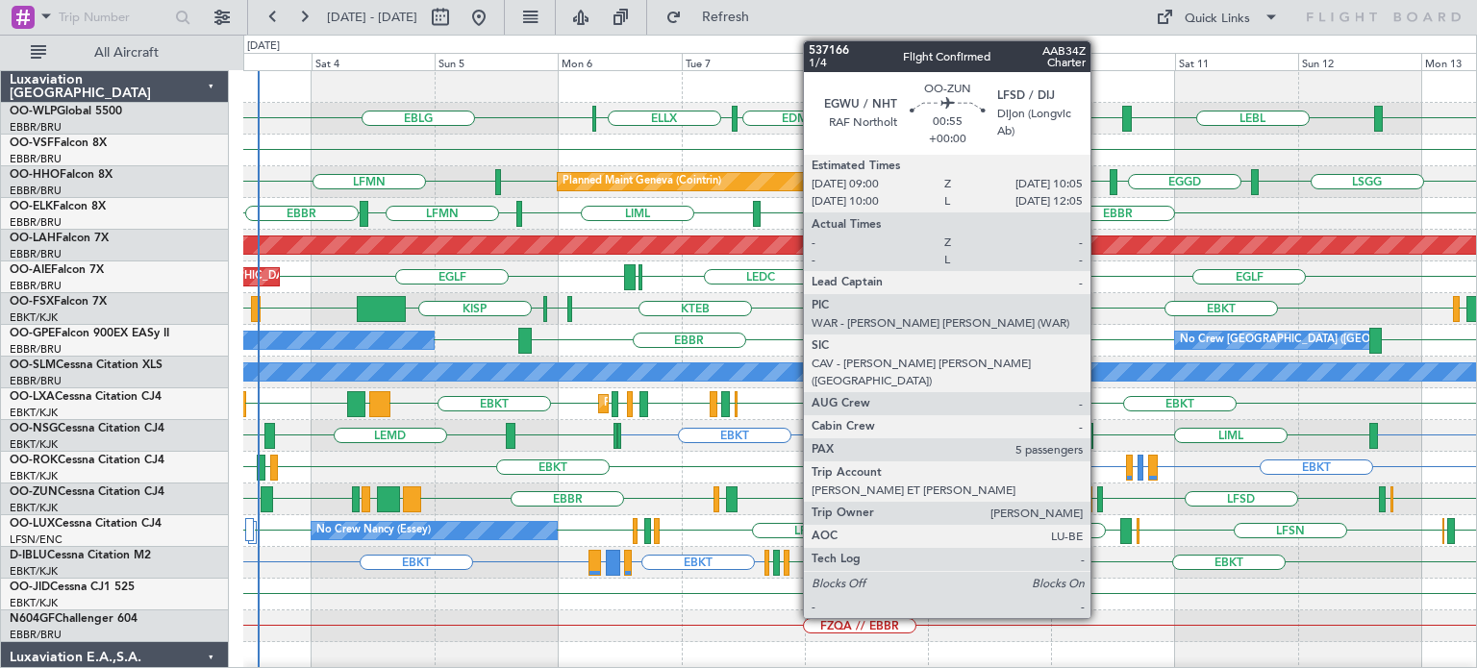
click at [1099, 492] on div at bounding box center [1100, 500] width 6 height 26
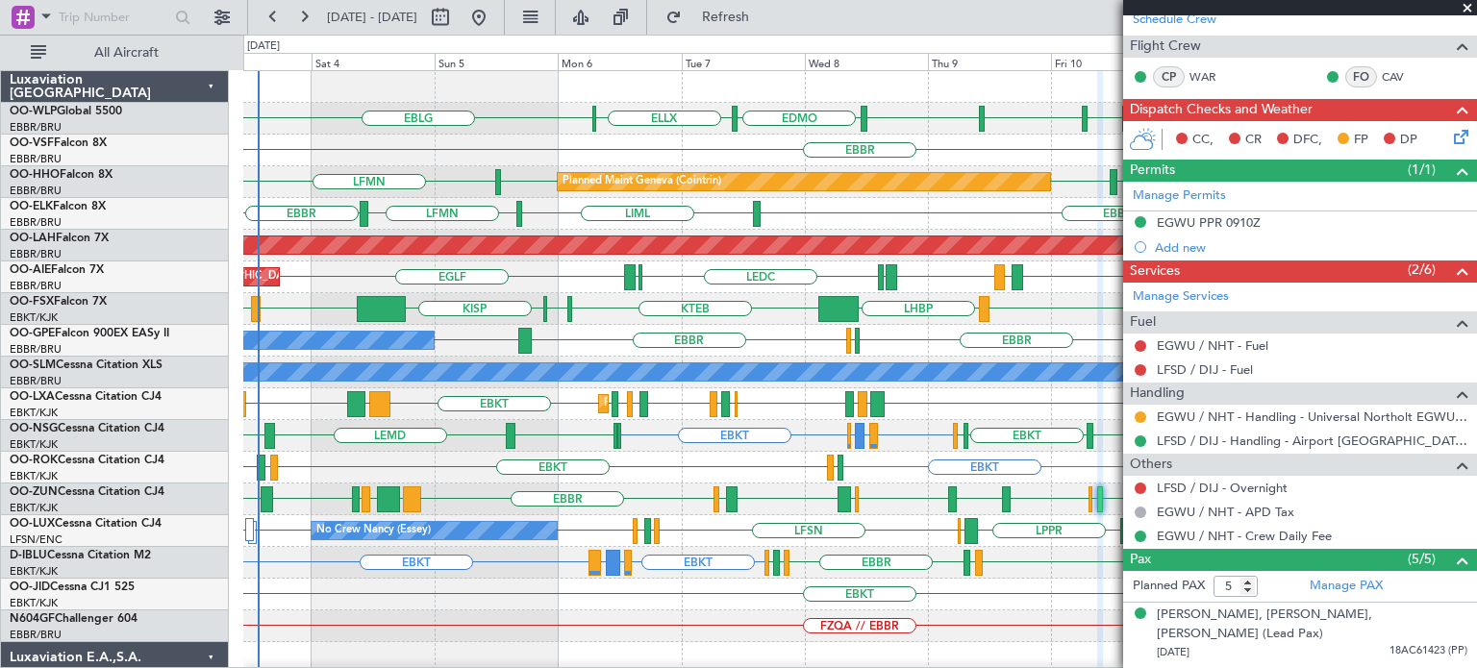
scroll to position [362, 0]
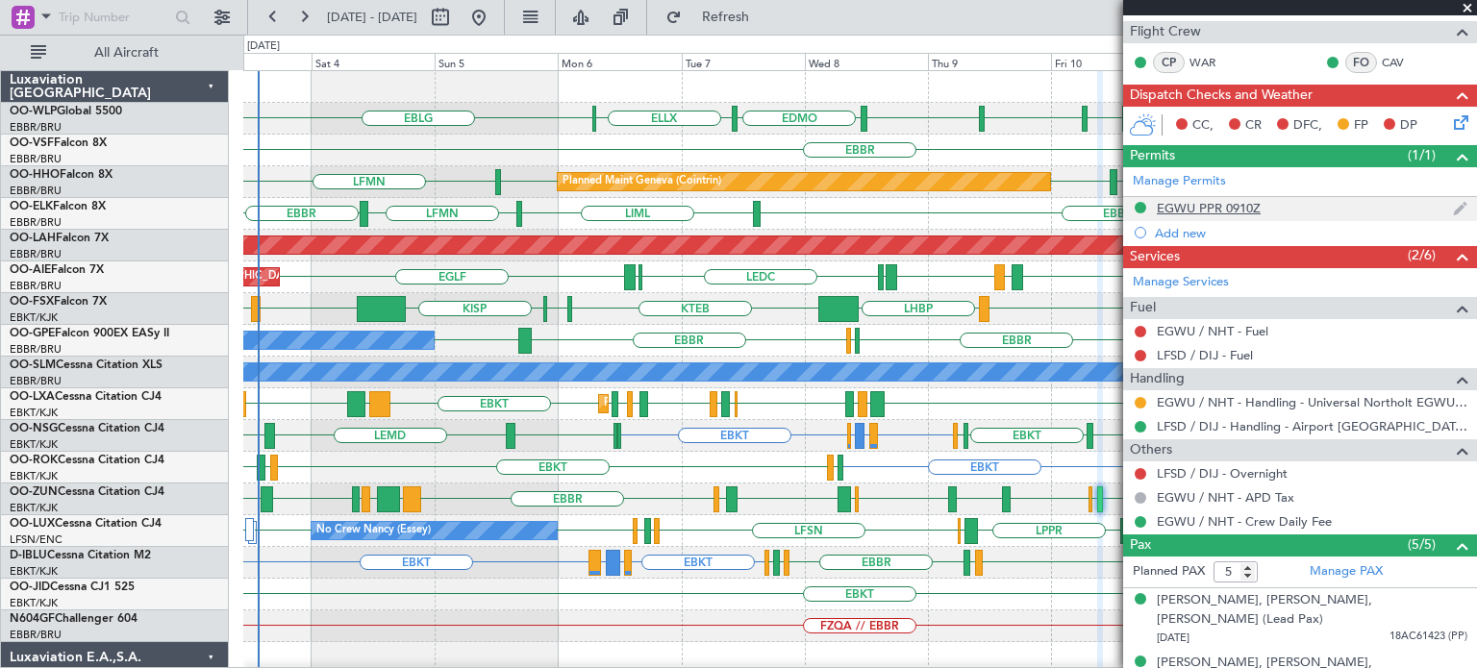
click at [1227, 206] on div "EGWU PPR 0910Z" at bounding box center [1209, 208] width 104 height 16
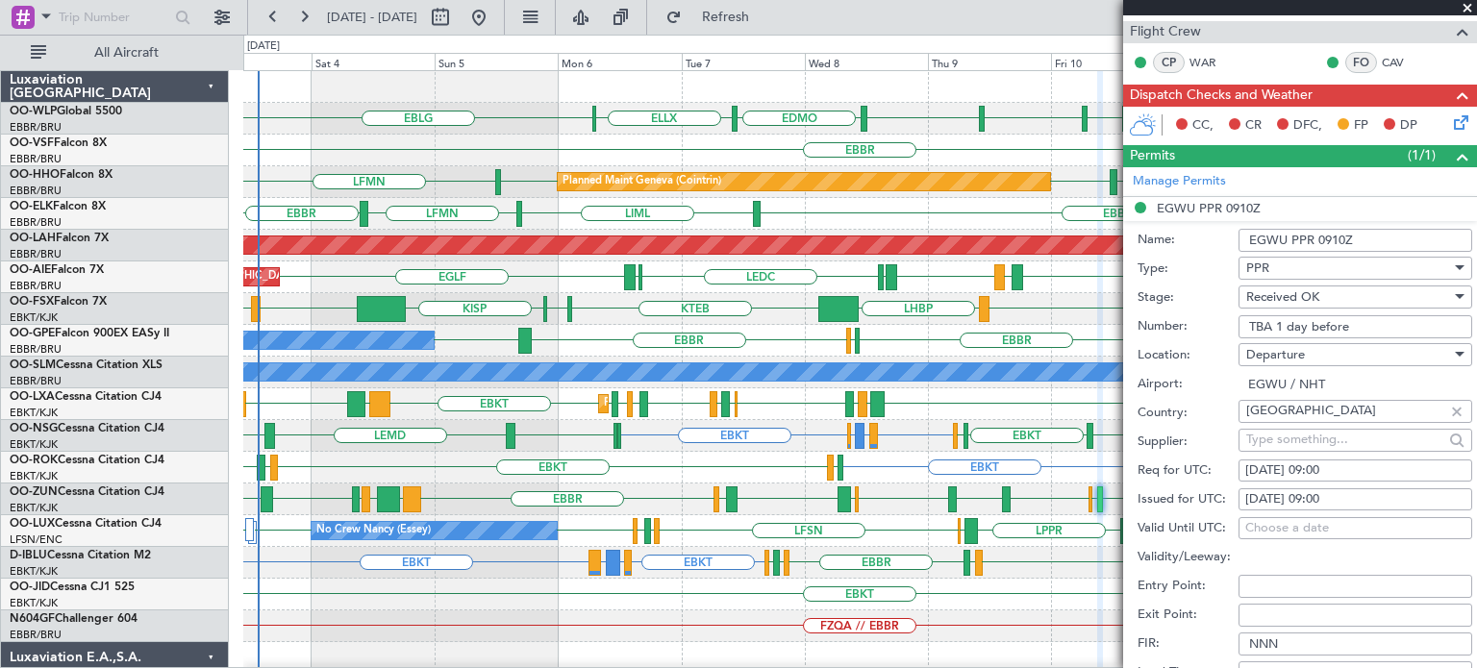
click at [1468, 5] on span at bounding box center [1467, 8] width 19 height 17
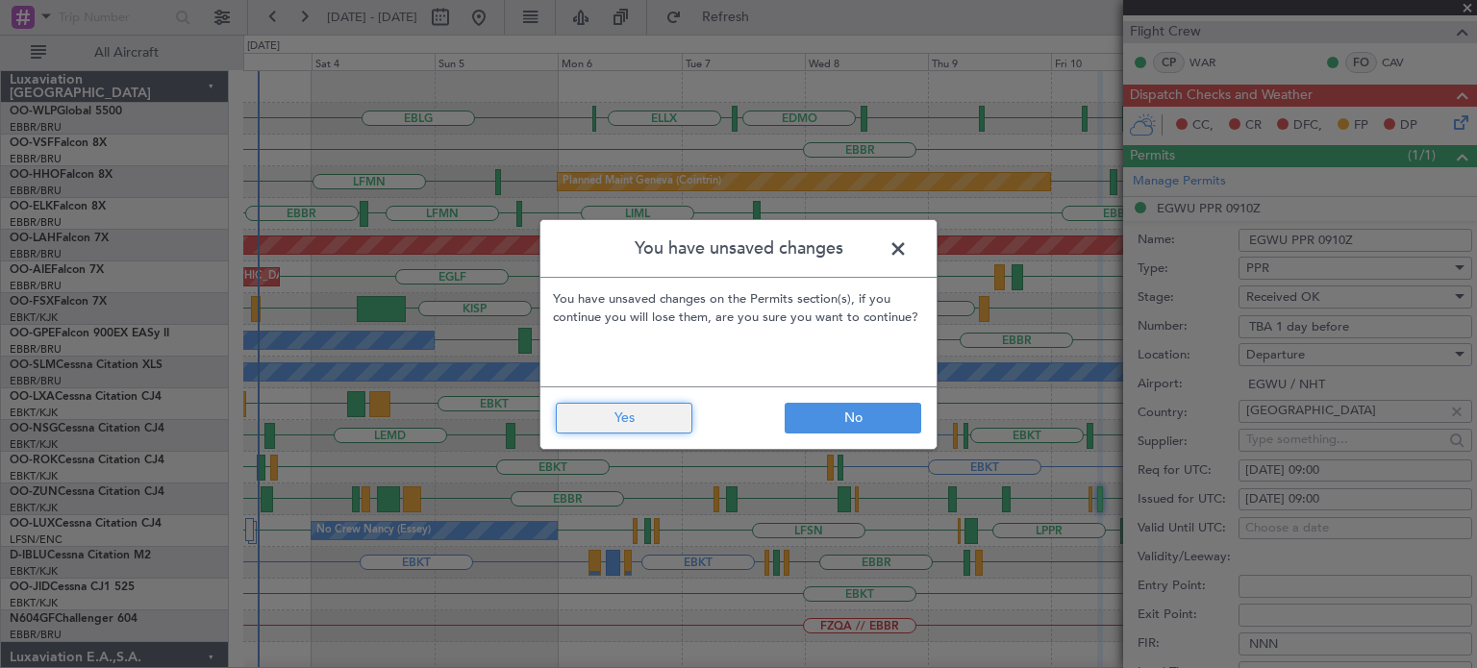
click at [639, 414] on button "Yes" at bounding box center [624, 418] width 137 height 31
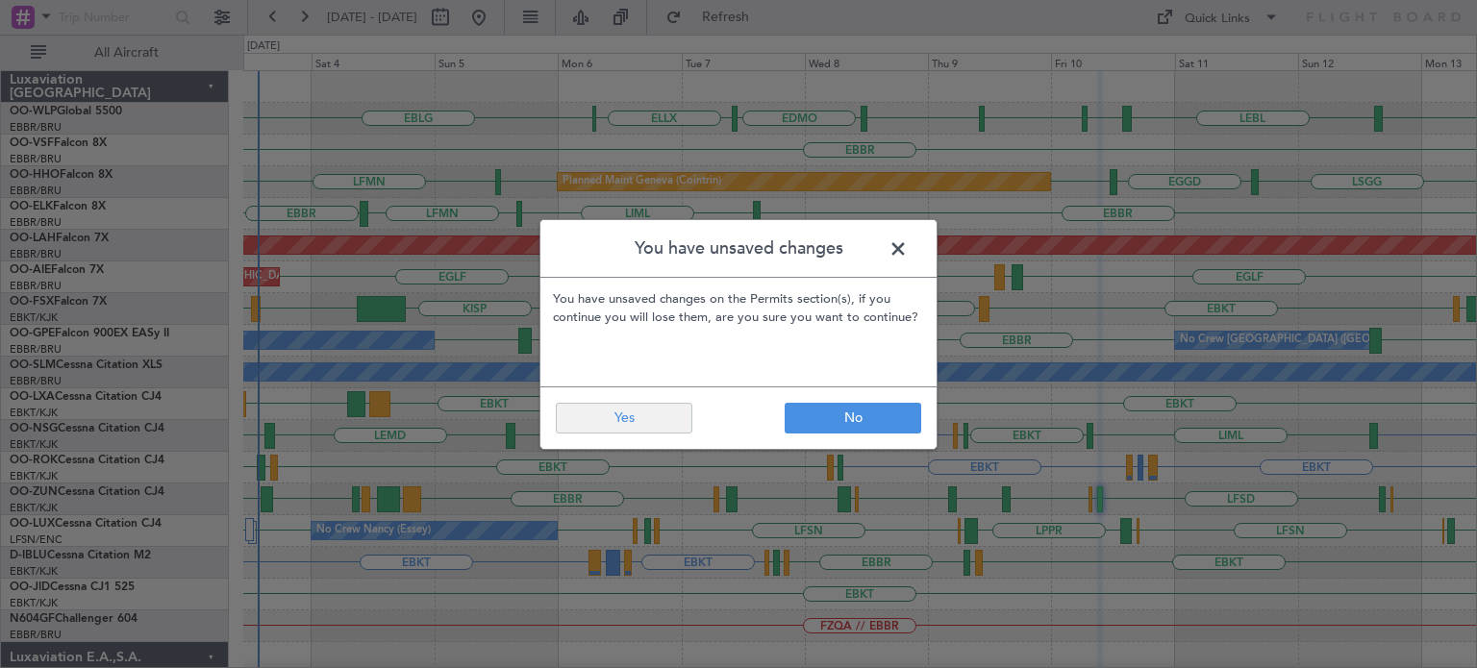
type input "0"
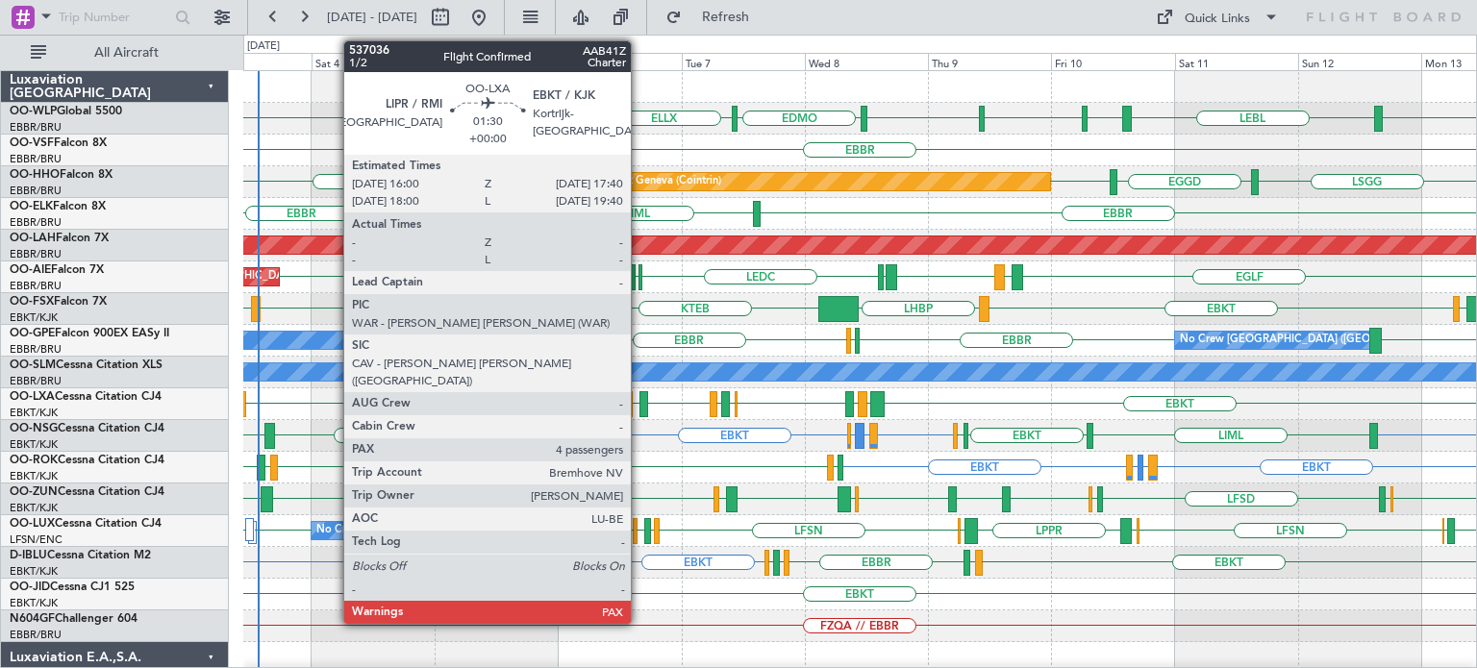
scroll to position [0, 0]
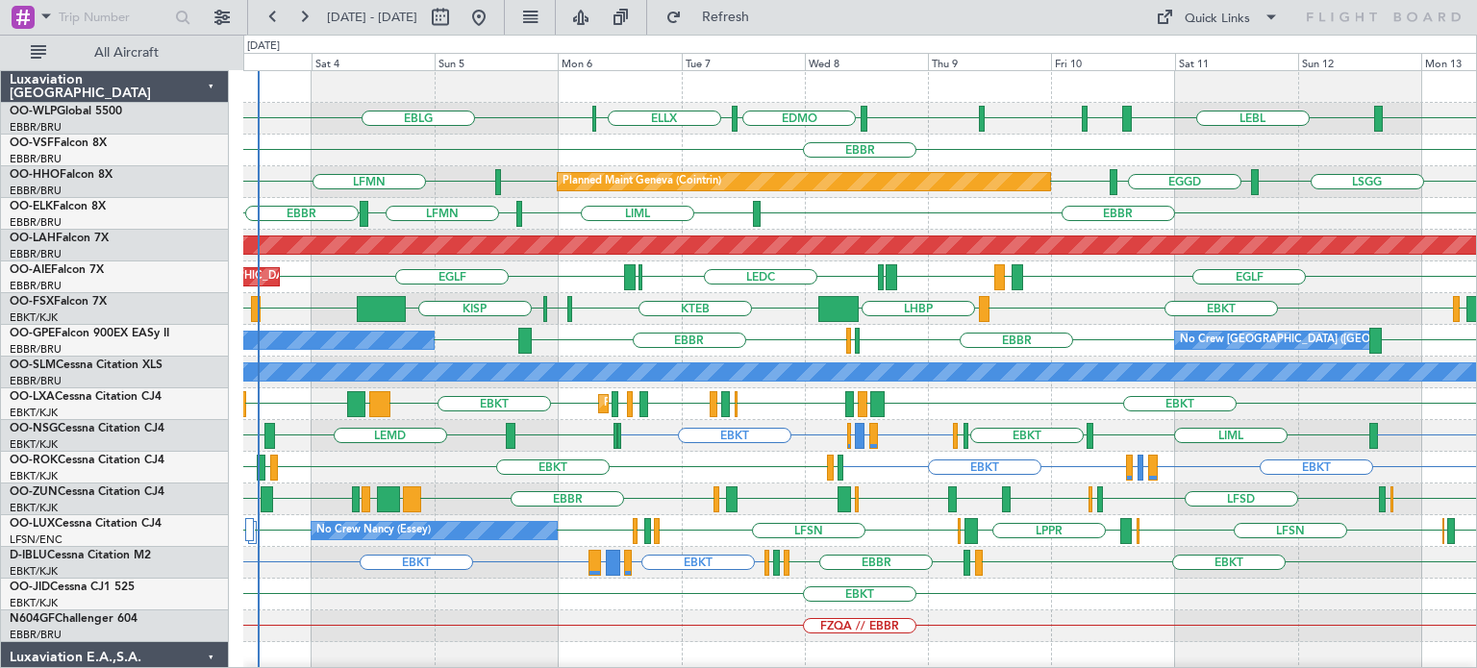
click at [964, 202] on div "EBBR LIML LFMN [GEOGRAPHIC_DATA]" at bounding box center [859, 214] width 1233 height 32
click at [701, 341] on div "EBLG LEBL EBLG LIML EBLG EDMO ELLX EBLG Planned Maint Milan ([GEOGRAPHIC_DATA])…" at bounding box center [859, 594] width 1233 height 1047
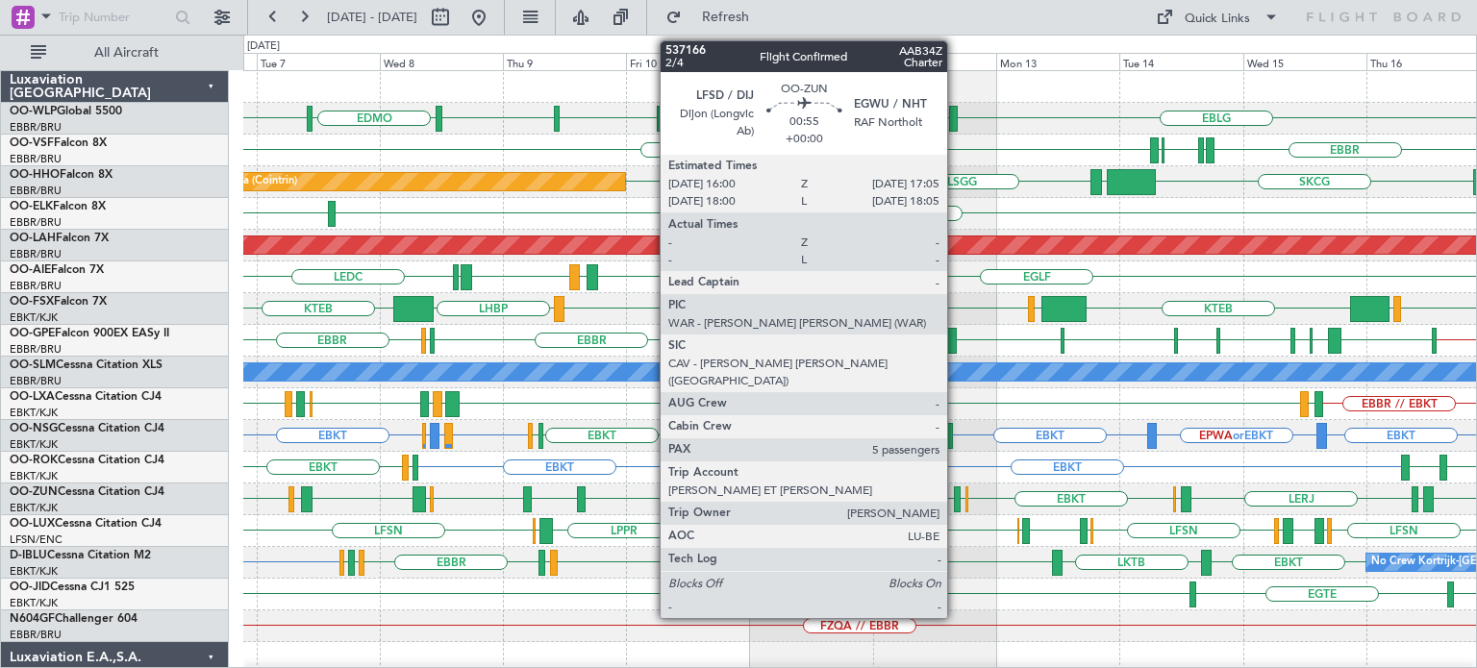
click at [956, 491] on div at bounding box center [957, 500] width 6 height 26
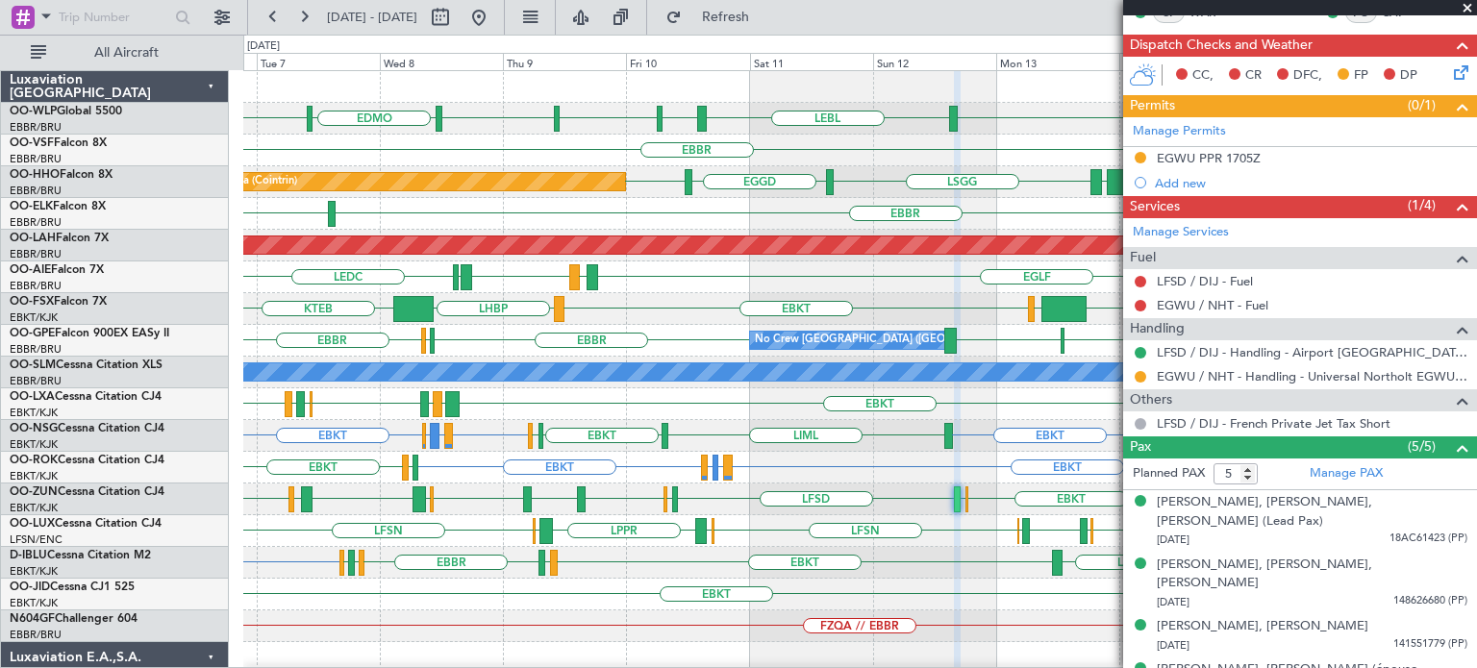
scroll to position [446, 0]
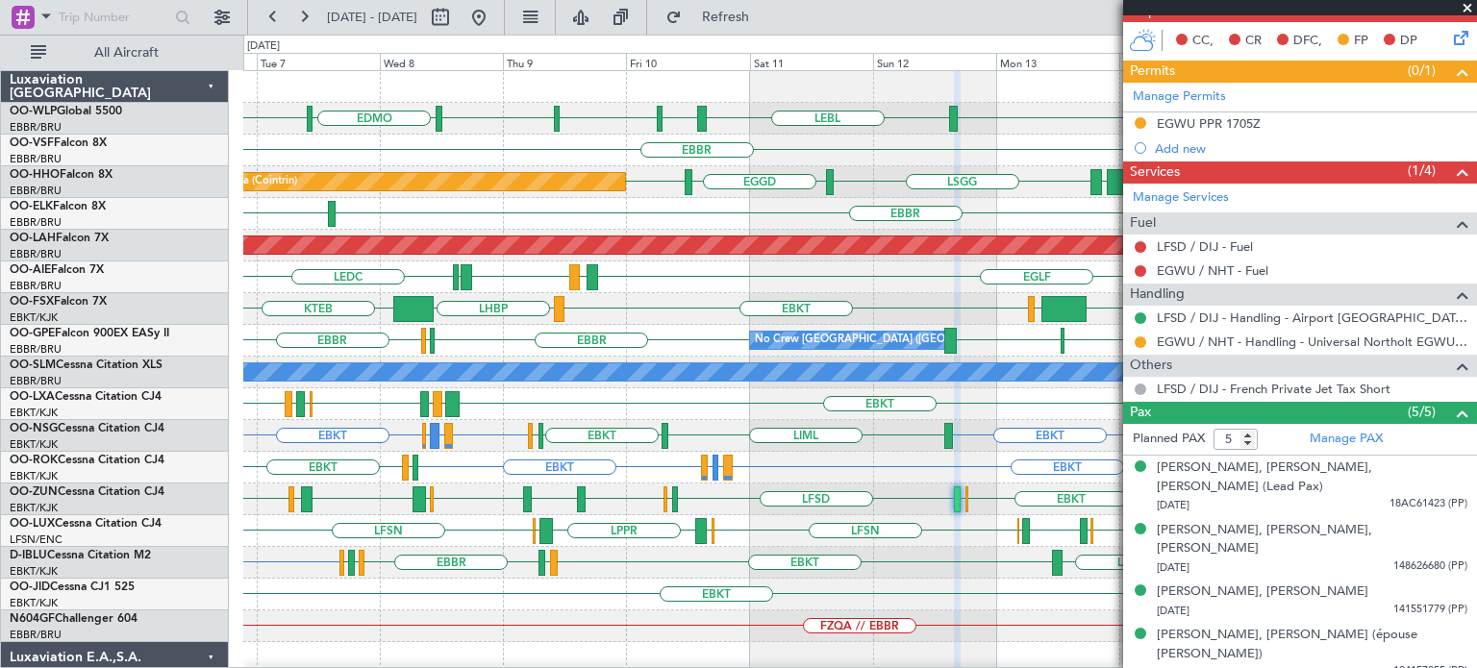
click at [1468, 4] on span at bounding box center [1467, 8] width 19 height 17
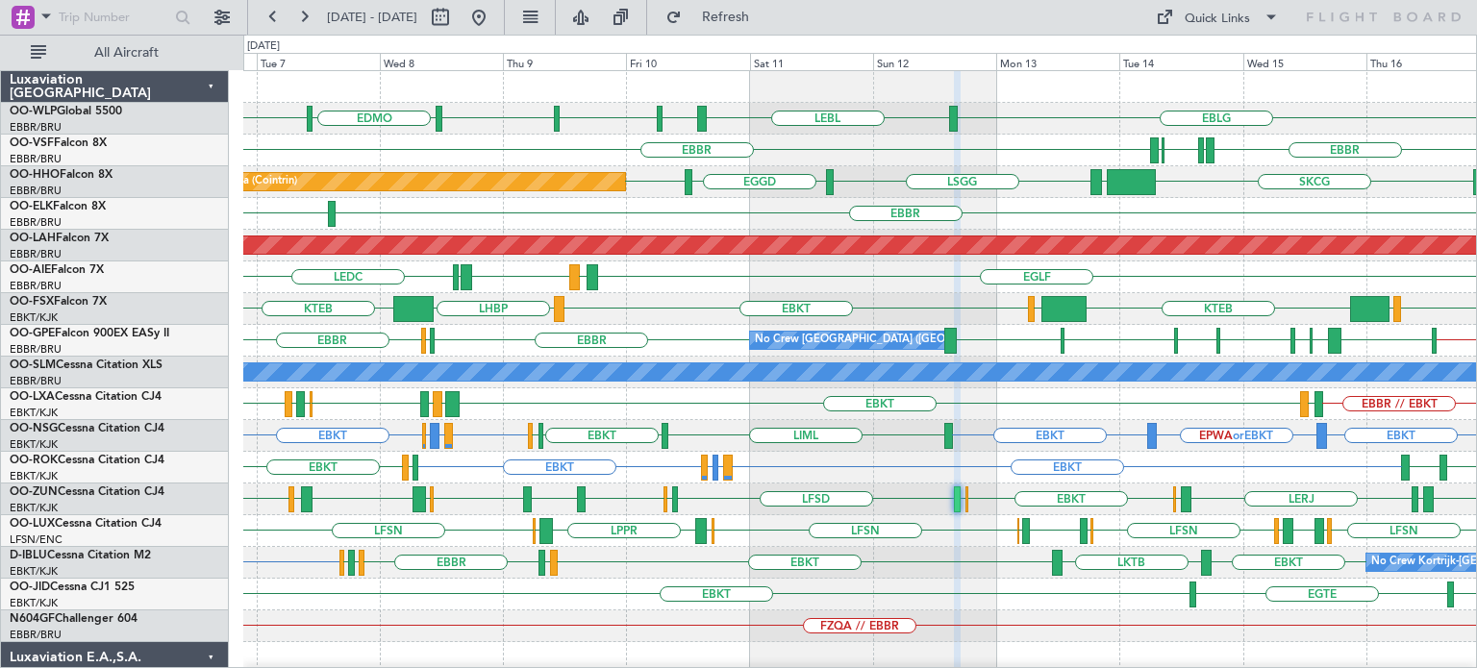
type input "0"
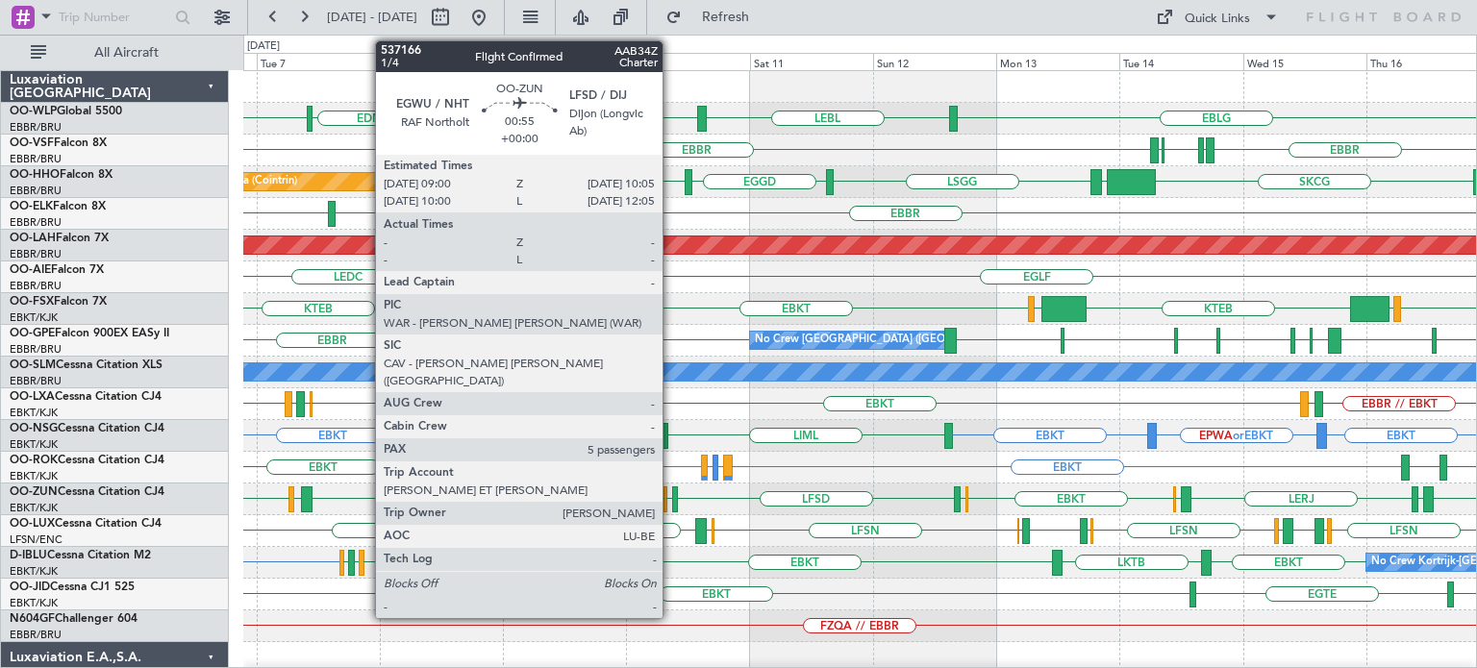
click at [672, 492] on div at bounding box center [675, 500] width 6 height 26
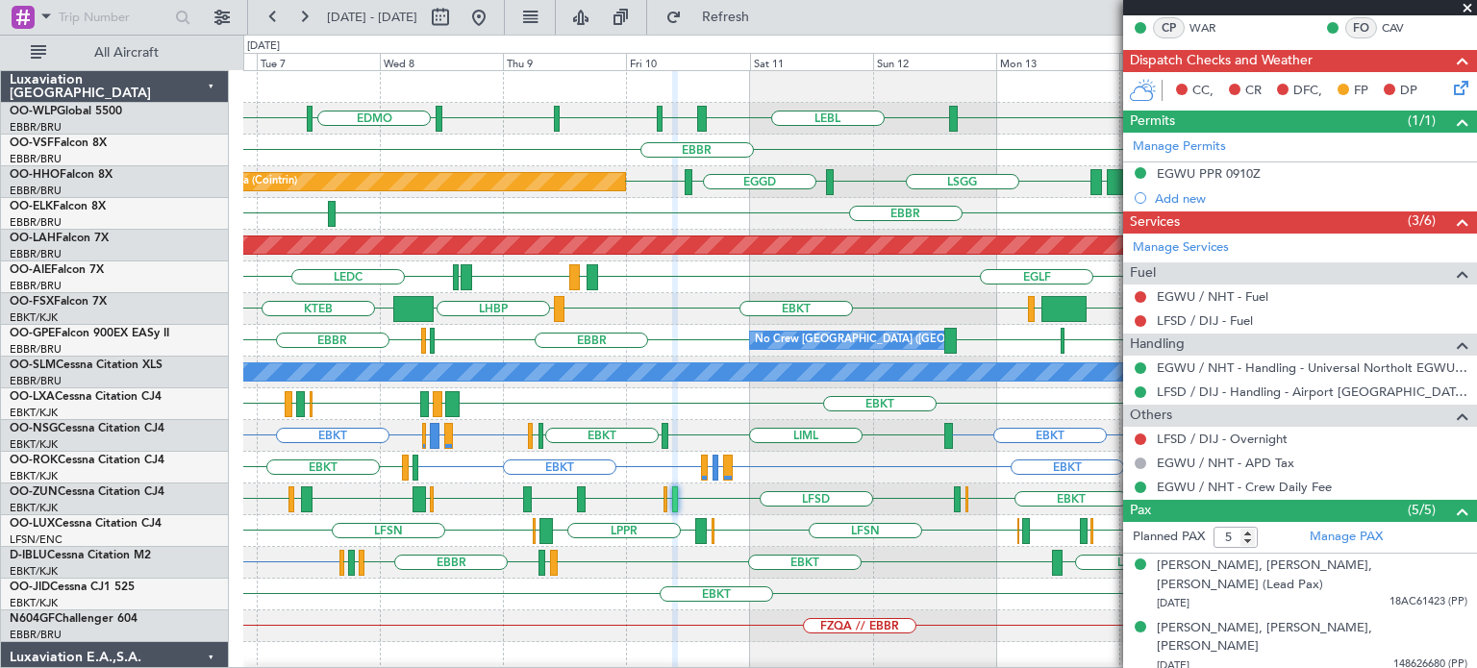
scroll to position [397, 0]
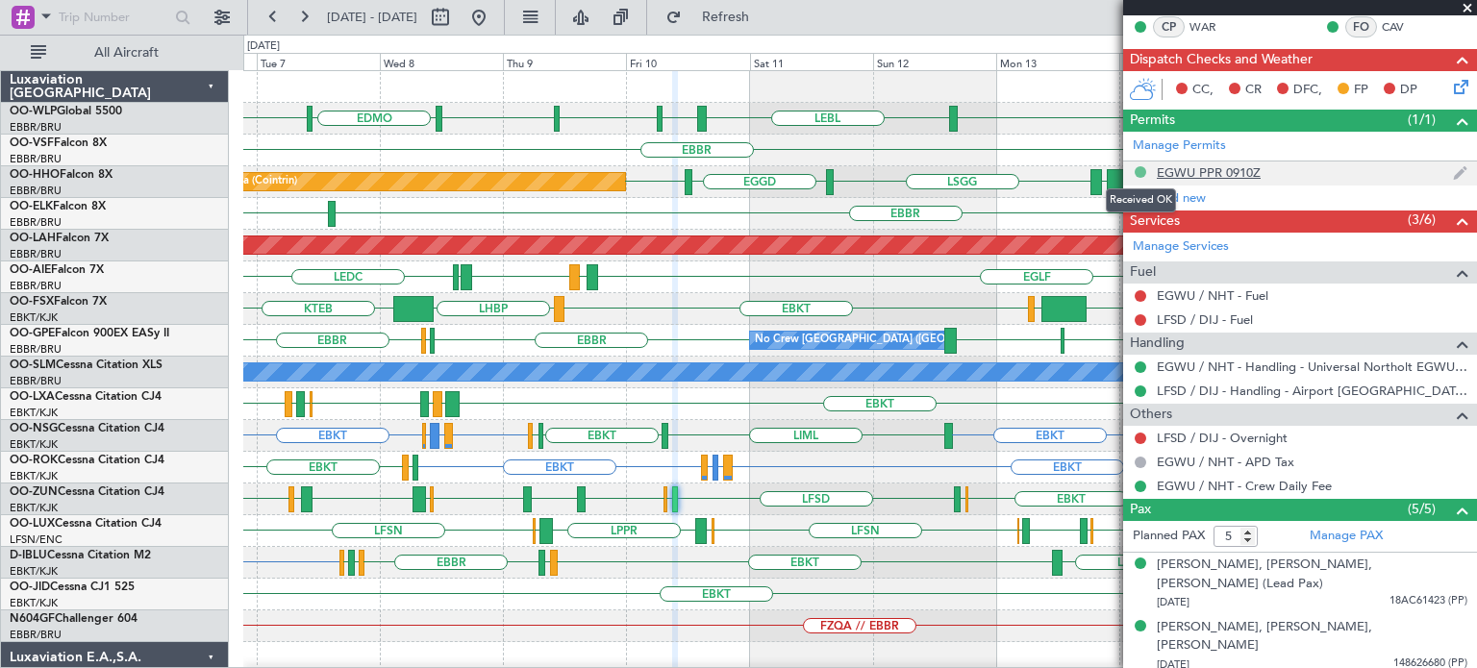
click at [1142, 166] on button at bounding box center [1141, 172] width 12 height 12
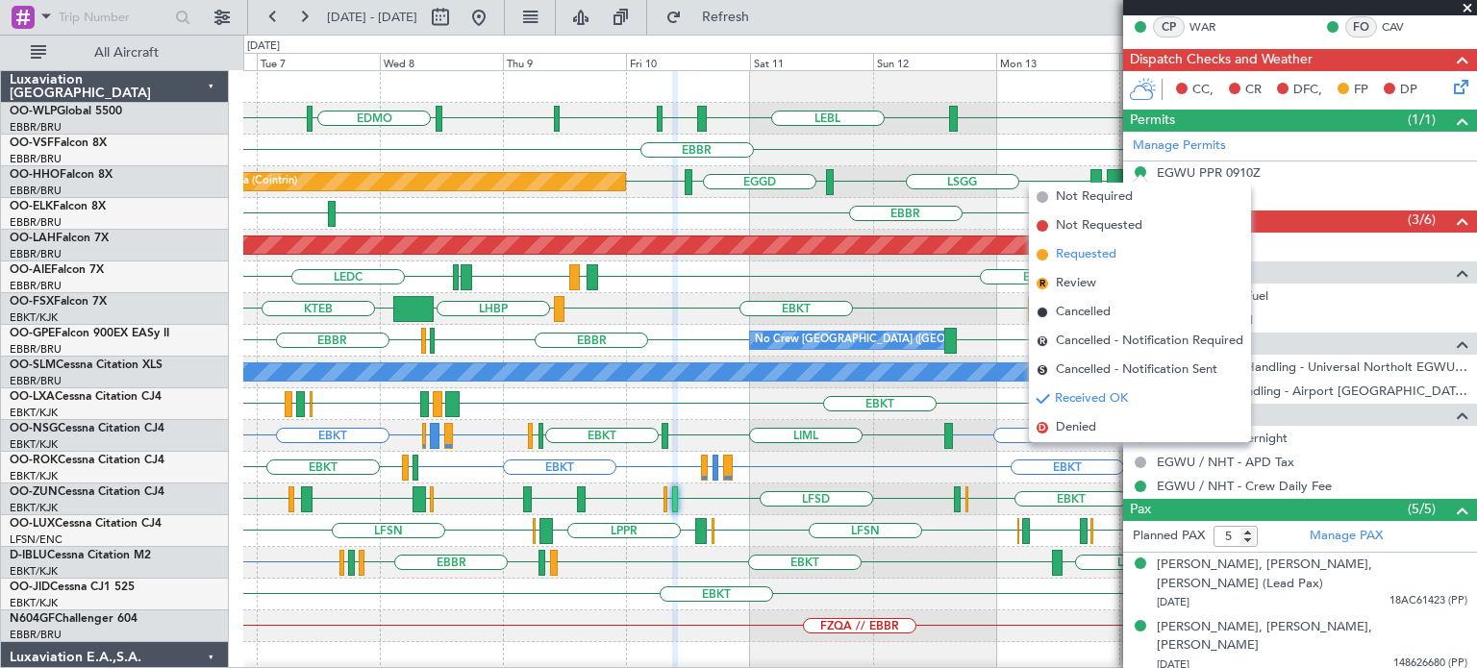
click at [1081, 255] on span "Requested" at bounding box center [1086, 254] width 61 height 19
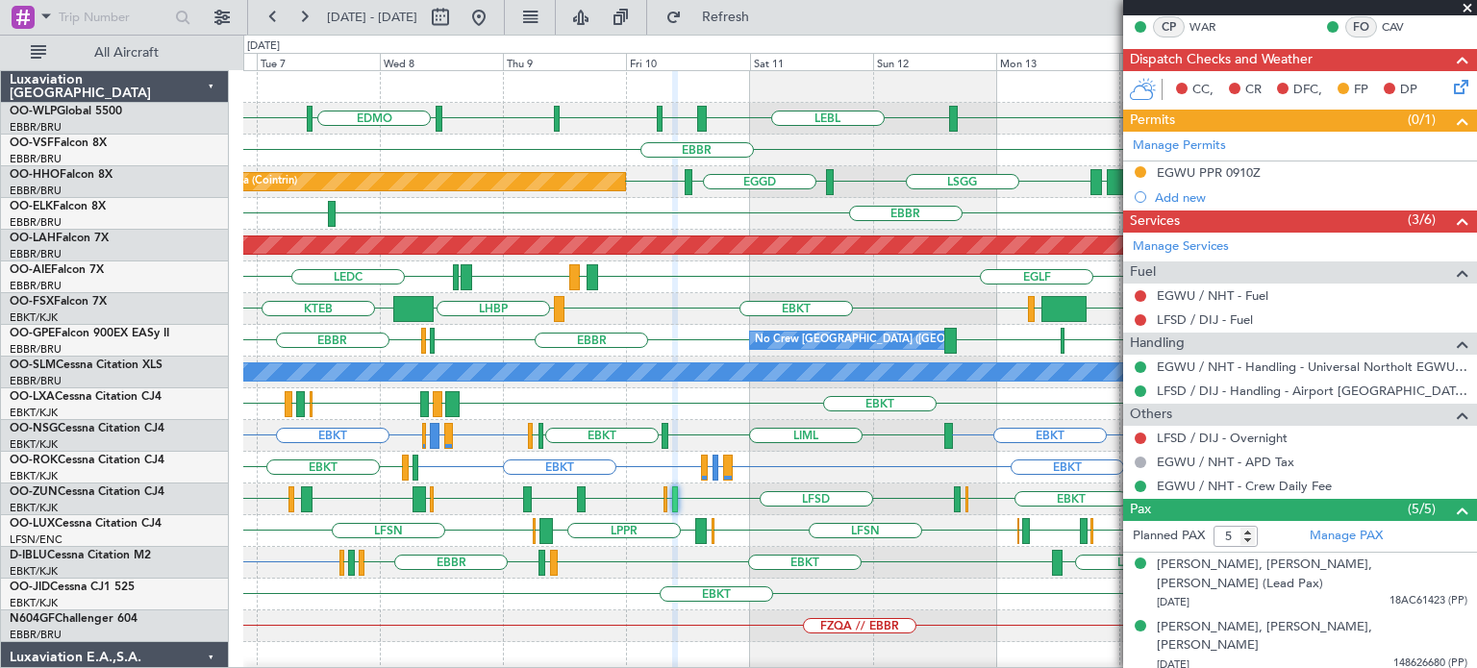
click at [1465, 7] on span at bounding box center [1467, 8] width 19 height 17
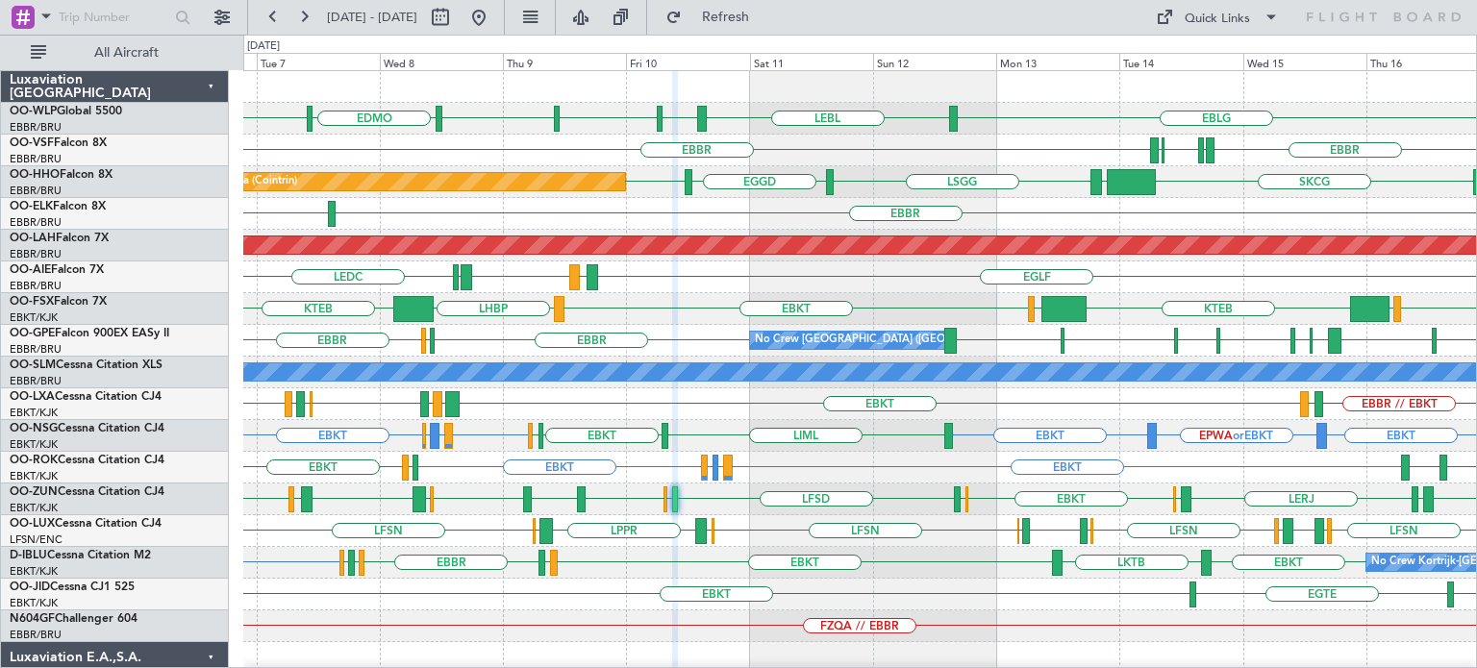
type input "0"
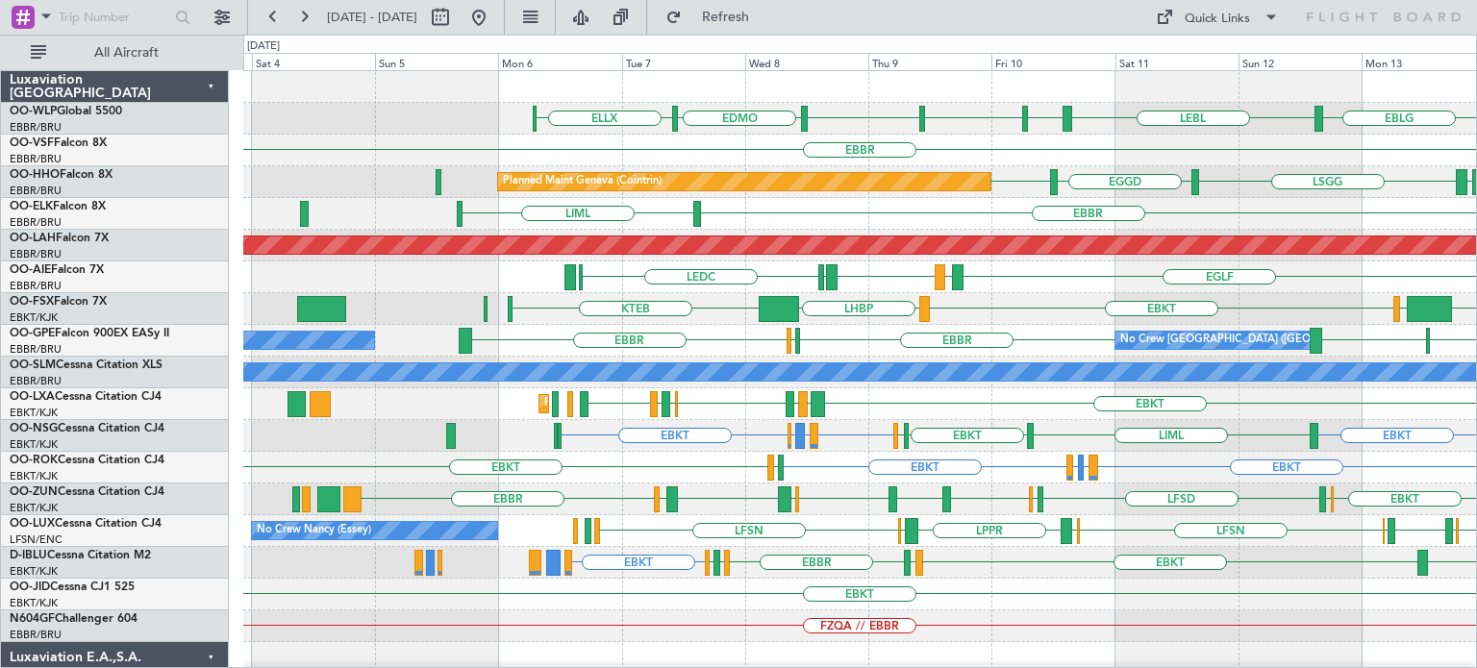
click at [1050, 320] on div "EBLG LIML EBLG EDMO ELLX EBLG LEBL Planned Maint Milan ([GEOGRAPHIC_DATA]) [GEO…" at bounding box center [859, 642] width 1233 height 1142
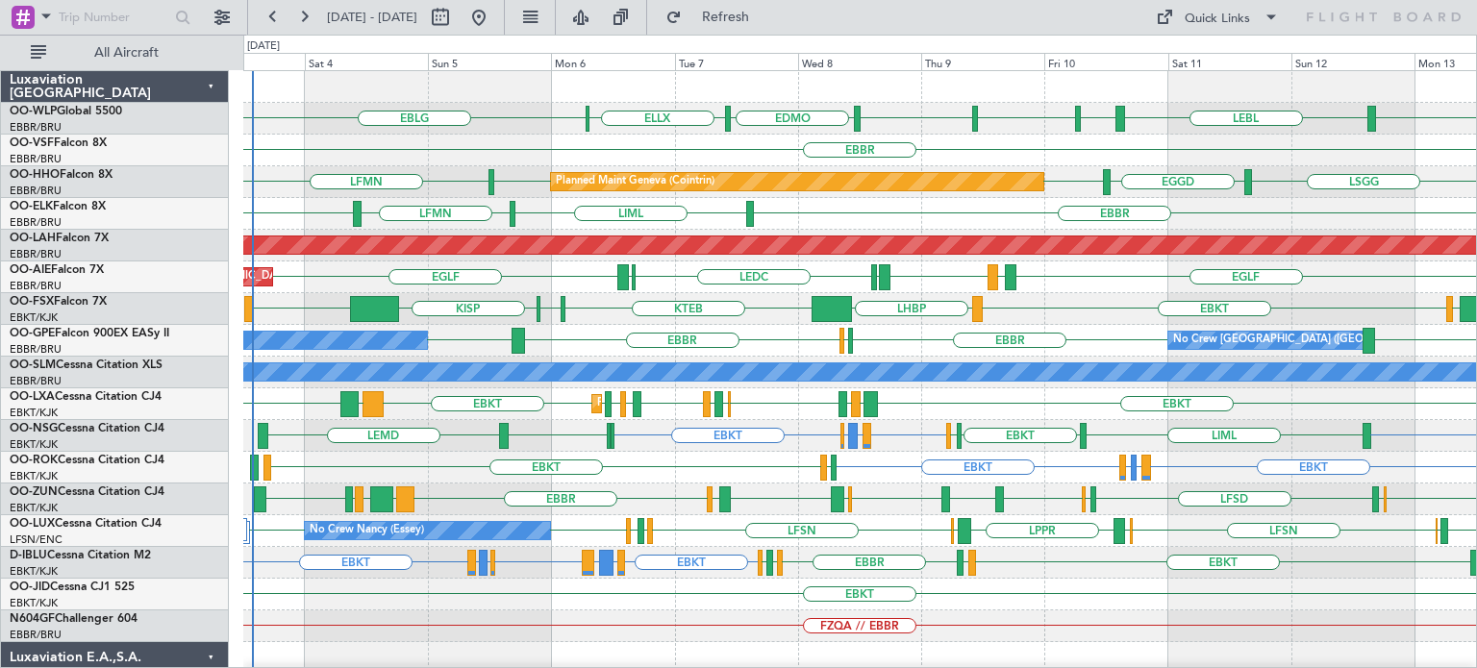
click at [558, 339] on div "EBLG LIML EBLG EDMO ELLX EBLG LEBL EBLG Planned Maint Milan ([GEOGRAPHIC_DATA])…" at bounding box center [859, 594] width 1233 height 1047
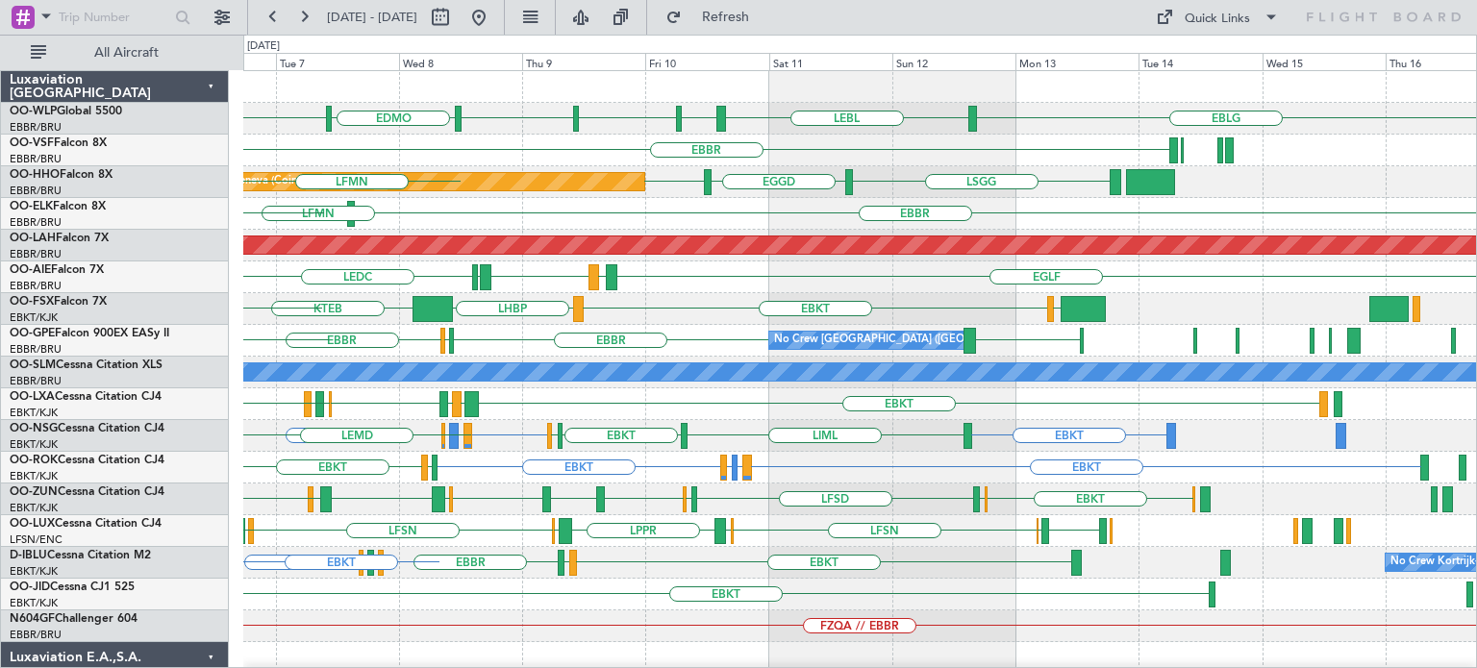
click at [658, 335] on div "EBLG LIML EBLG EDMO ELLX EBLG LEBL EBLG [GEOGRAPHIC_DATA] Planned Maint Geneva …" at bounding box center [859, 594] width 1233 height 1047
click at [846, 341] on div "EBLG LIML EBLG EDMO ELLX EBLG LEBL EBLG [GEOGRAPHIC_DATA] Planned Maint Geneva …" at bounding box center [859, 594] width 1233 height 1047
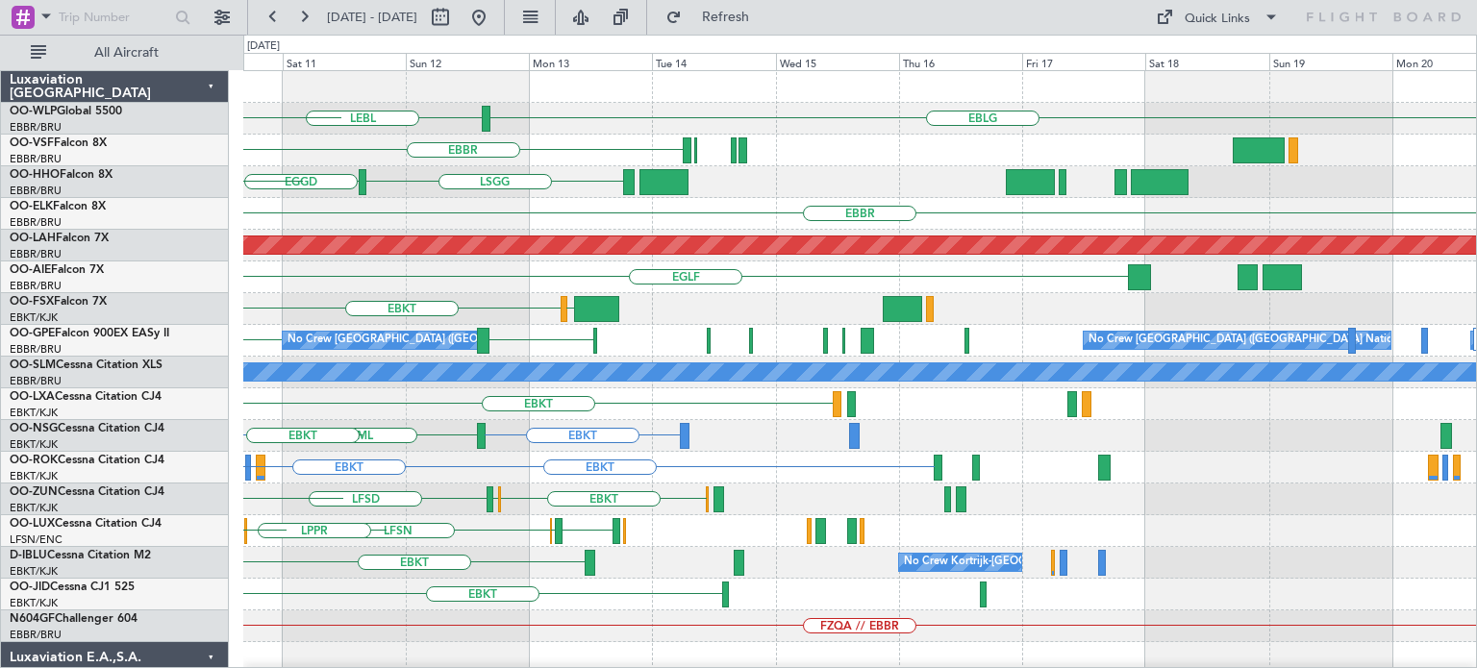
click at [778, 341] on div "EBLG LEBL EBLG LIML EBLG EDMO [GEOGRAPHIC_DATA] [GEOGRAPHIC_DATA] EGGD [GEOGRAP…" at bounding box center [859, 594] width 1233 height 1047
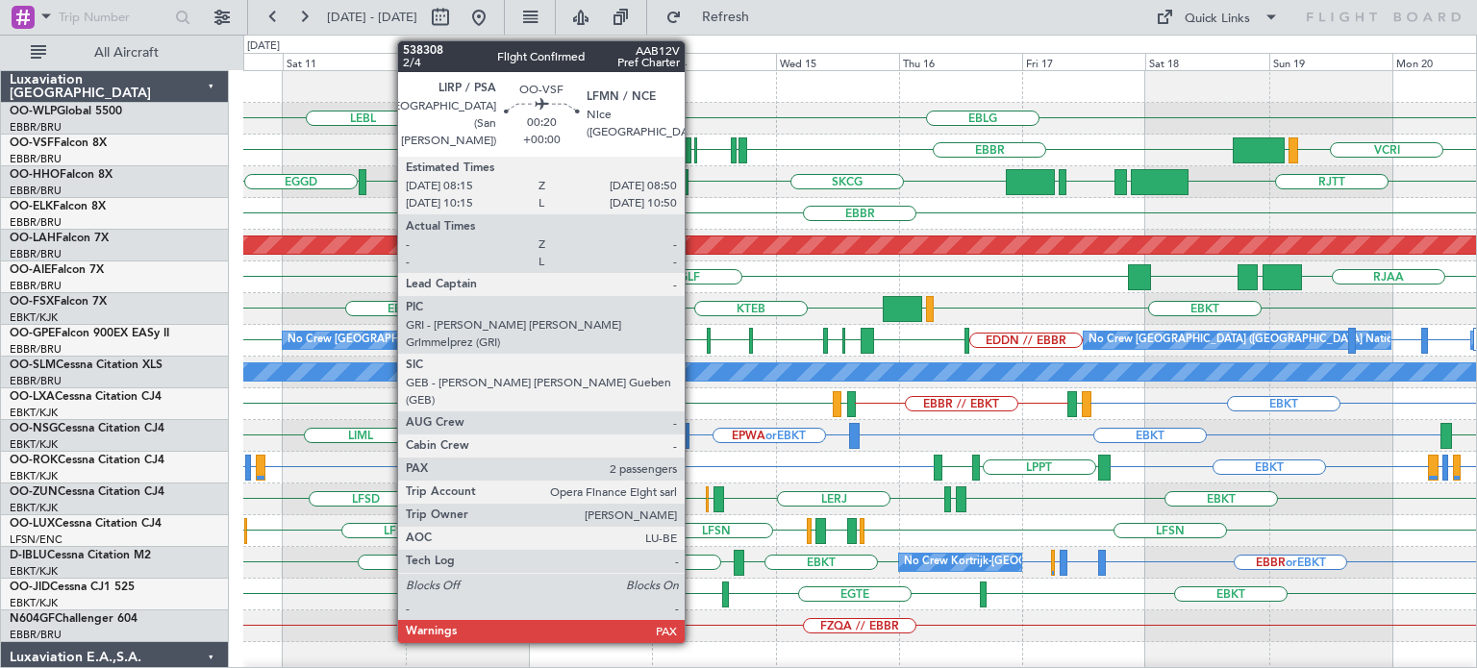
click at [694, 143] on div at bounding box center [696, 150] width 4 height 26
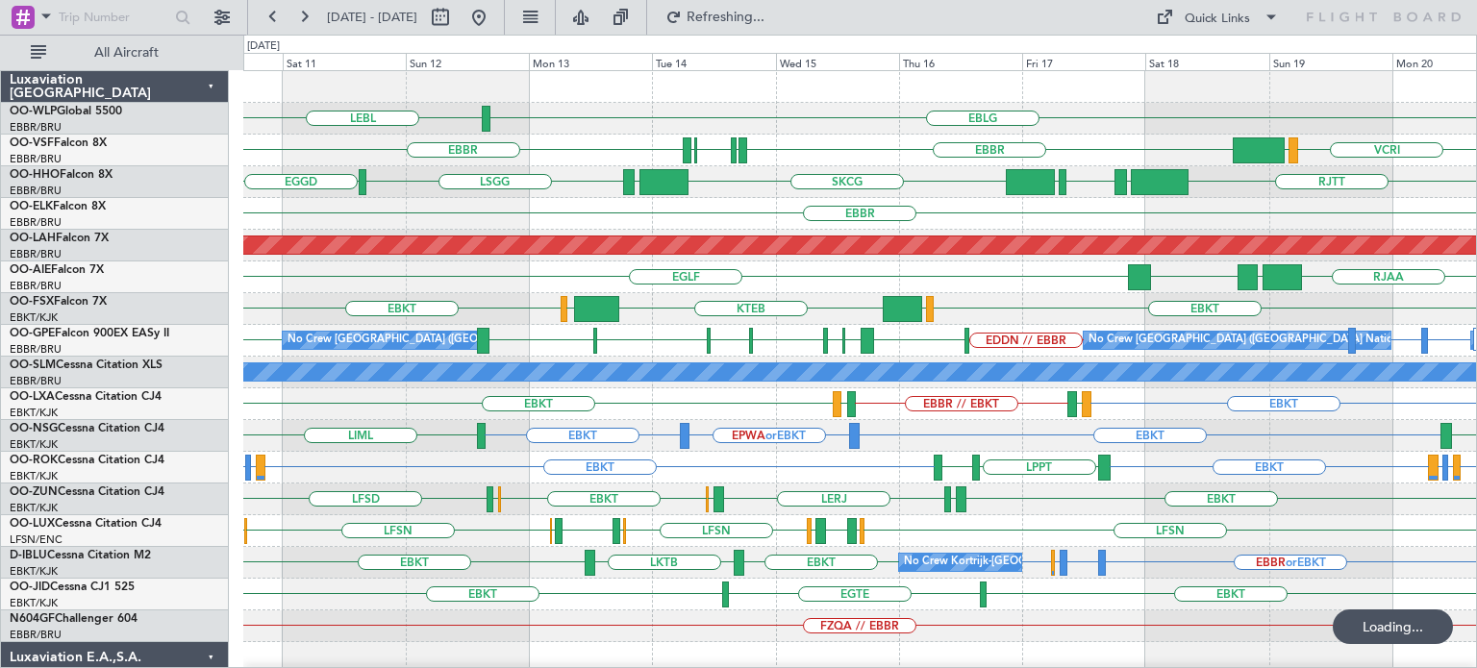
click at [853, 99] on div at bounding box center [859, 87] width 1233 height 32
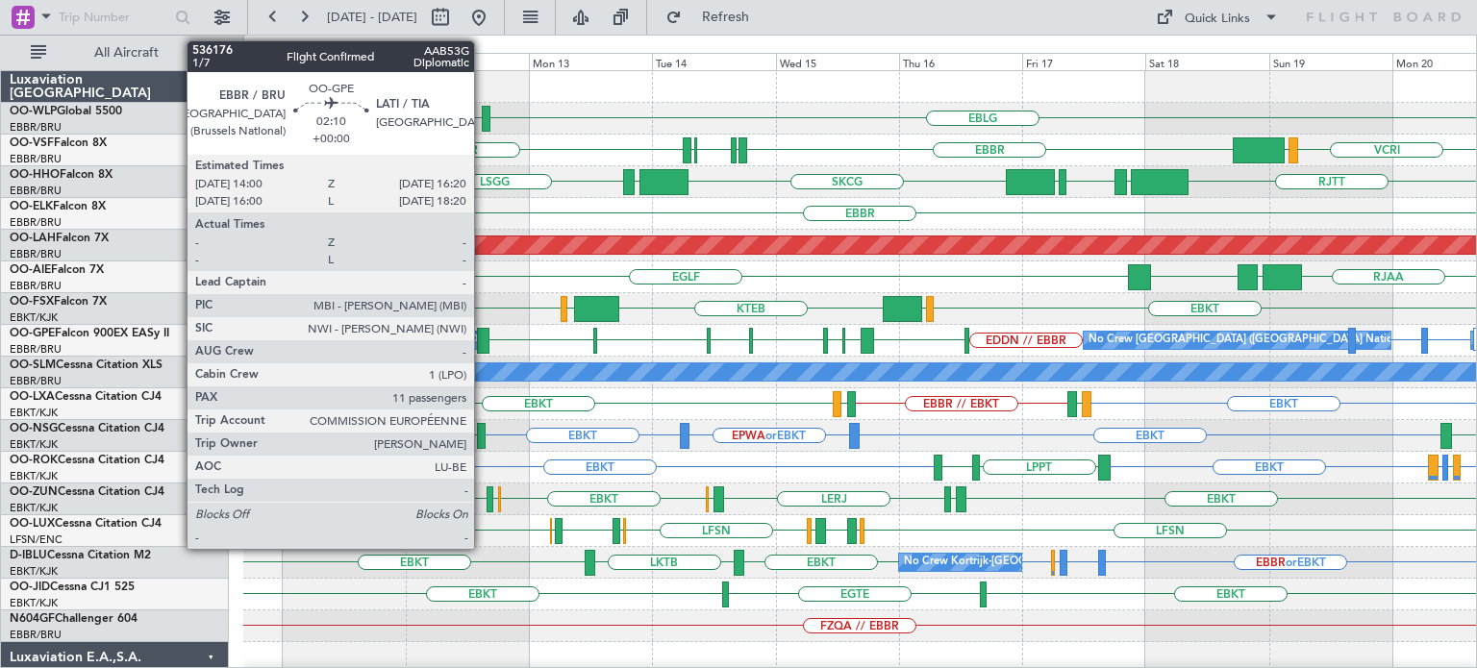
click at [483, 337] on div at bounding box center [483, 341] width 12 height 26
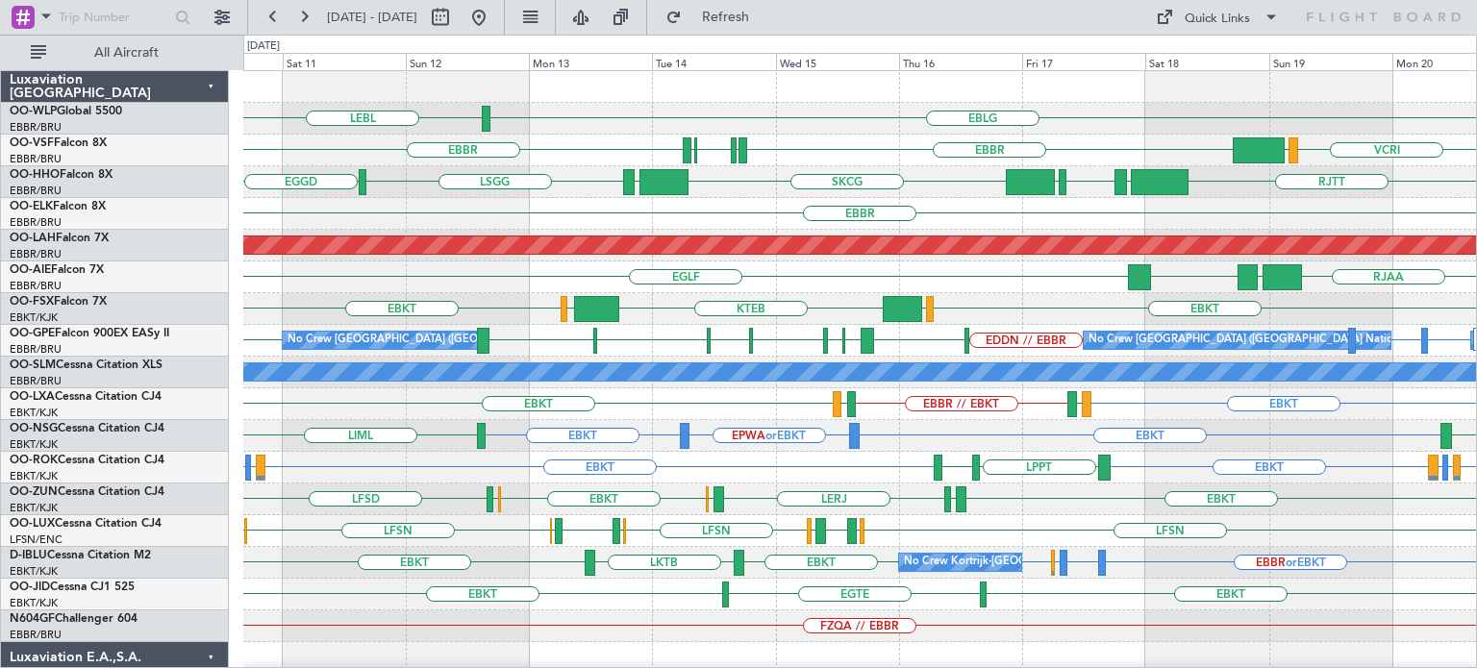
click at [773, 118] on div "EBLG LEBL" at bounding box center [859, 119] width 1233 height 32
click at [766, 18] on span "Refresh" at bounding box center [726, 17] width 81 height 13
click at [494, 18] on button at bounding box center [478, 17] width 31 height 31
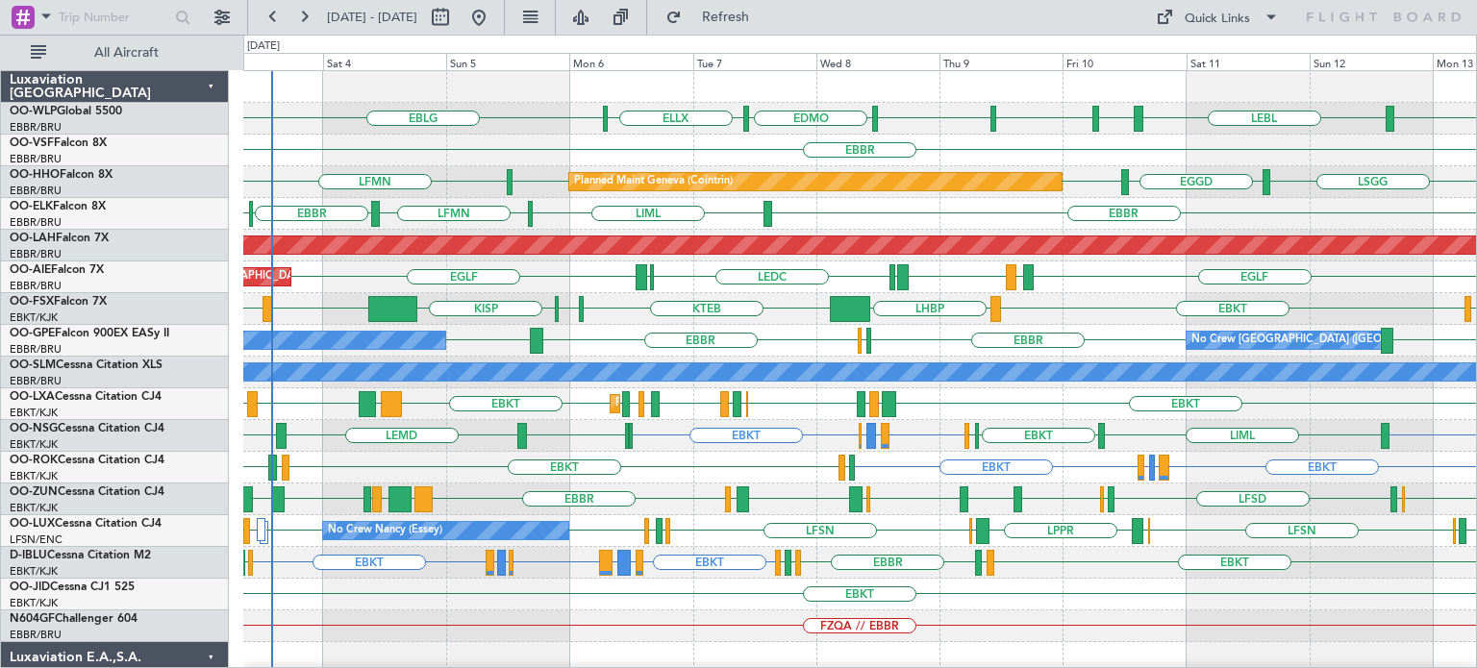
click at [734, 467] on div "EBKT EBKT LEPA or EBKT LFMQ or EBKT LFBD EBKT LFMD EBKT AOG Maint [GEOGRAPHIC_D…" at bounding box center [859, 468] width 1233 height 32
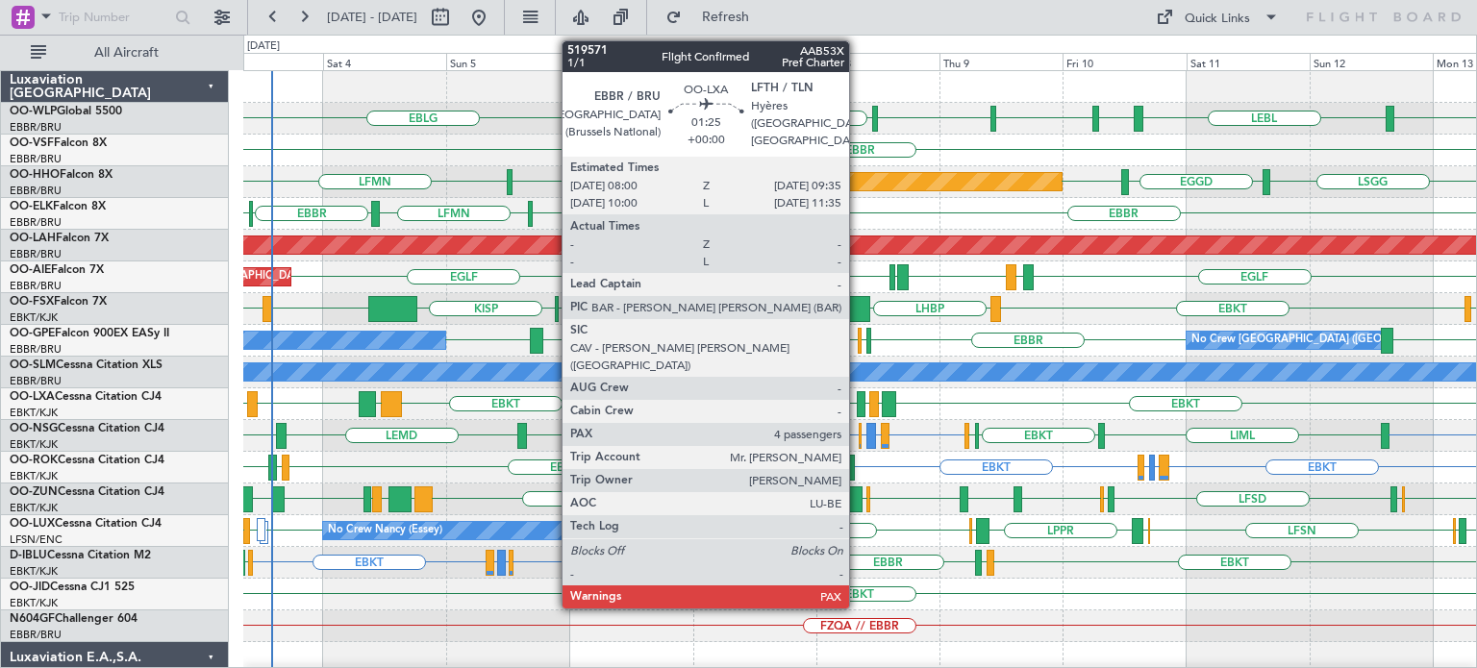
click at [858, 400] on div at bounding box center [861, 404] width 9 height 26
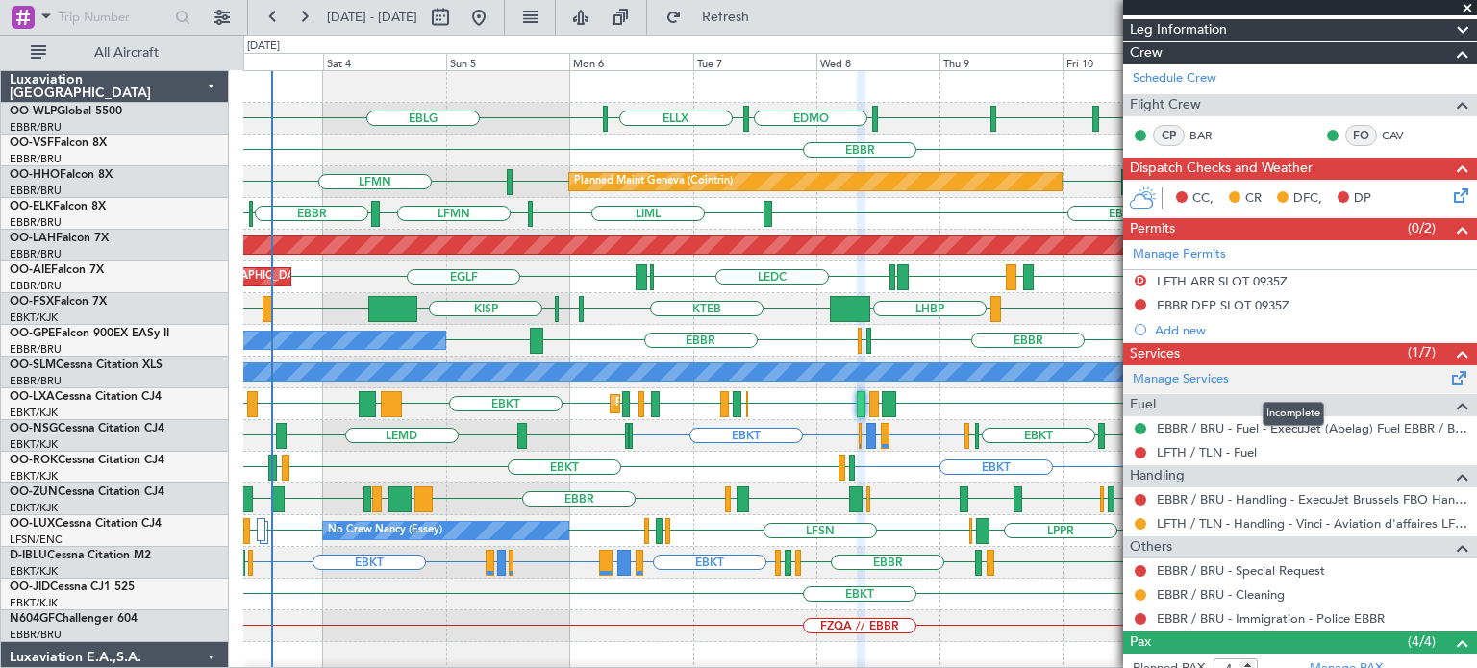
scroll to position [192, 0]
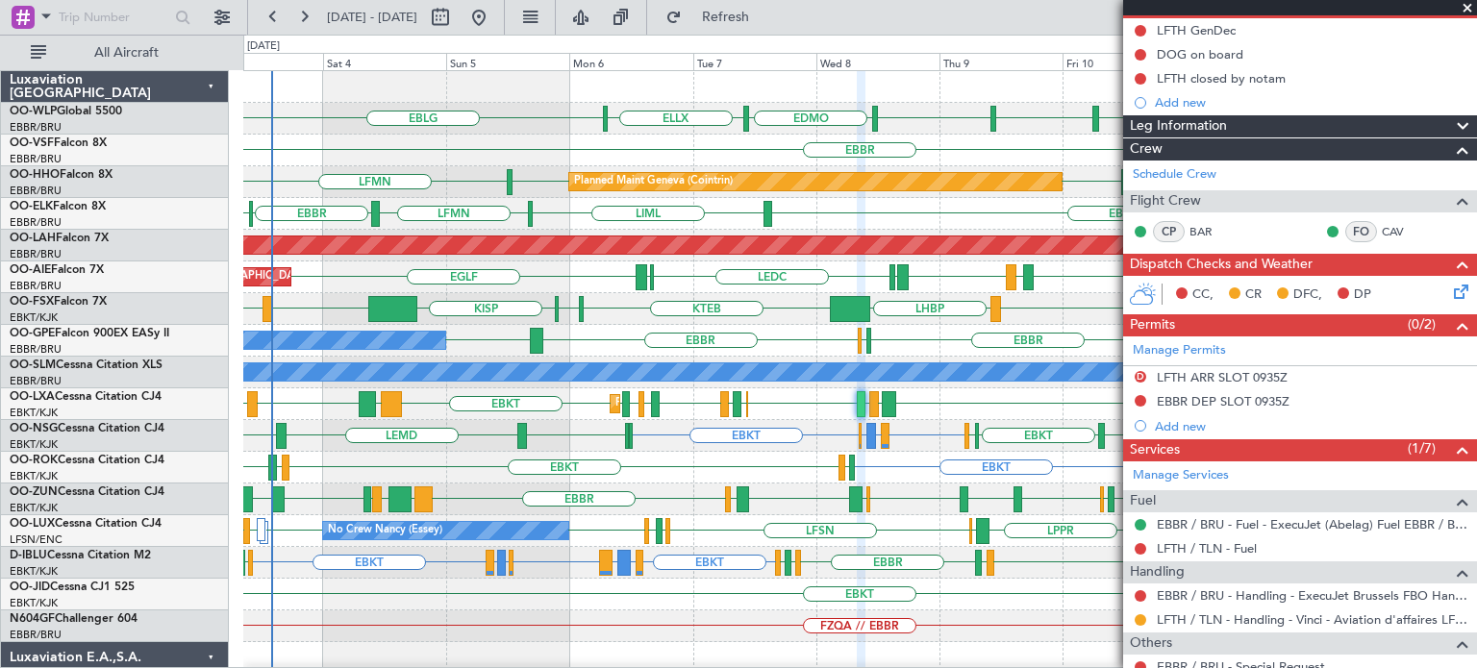
click at [1468, 5] on span at bounding box center [1467, 8] width 19 height 17
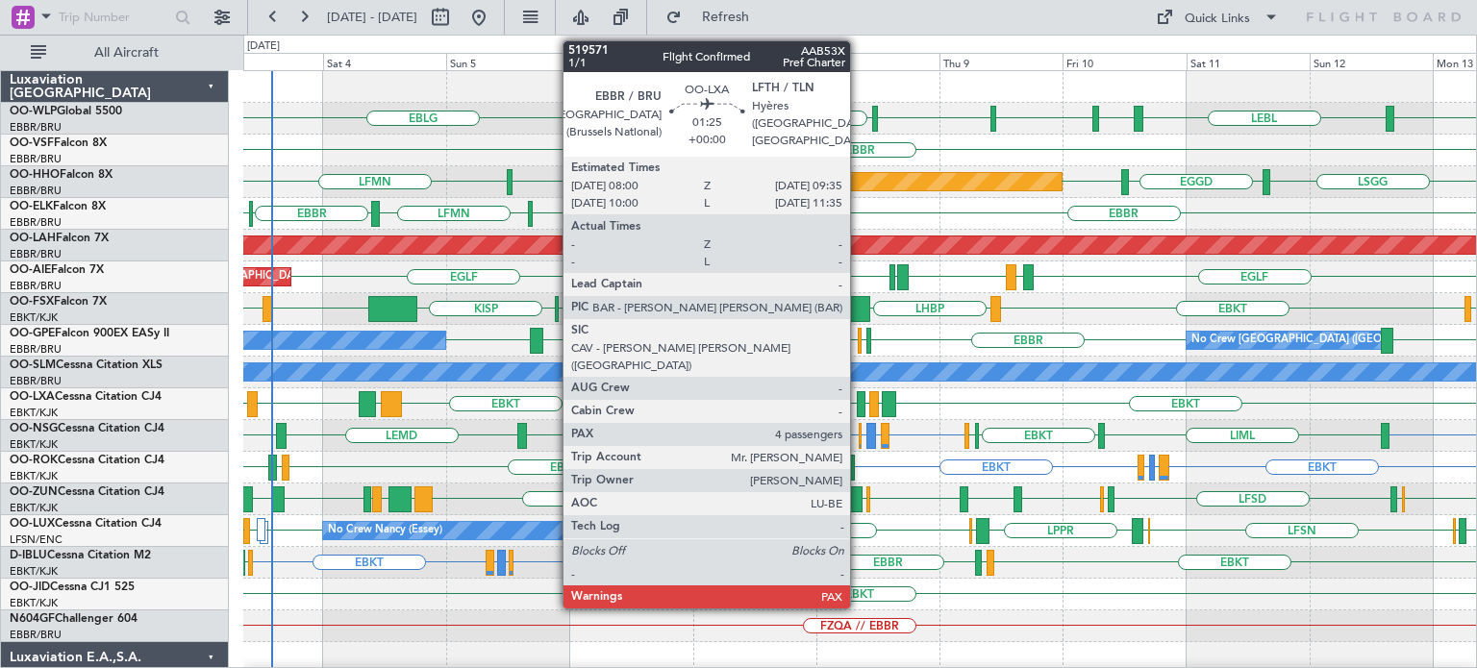
click at [859, 397] on div at bounding box center [861, 404] width 9 height 26
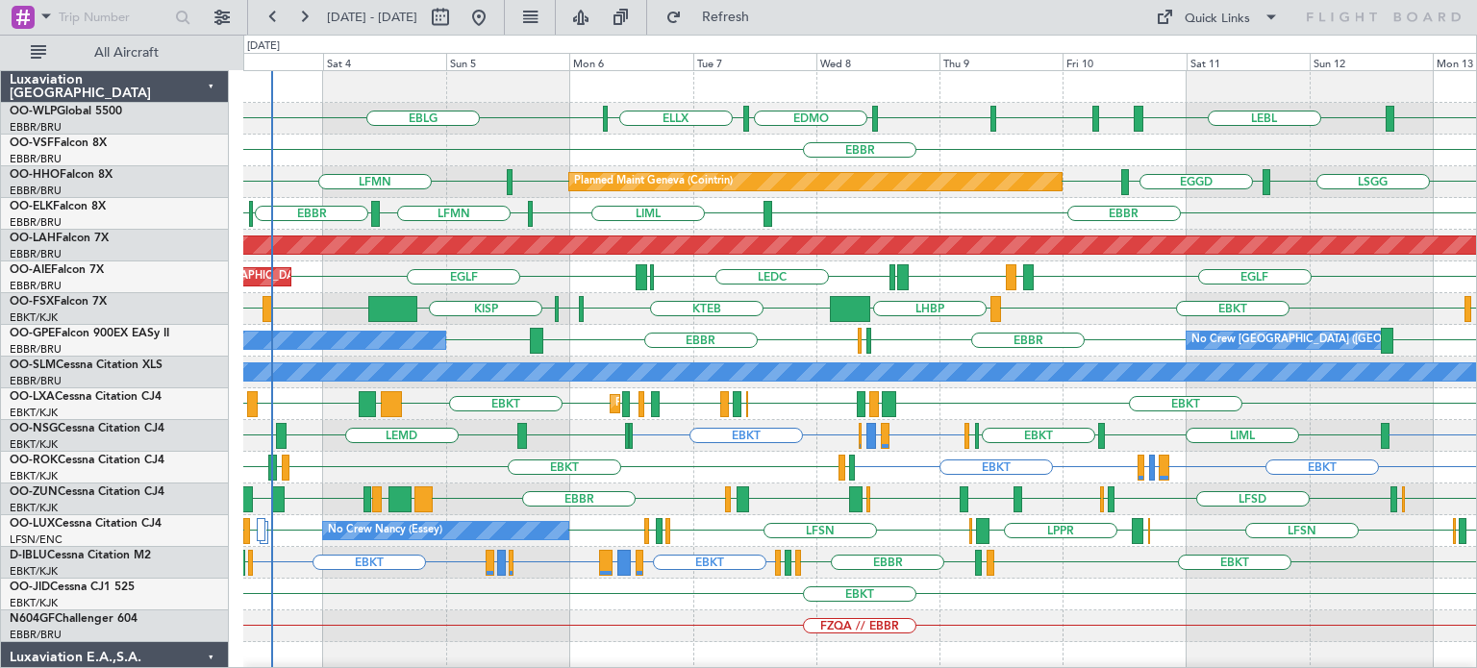
click at [846, 86] on div at bounding box center [859, 87] width 1233 height 32
click at [772, 26] on button "Refresh" at bounding box center [714, 17] width 115 height 31
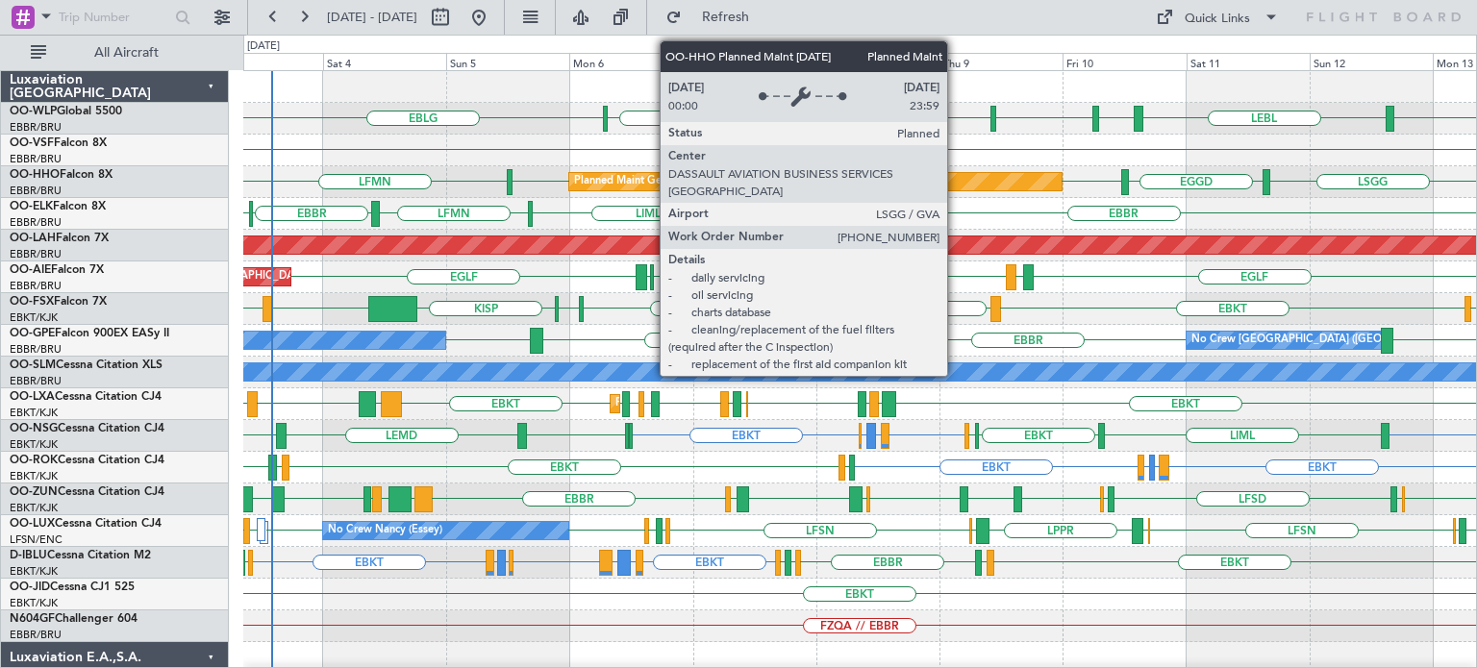
click at [988, 141] on div "EBBR" at bounding box center [859, 151] width 1233 height 32
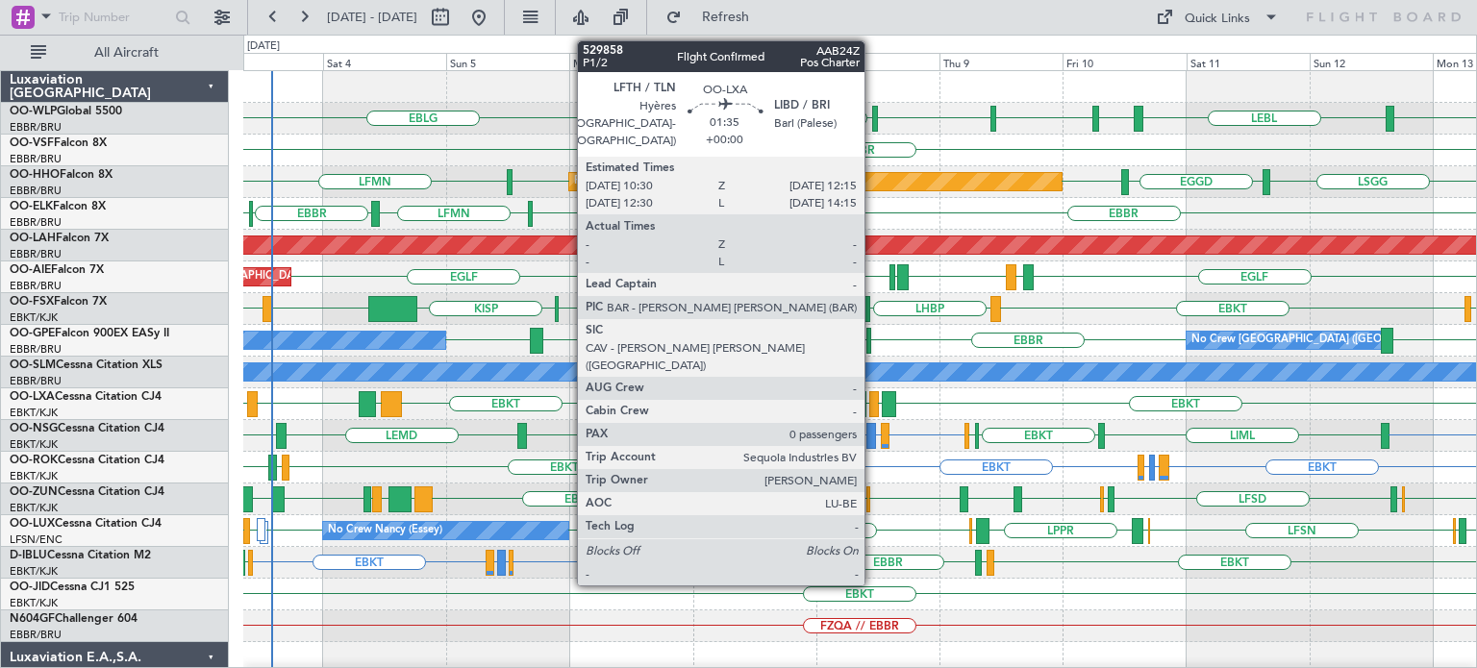
click at [873, 399] on div at bounding box center [874, 404] width 10 height 26
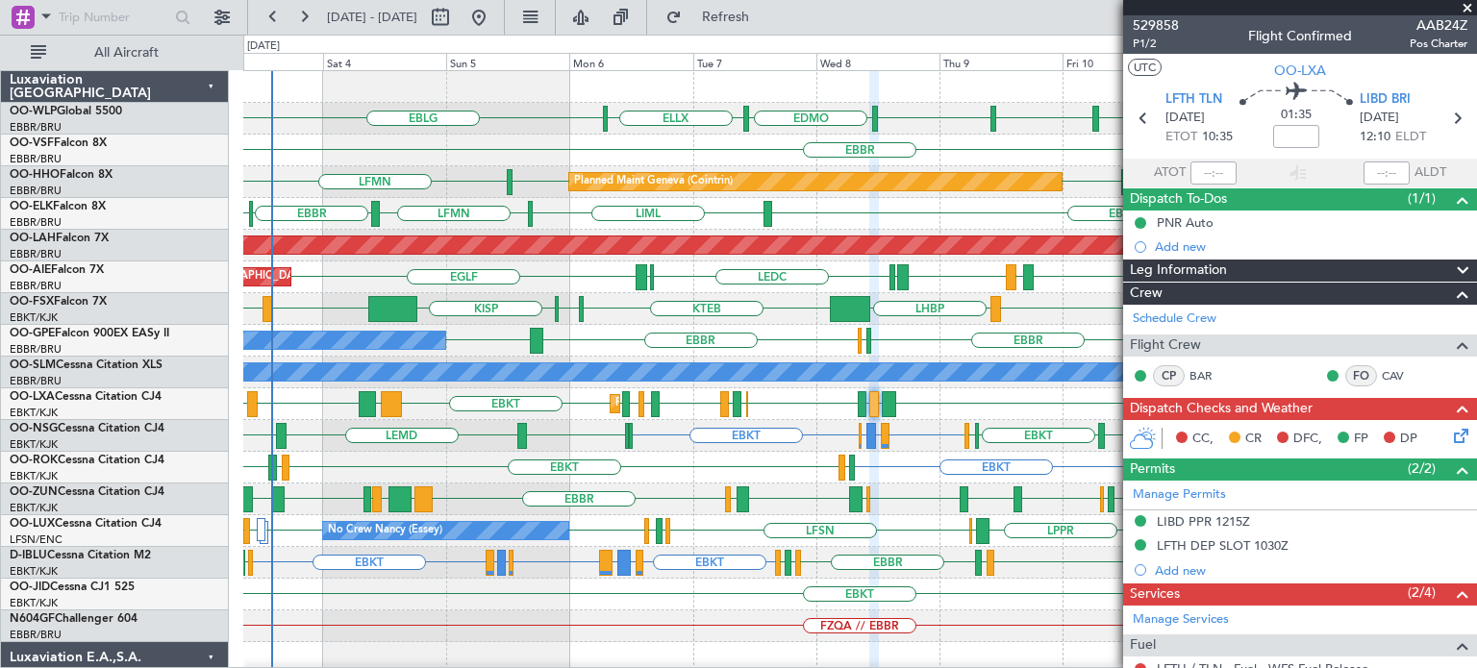
click at [1469, 5] on span at bounding box center [1467, 8] width 19 height 17
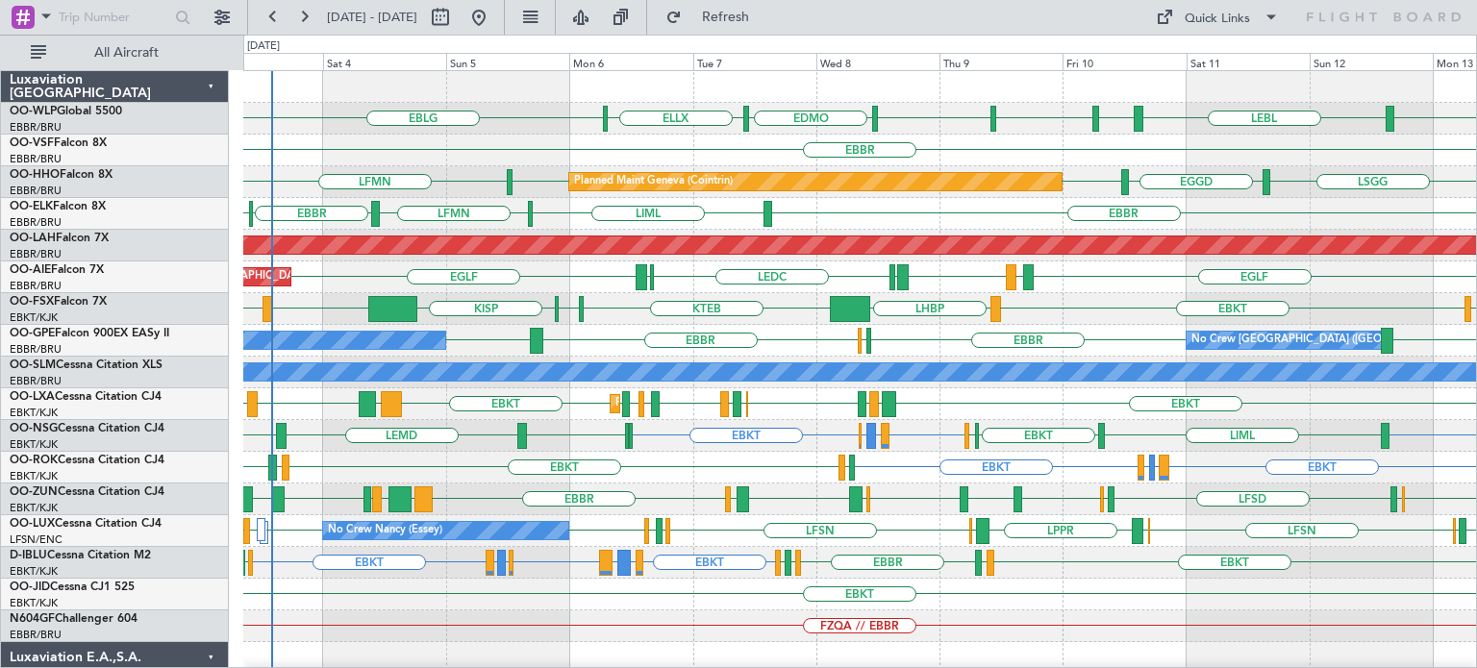
click at [1125, 310] on div "EBKT LIMC EBKT [GEOGRAPHIC_DATA] LHBP LHBP KTEB KPVD" at bounding box center [859, 309] width 1233 height 32
click at [819, 404] on div "EBKT EBKT LGKO EBKT LIPR LIBD LFTH [GEOGRAPHIC_DATA] EBKT LOWK EBKT LIPR LFMN E…" at bounding box center [859, 404] width 1233 height 32
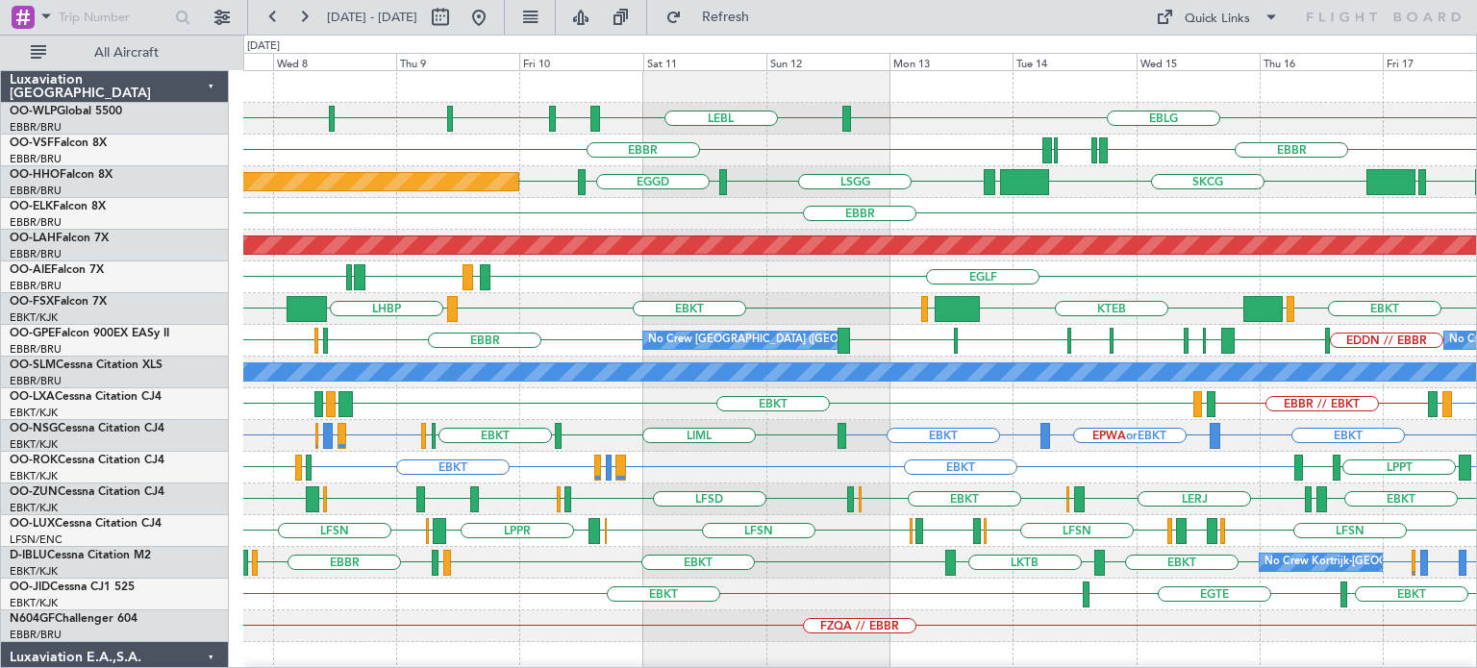
click at [1096, 405] on div "EBKT LFMD EBBR // EBKT LFTH EBKT LIBD LFTH EBBR Planned Maint Kortrijk-Wevelgem" at bounding box center [859, 404] width 1233 height 32
click at [856, 257] on div "Planned Maint [PERSON_NAME]-[GEOGRAPHIC_DATA][PERSON_NAME] ([GEOGRAPHIC_DATA][P…" at bounding box center [859, 246] width 1233 height 32
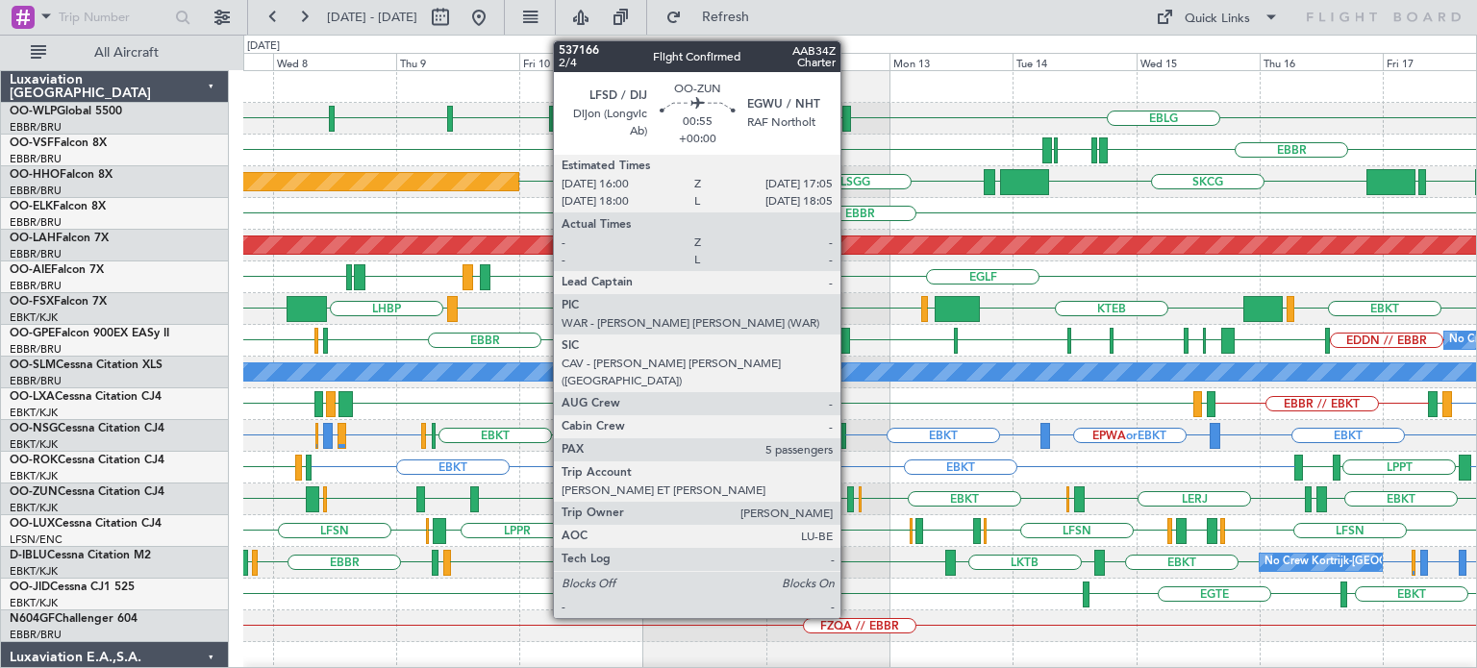
click at [849, 493] on div at bounding box center [850, 500] width 6 height 26
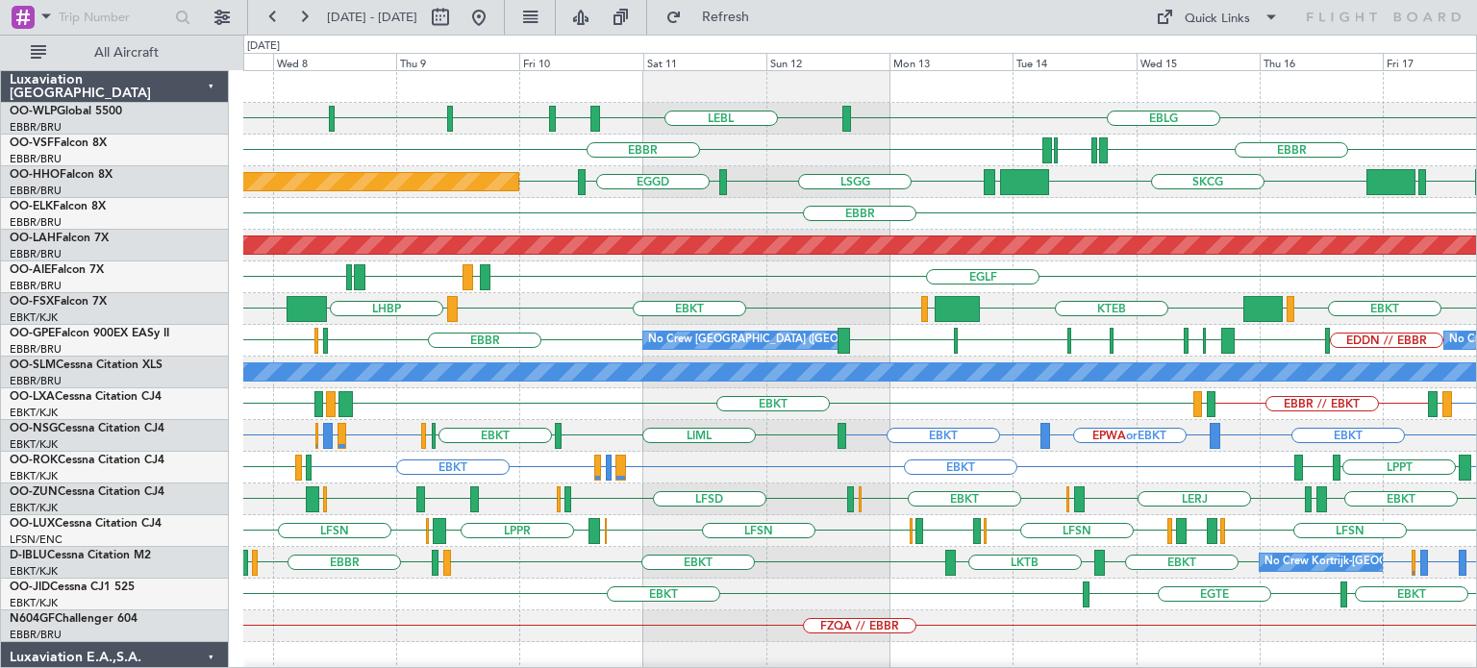
click at [825, 559] on div "EBBR or EBKT LSGG or EBKT EBBR or EBKT EBKT EBKT LKTB EBKT LSGS EBBR EGGW No Cr…" at bounding box center [859, 563] width 1233 height 32
click at [872, 328] on div "LYBE LQSA LYTV LATI EBBR EDDN // EBBR EBBR LWSK BKPR LFST EBBR No Crew Brussels…" at bounding box center [859, 341] width 1233 height 32
click at [654, 407] on div "EBKT EBKT LFMD EBBR // EBKT LFTH LIBD LFTH EBBR Planned Maint Kortrijk-Wevelgem" at bounding box center [859, 404] width 1233 height 32
click at [575, 300] on div "KTEB LIMC EBKT EBKT LOWS LHBP KTEB" at bounding box center [859, 309] width 1233 height 32
click at [494, 17] on button at bounding box center [478, 17] width 31 height 31
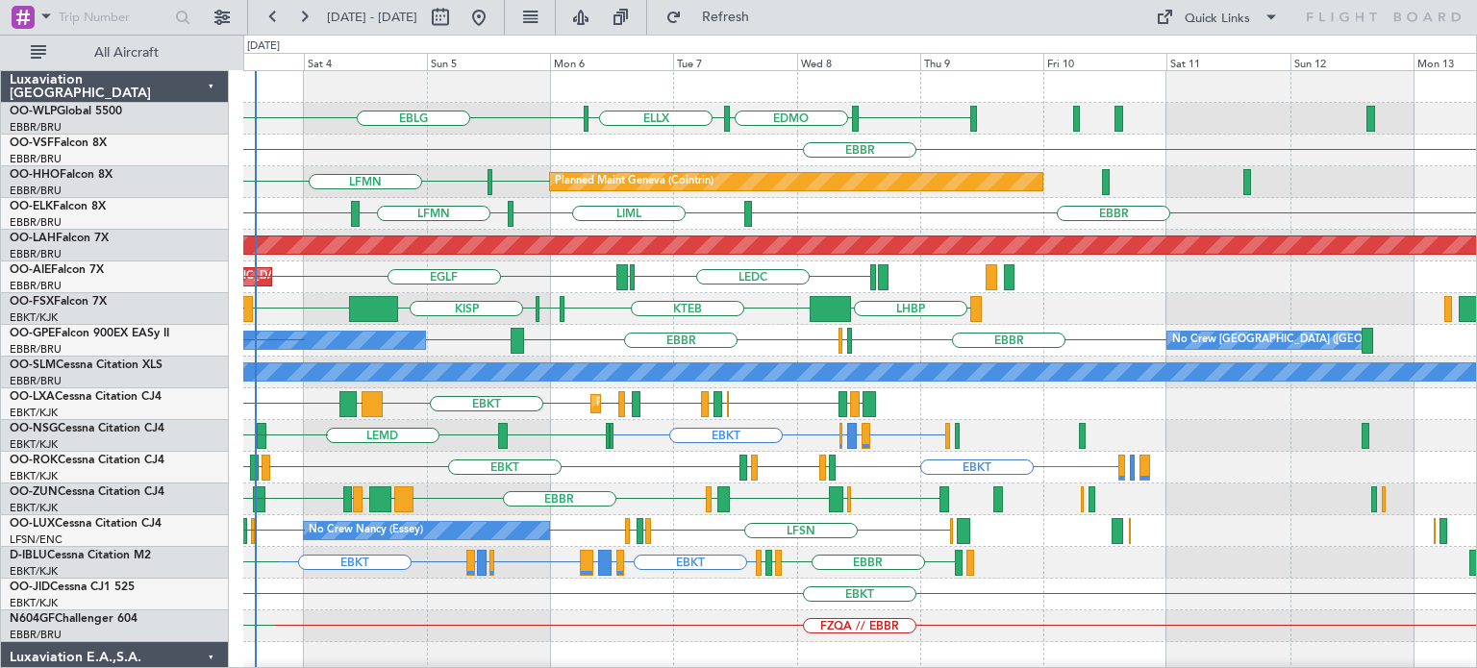
click at [515, 476] on div "EBLG EDMO ELLX EBLG EBLG LIML Planned Maint Milan ([GEOGRAPHIC_DATA]) LIML LHDC…" at bounding box center [859, 594] width 1233 height 1047
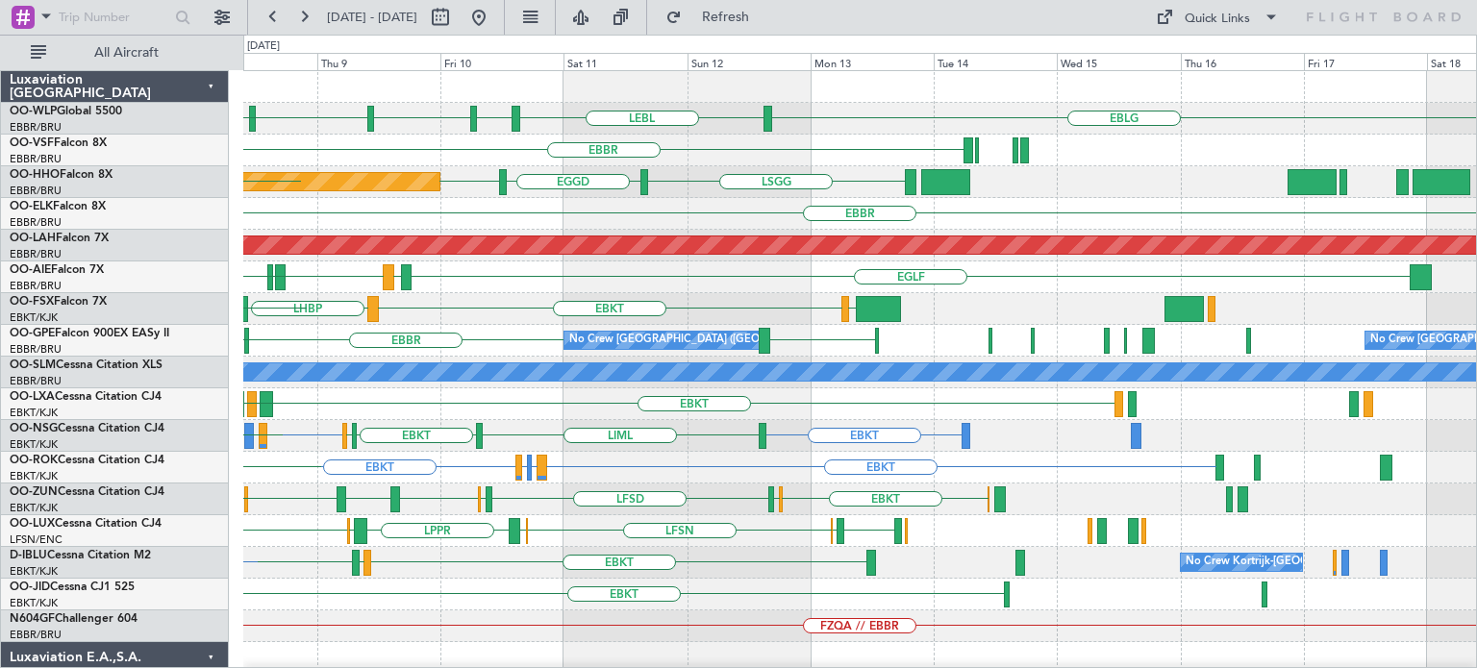
click at [564, 350] on div "EBLG LEBL EBLG LIML EBLG EDMO ELLX EBLG EBBR Planned Maint Geneva (Cointrin) LS…" at bounding box center [859, 594] width 1233 height 1047
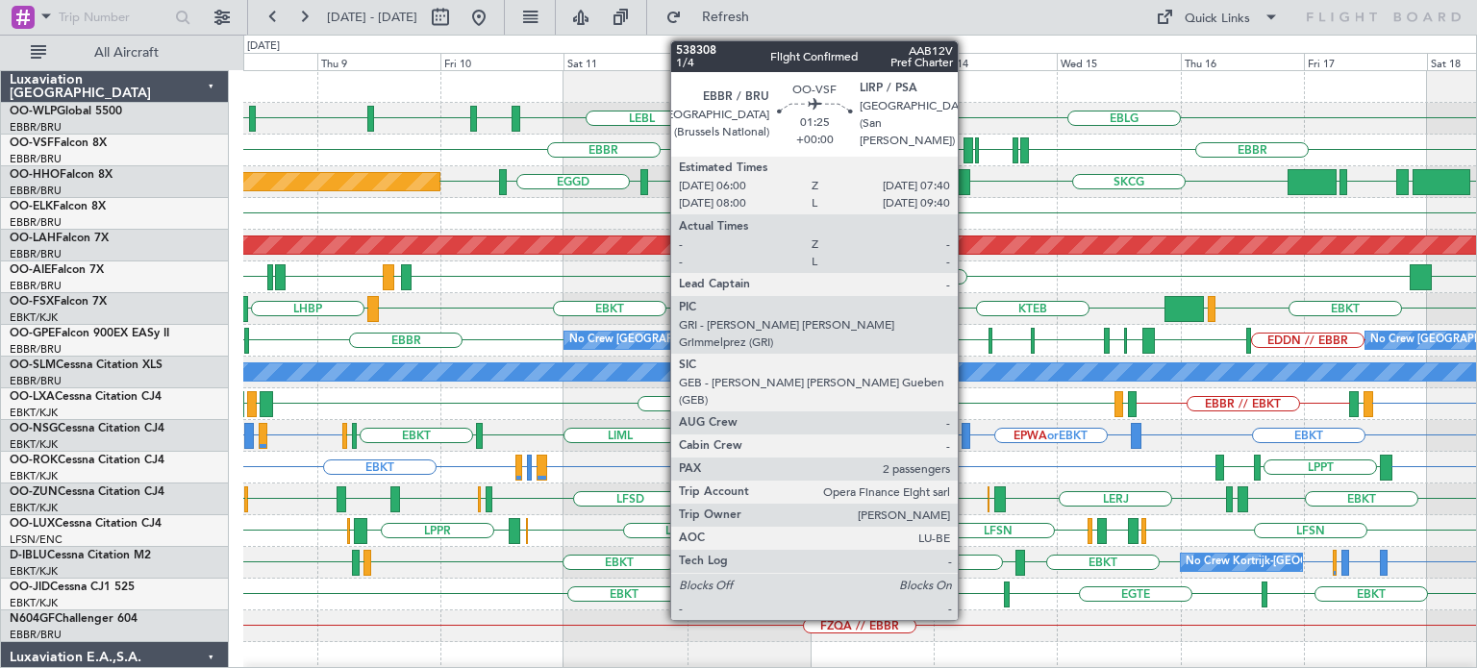
click at [966, 146] on div at bounding box center [967, 150] width 9 height 26
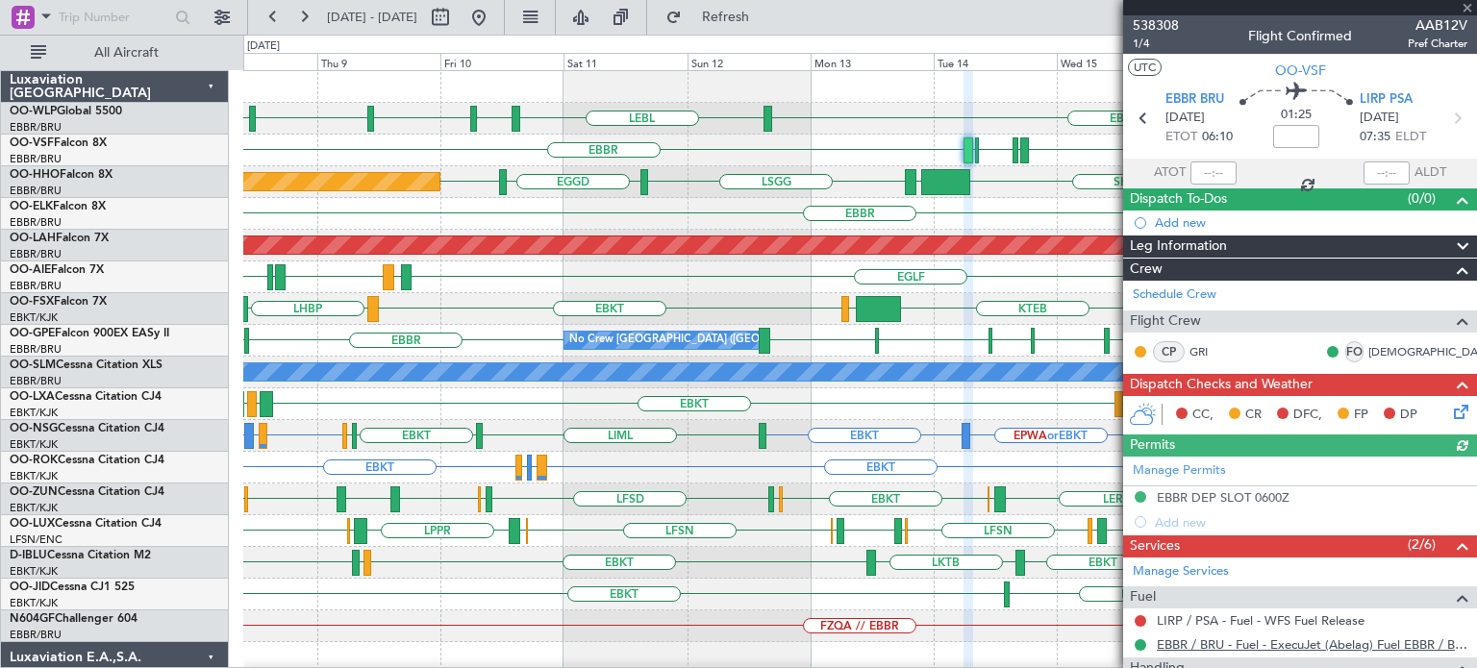
scroll to position [287, 0]
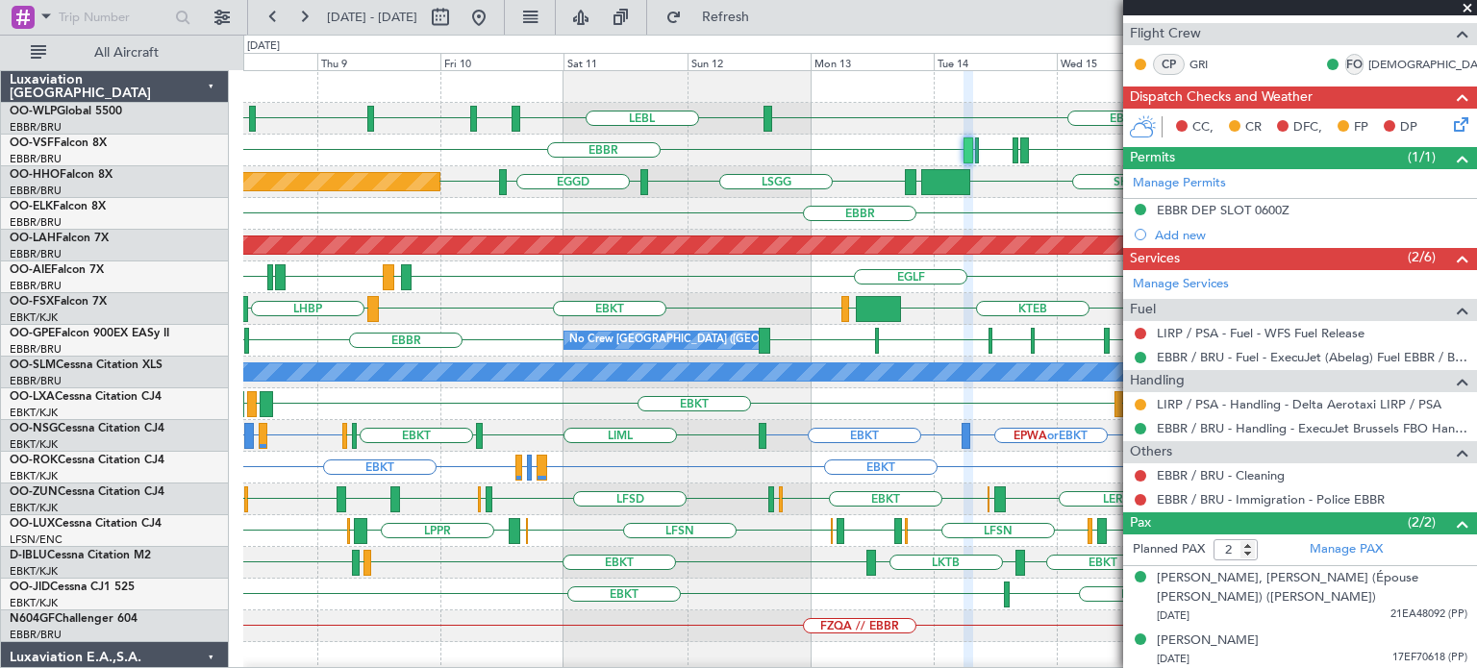
click at [1468, 10] on span at bounding box center [1467, 8] width 19 height 17
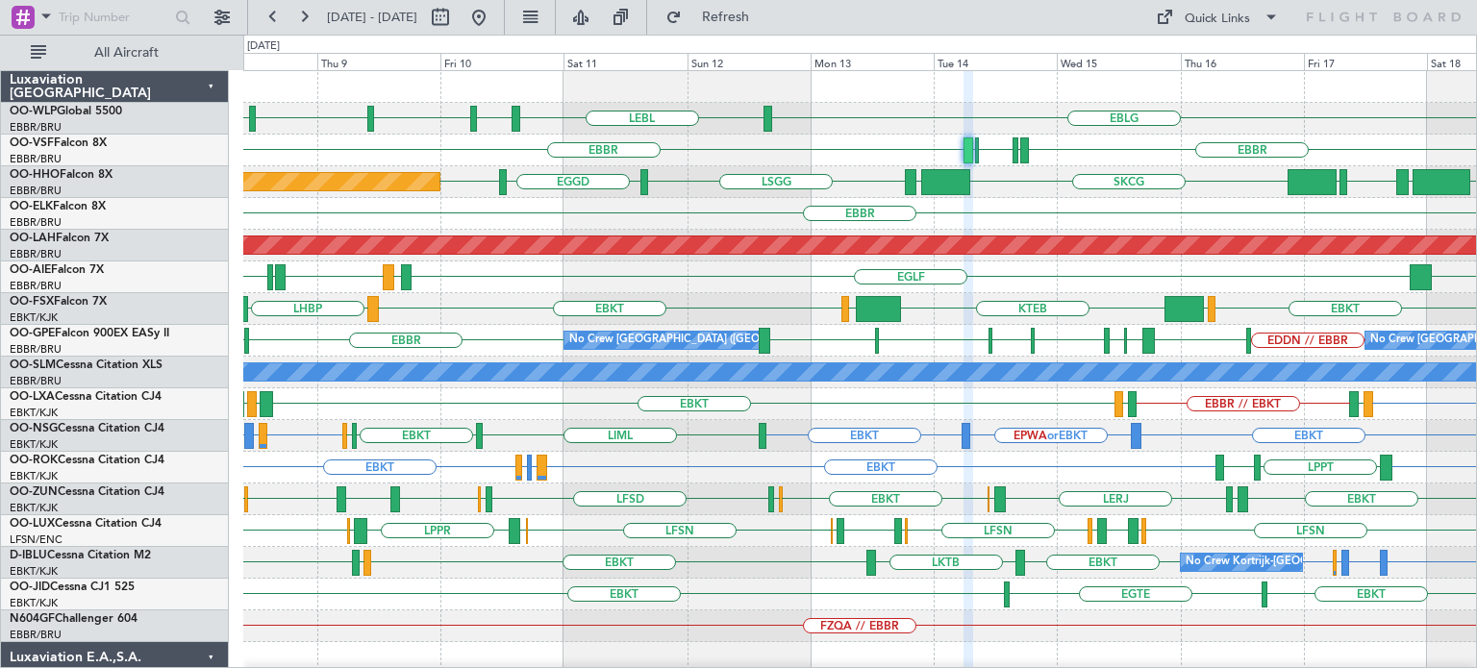
type input "0"
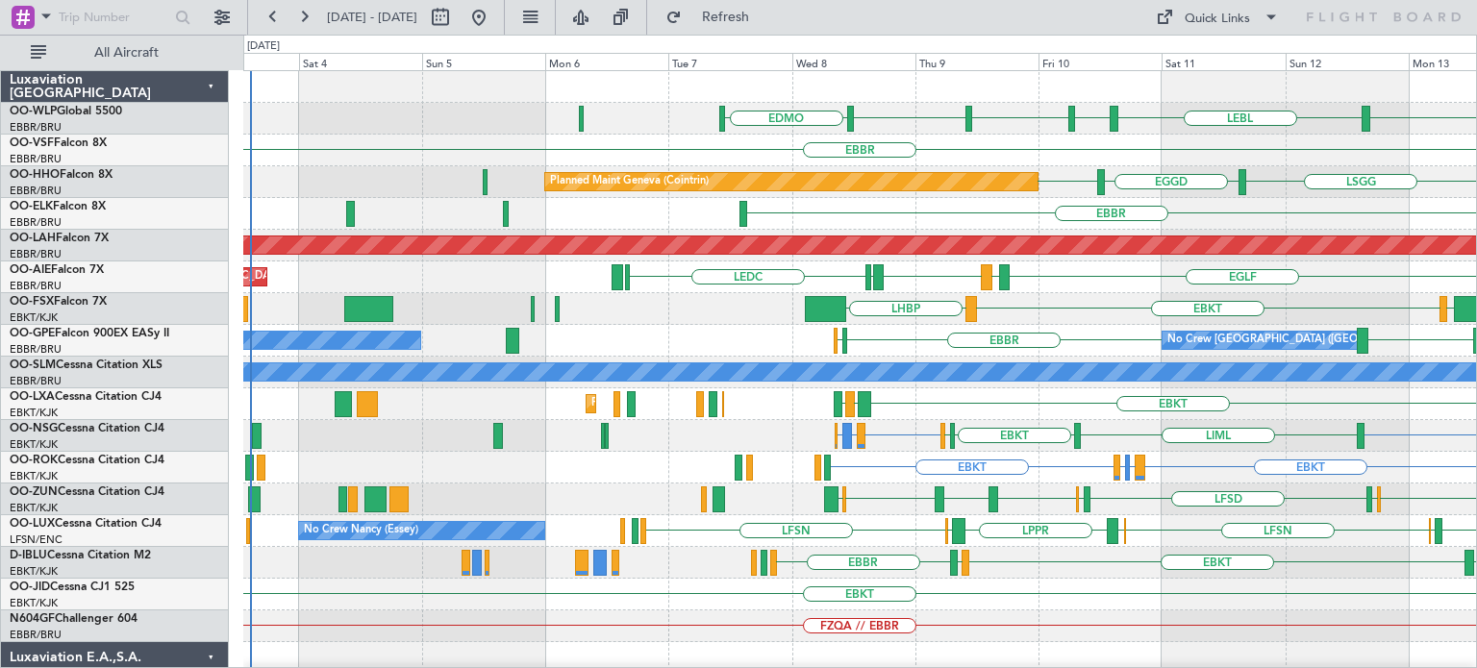
click at [1111, 510] on div "LEBL EBLG LIML EBLG EDMO EBLG Planned Maint Milan (Linate) EBBR LFMN LIRP LIRP …" at bounding box center [859, 642] width 1233 height 1142
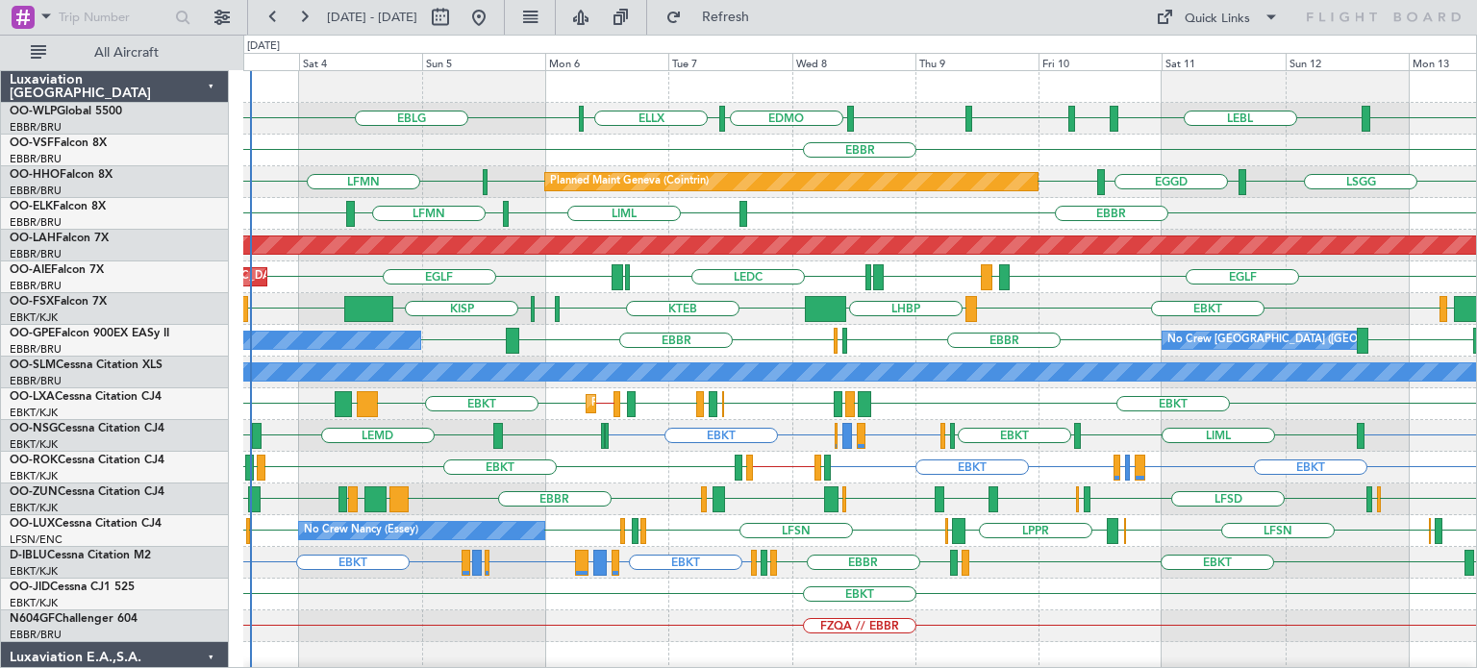
click at [622, 618] on div "FZQA // EBBR" at bounding box center [859, 627] width 1233 height 32
click at [1019, 199] on div "EBBR LFMN EBBR LIML" at bounding box center [859, 214] width 1233 height 32
click at [1042, 587] on div "EBKT" at bounding box center [859, 595] width 1233 height 32
click at [864, 487] on div "EBKT EGWU LFSD EGWU EBKT EBBR GMMX EBBR LOWK EBKT ESSB LIMP EBKT EGGW LIBP EGGW" at bounding box center [859, 500] width 1233 height 32
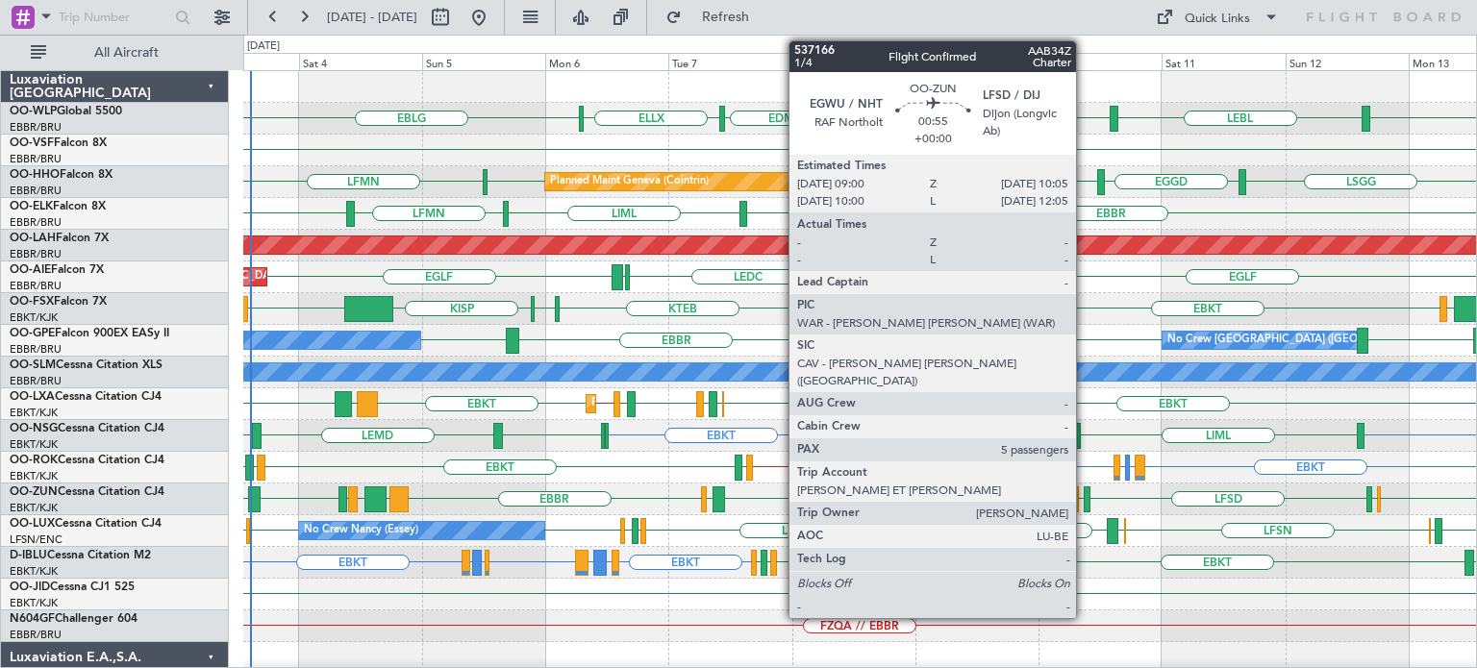
click at [1085, 490] on div at bounding box center [1087, 500] width 6 height 26
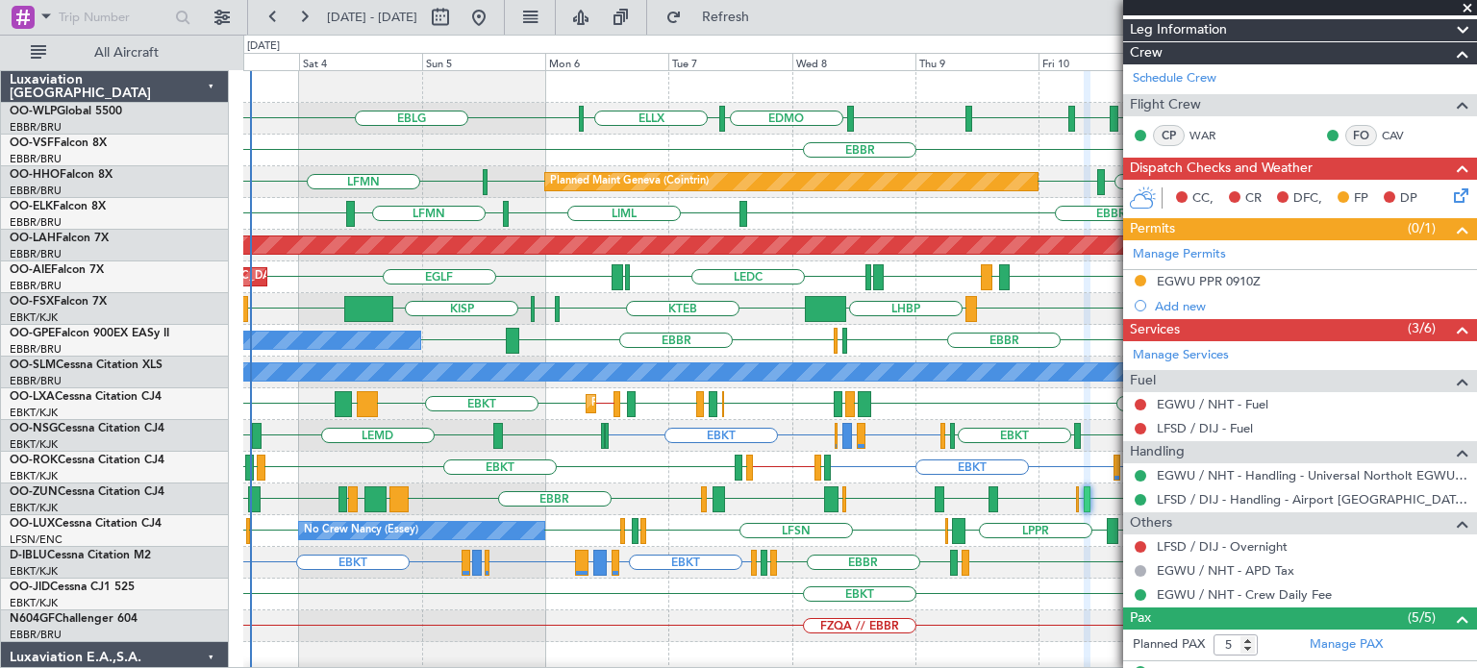
scroll to position [385, 0]
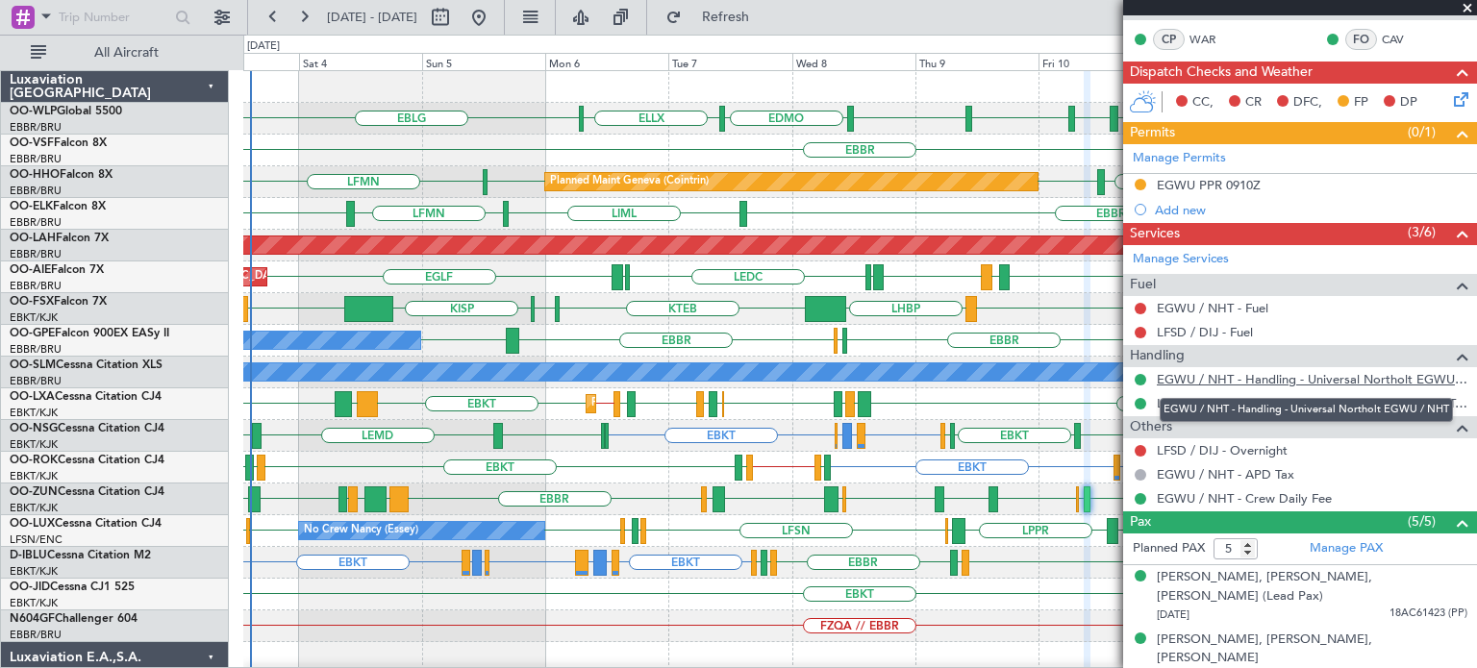
click at [1307, 371] on link "EGWU / NHT - Handling - Universal Northolt EGWU / NHT" at bounding box center [1312, 379] width 311 height 16
click at [851, 84] on div at bounding box center [859, 87] width 1233 height 32
click at [1465, 6] on span at bounding box center [1467, 8] width 19 height 17
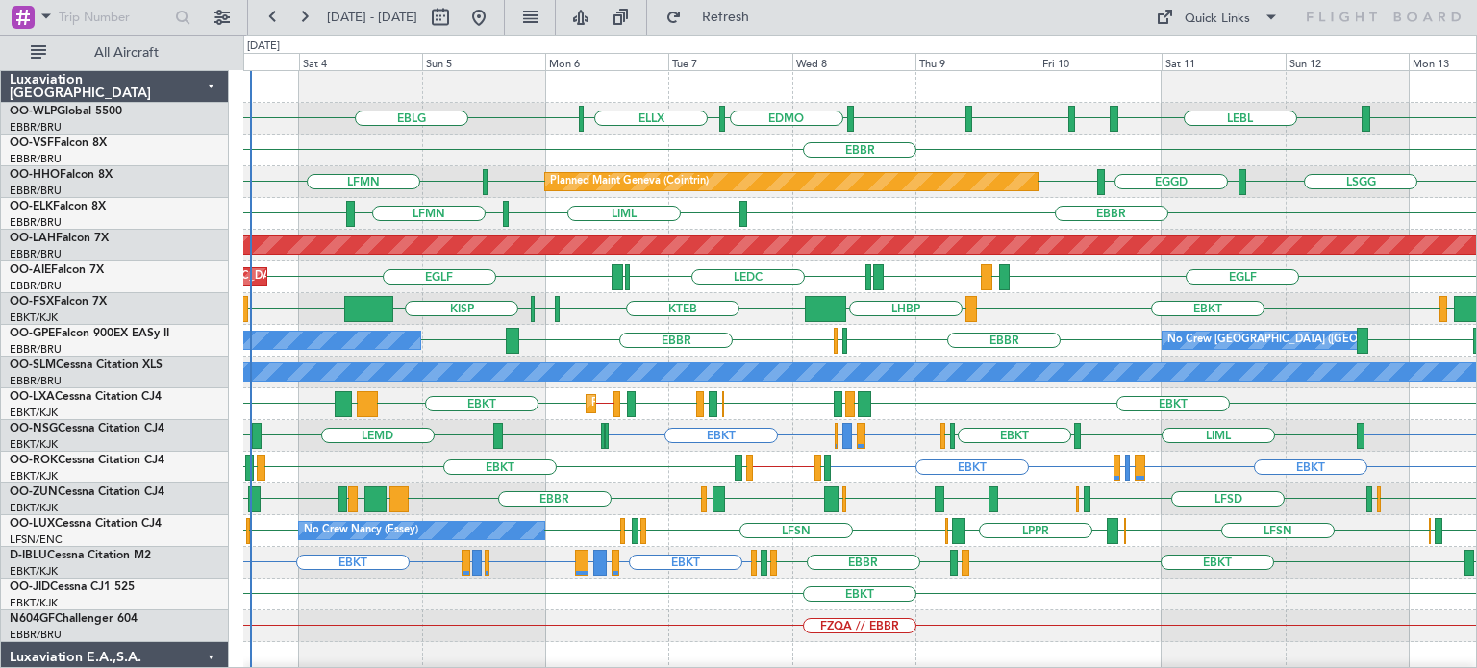
click at [1005, 145] on div "EBBR" at bounding box center [859, 151] width 1233 height 32
